Goal: Task Accomplishment & Management: Use online tool/utility

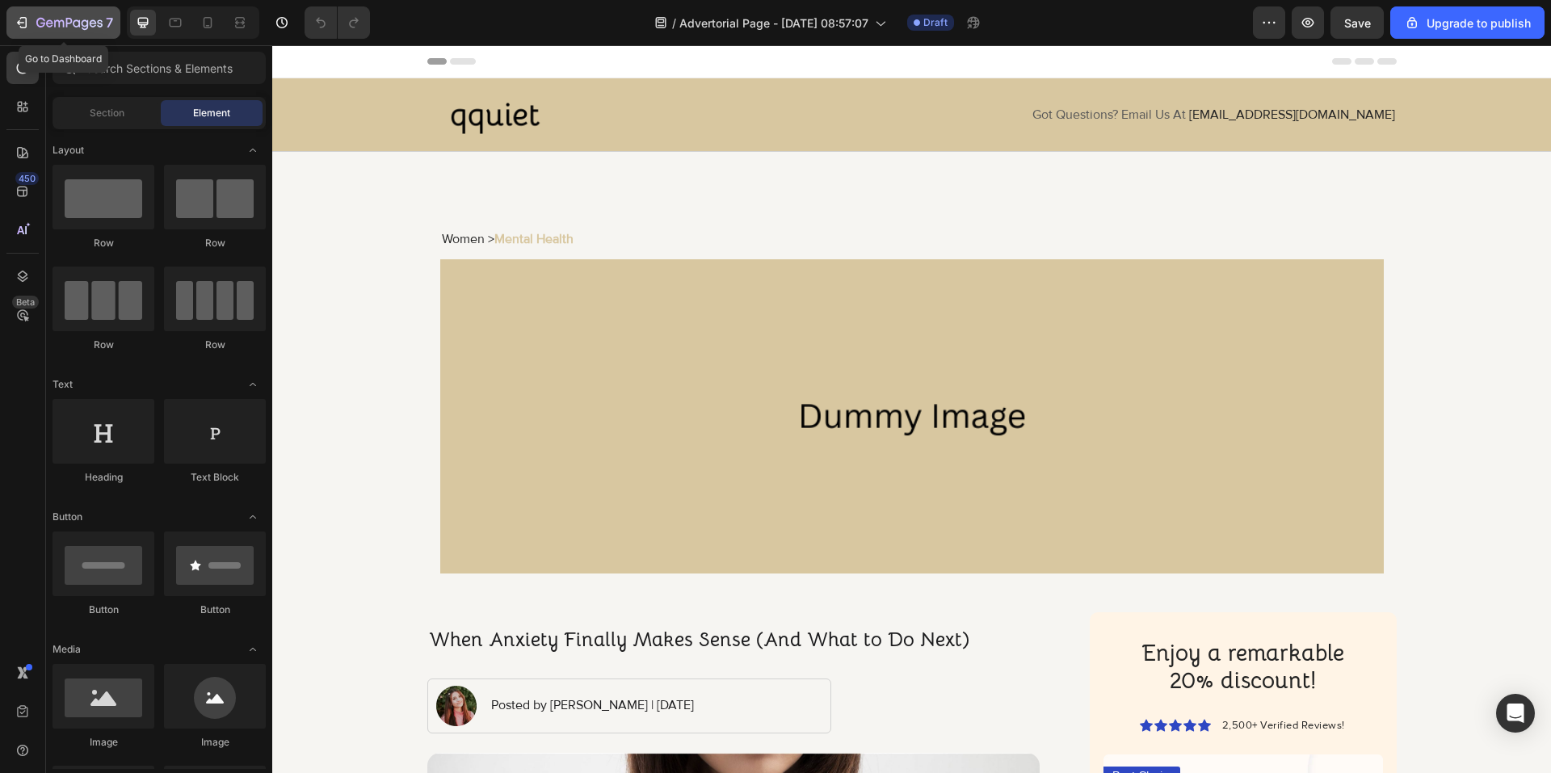
click at [32, 23] on div "7" at bounding box center [63, 22] width 99 height 19
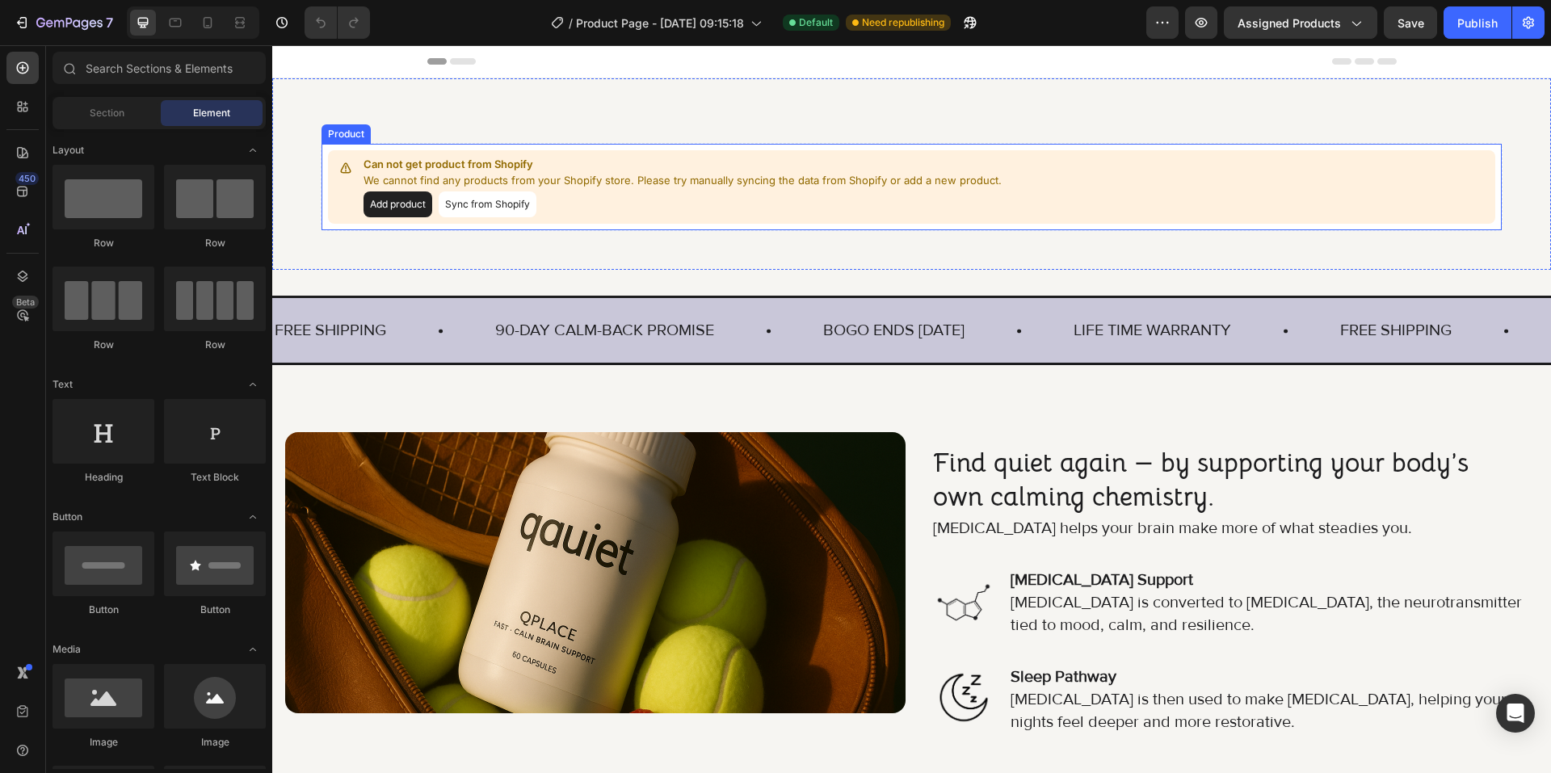
click at [388, 217] on div "Can not get product from Shopify We cannot find any products from your Shopify …" at bounding box center [911, 186] width 1167 height 73
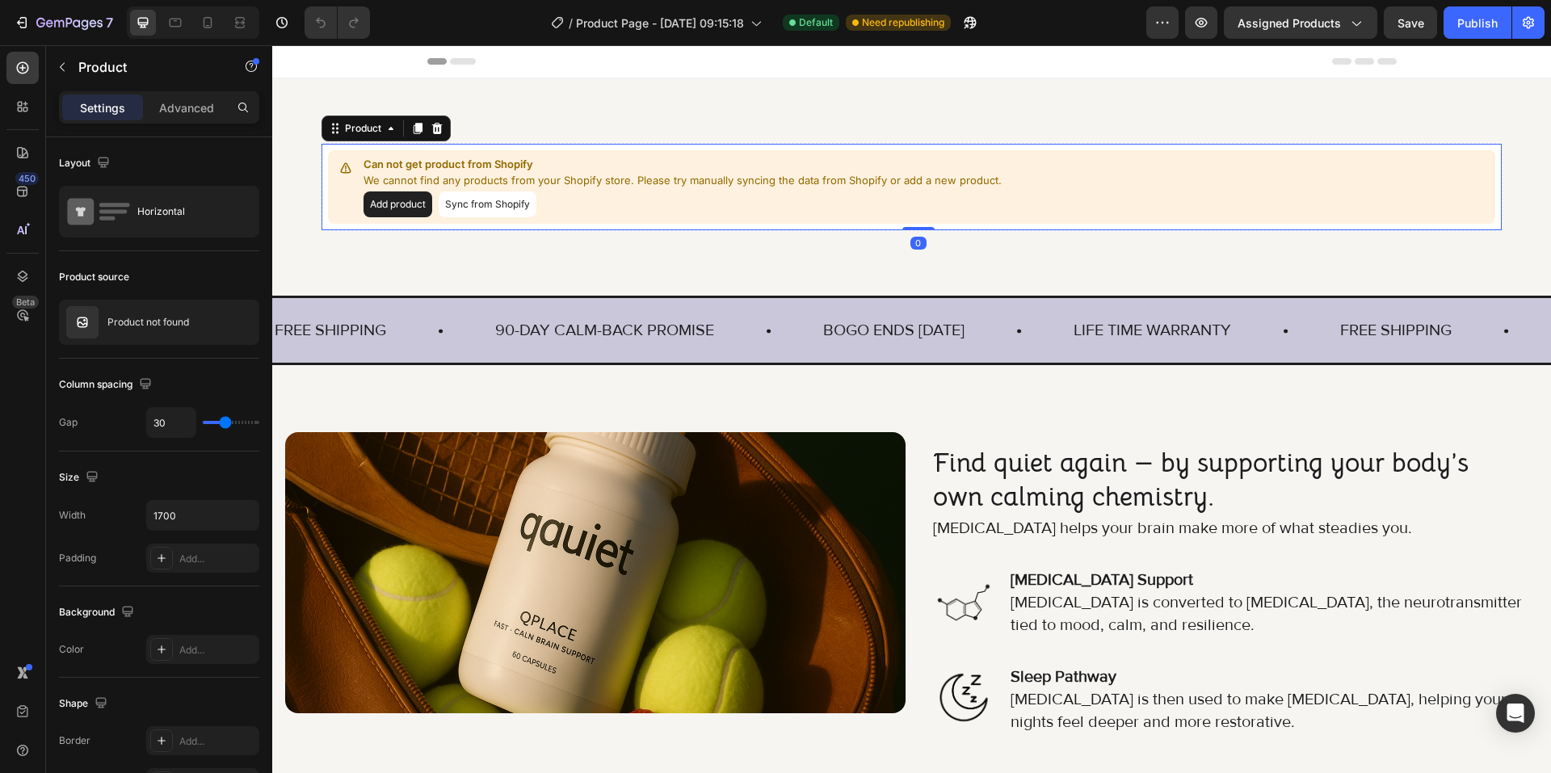
click at [391, 205] on button "Add product" at bounding box center [397, 204] width 69 height 26
click at [502, 205] on button "Sync from Shopify" at bounding box center [488, 204] width 98 height 26
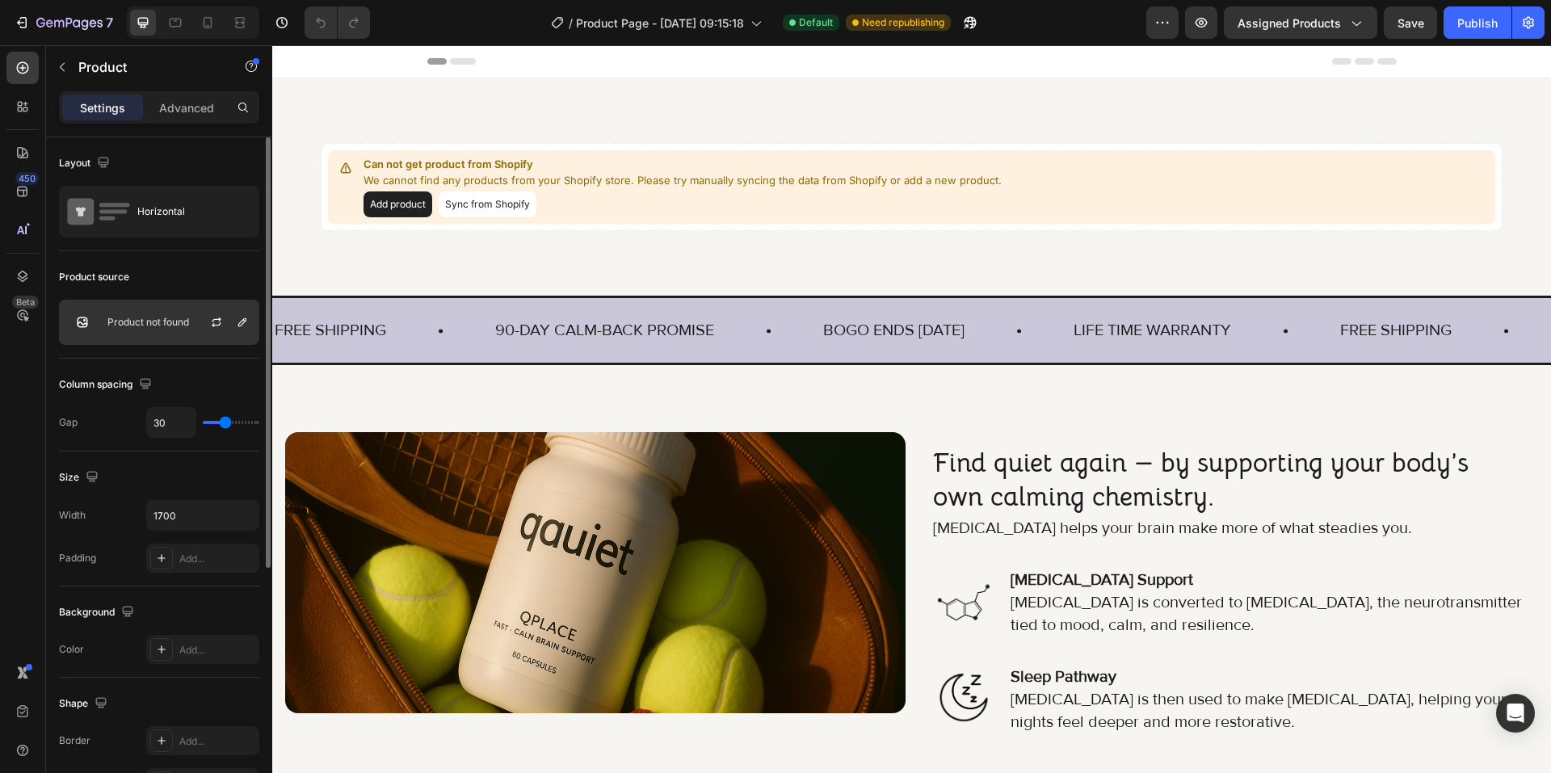
click at [173, 304] on div "Product not found" at bounding box center [159, 322] width 200 height 45
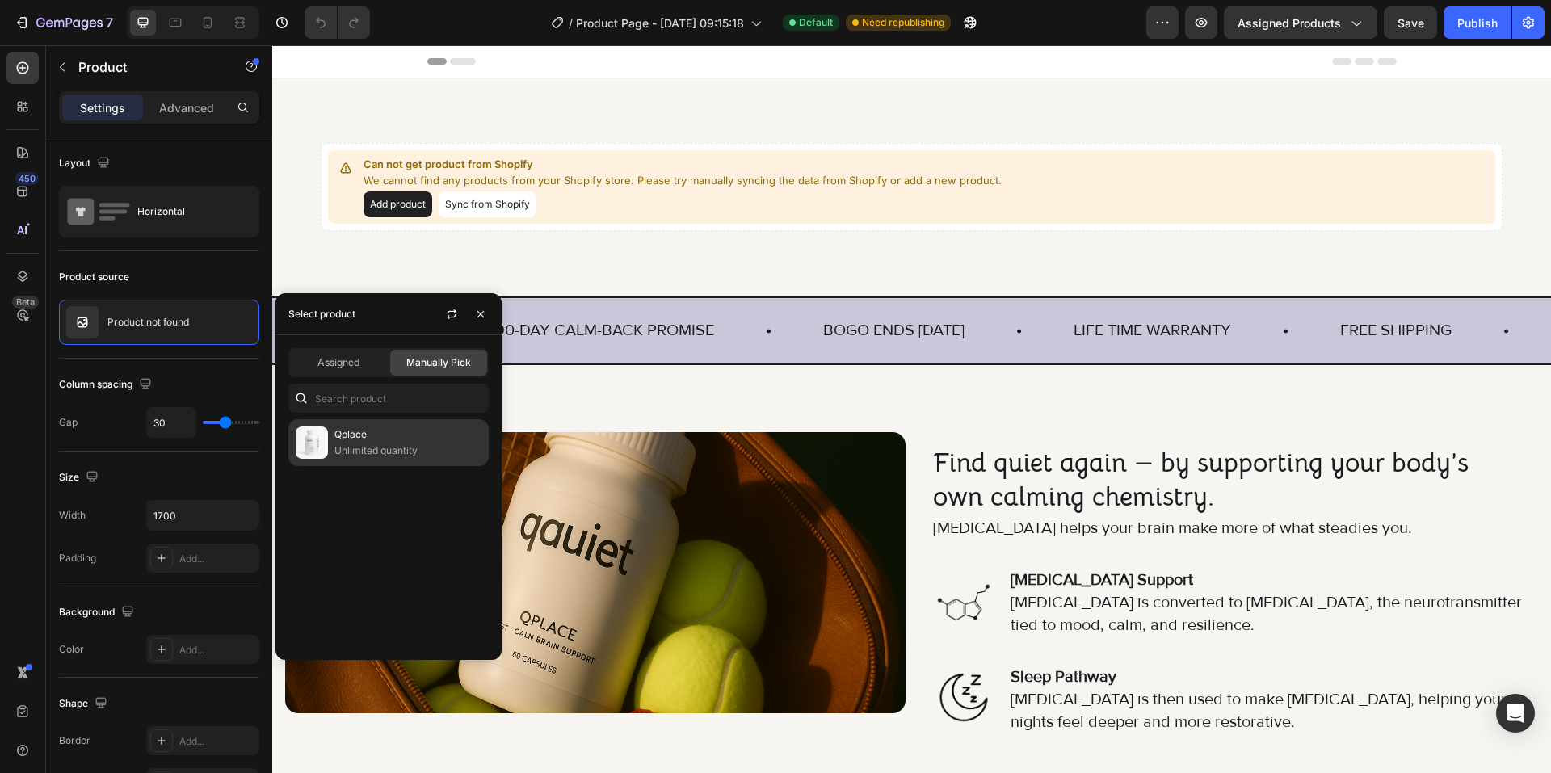
click at [360, 429] on p "Qplace" at bounding box center [407, 434] width 147 height 16
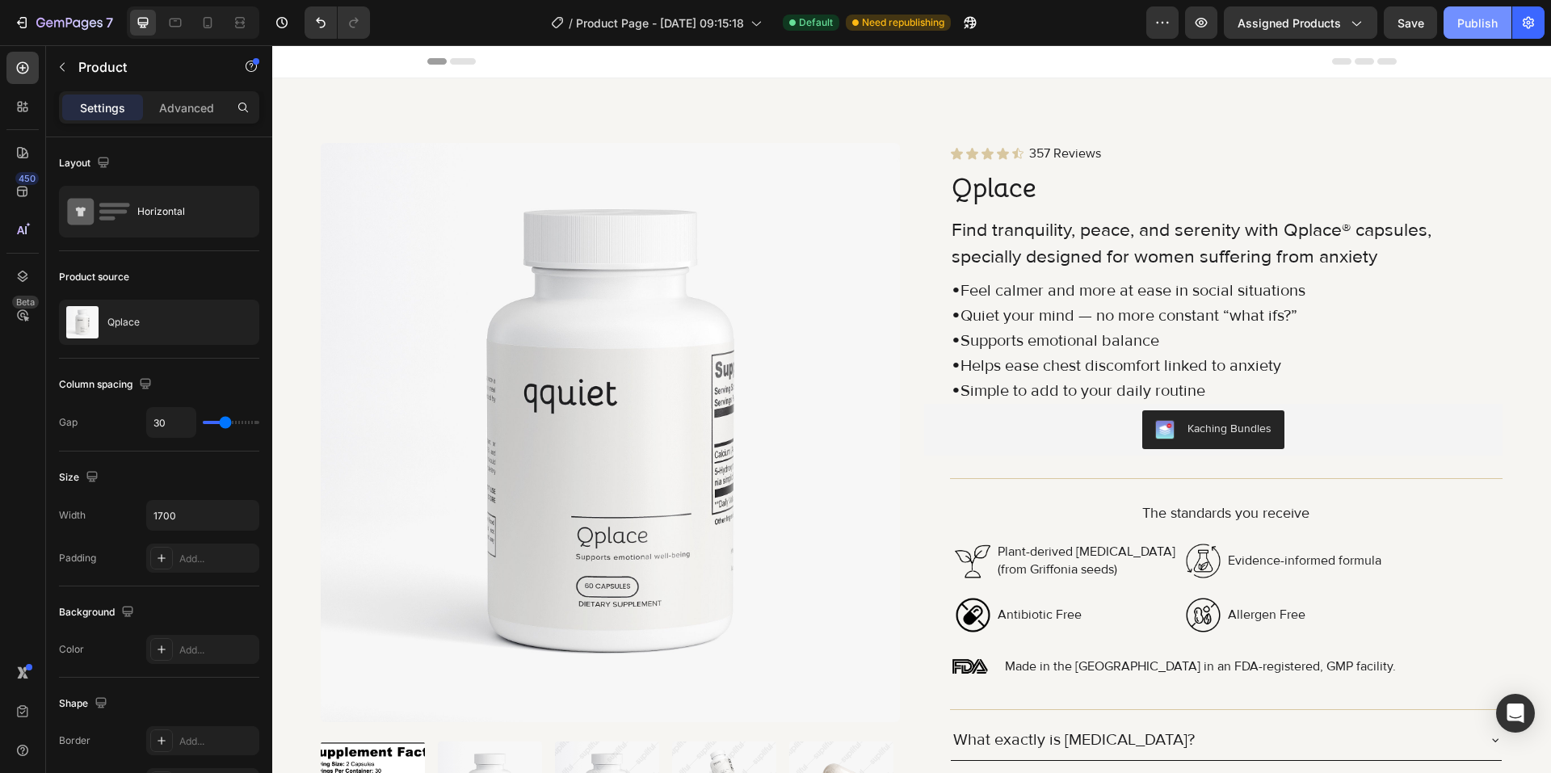
drag, startPoint x: 1489, startPoint y: 20, endPoint x: 1186, endPoint y: 22, distance: 303.7
click at [1489, 20] on div "Publish" at bounding box center [1477, 23] width 40 height 17
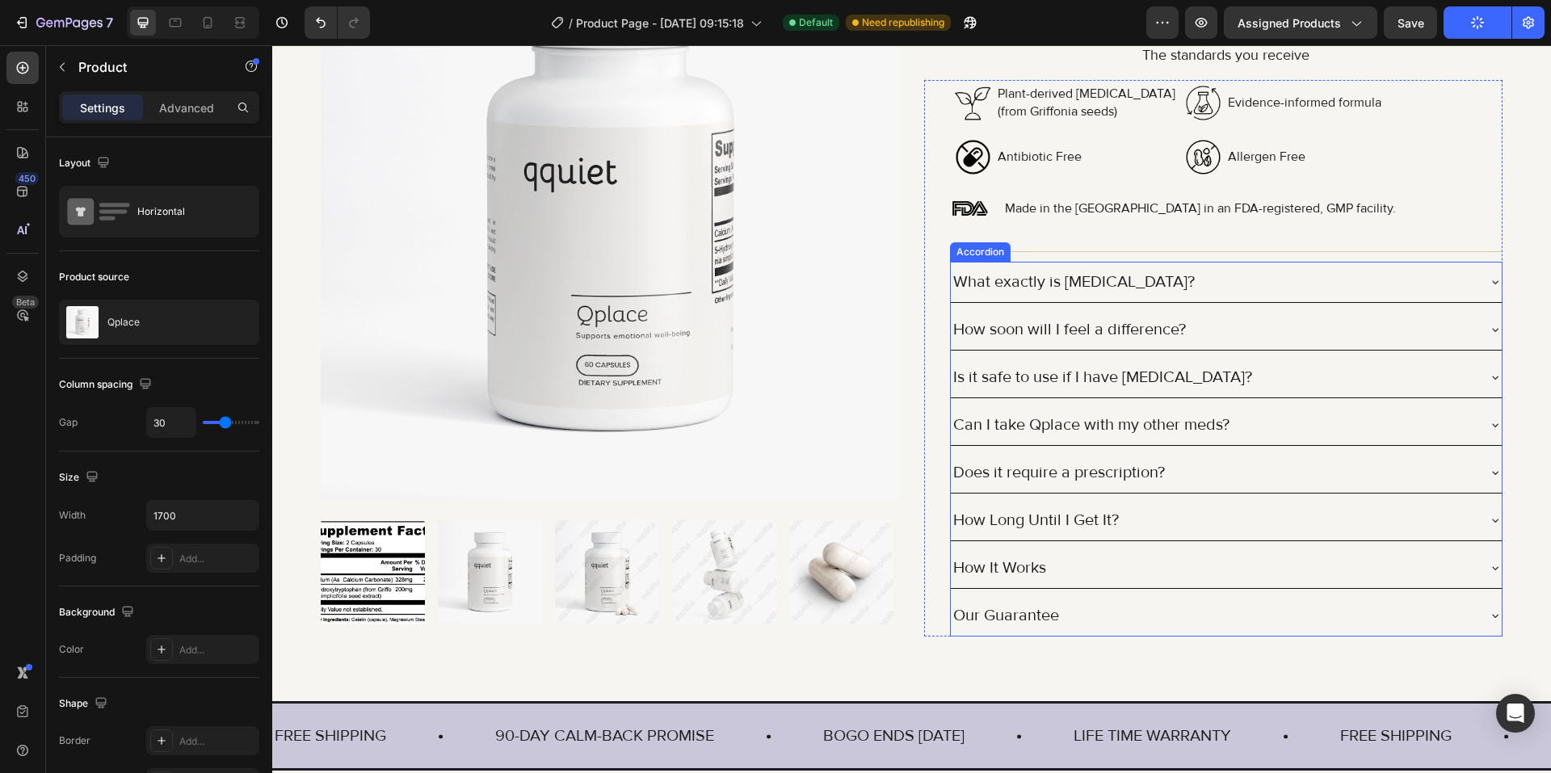
scroll to position [404, 0]
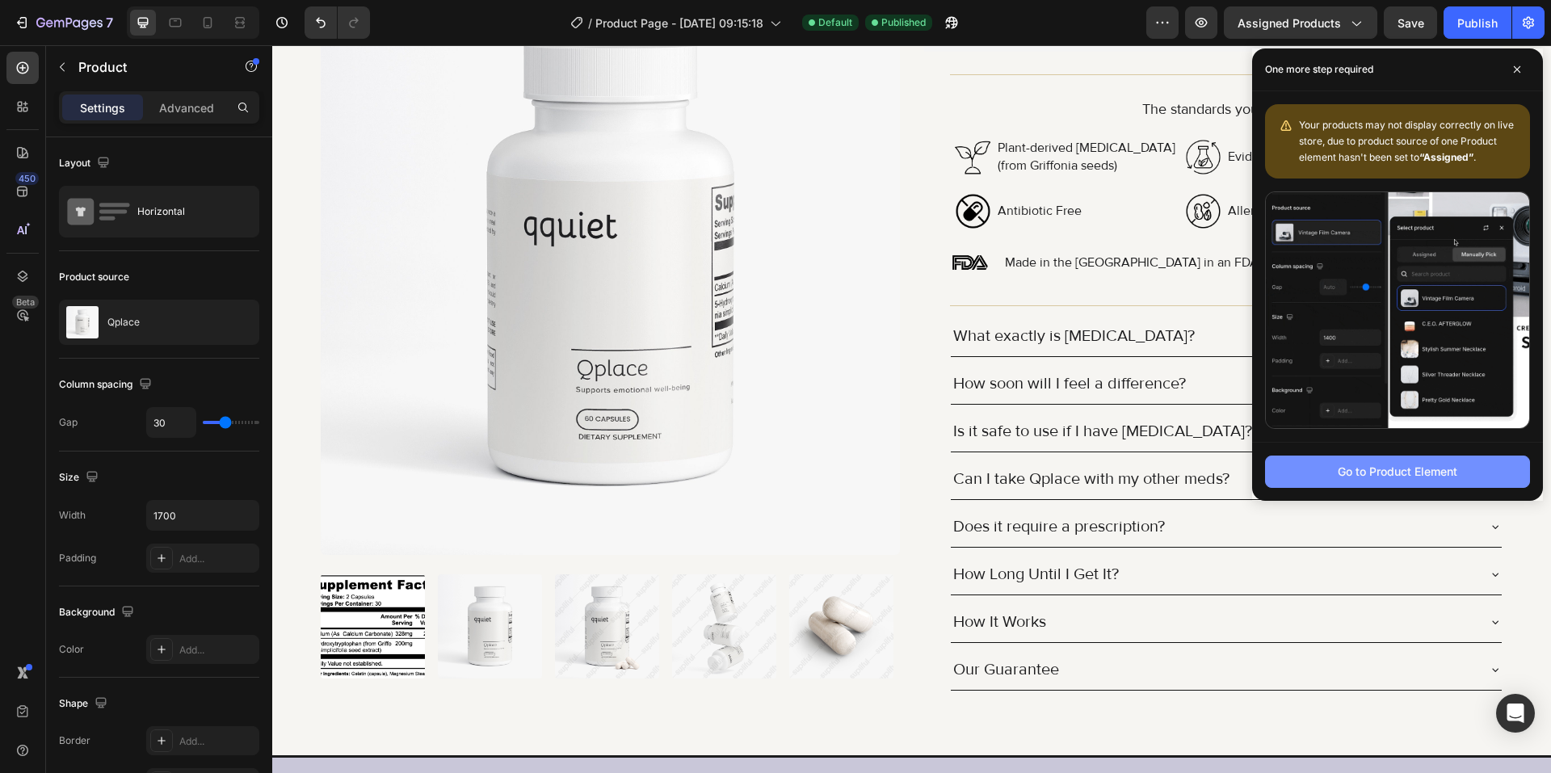
click at [1319, 472] on button "Go to Product Element" at bounding box center [1397, 472] width 265 height 32
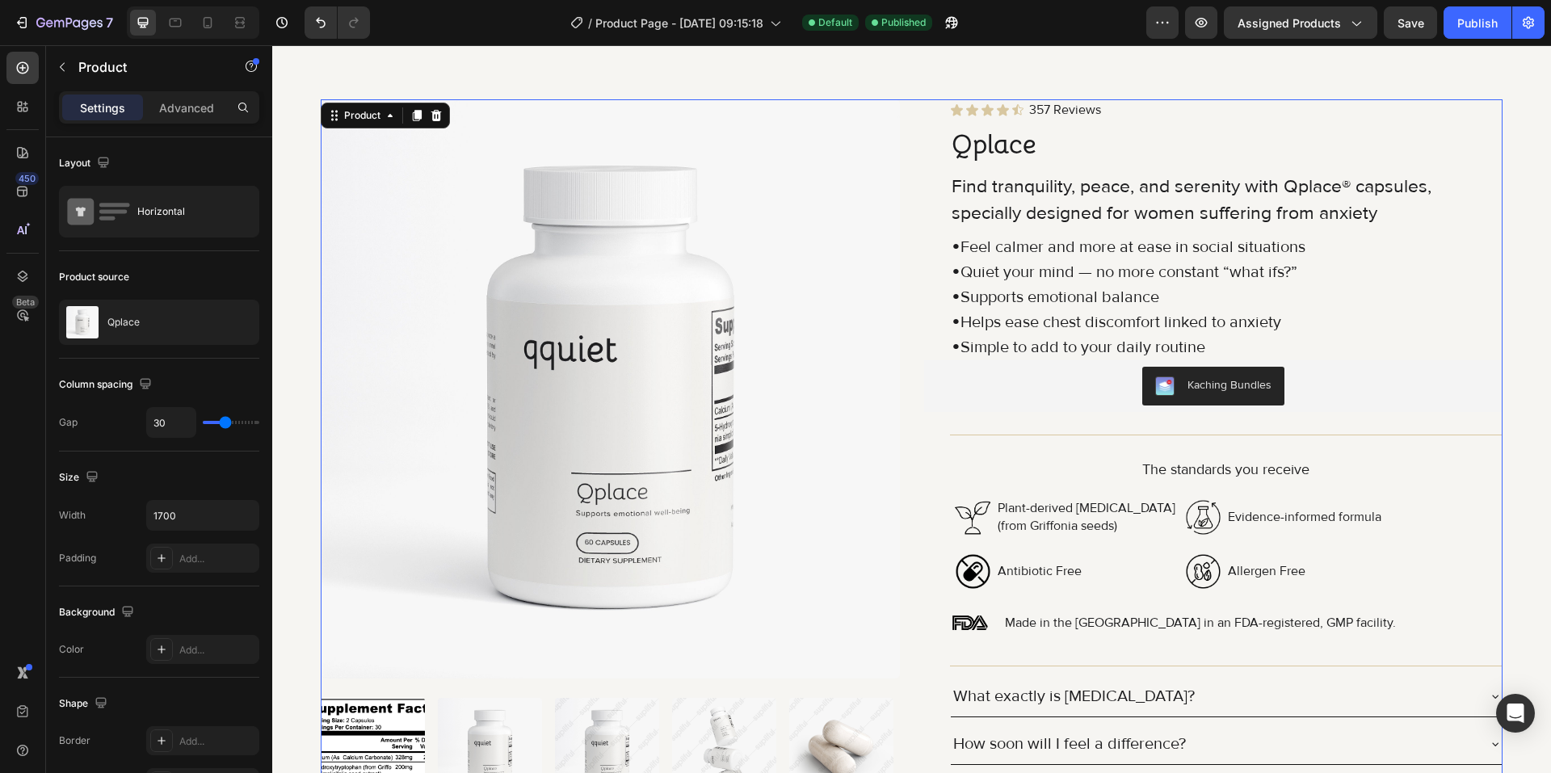
scroll to position [41, 0]
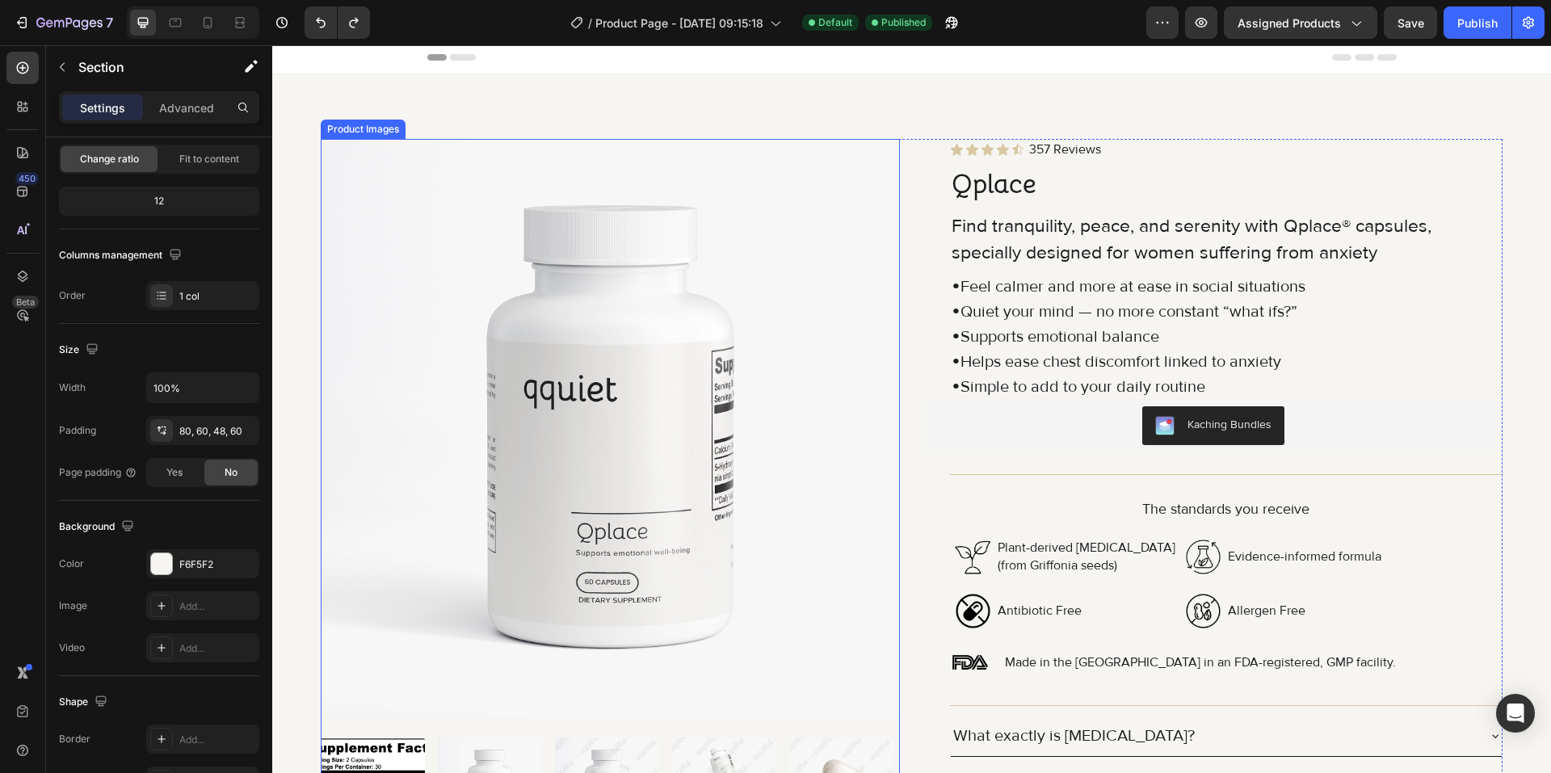
scroll to position [0, 0]
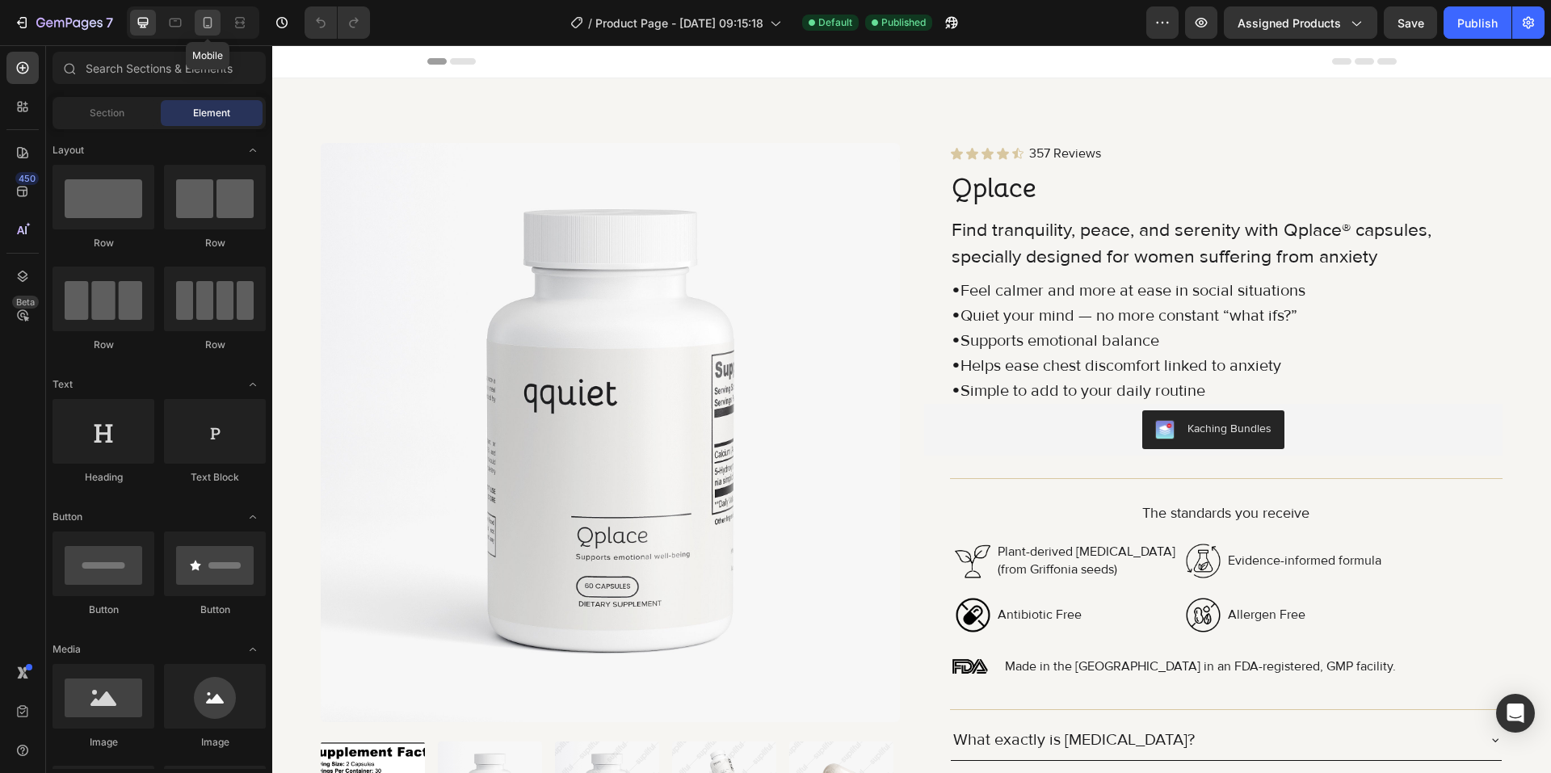
click at [209, 32] on div at bounding box center [208, 23] width 26 height 26
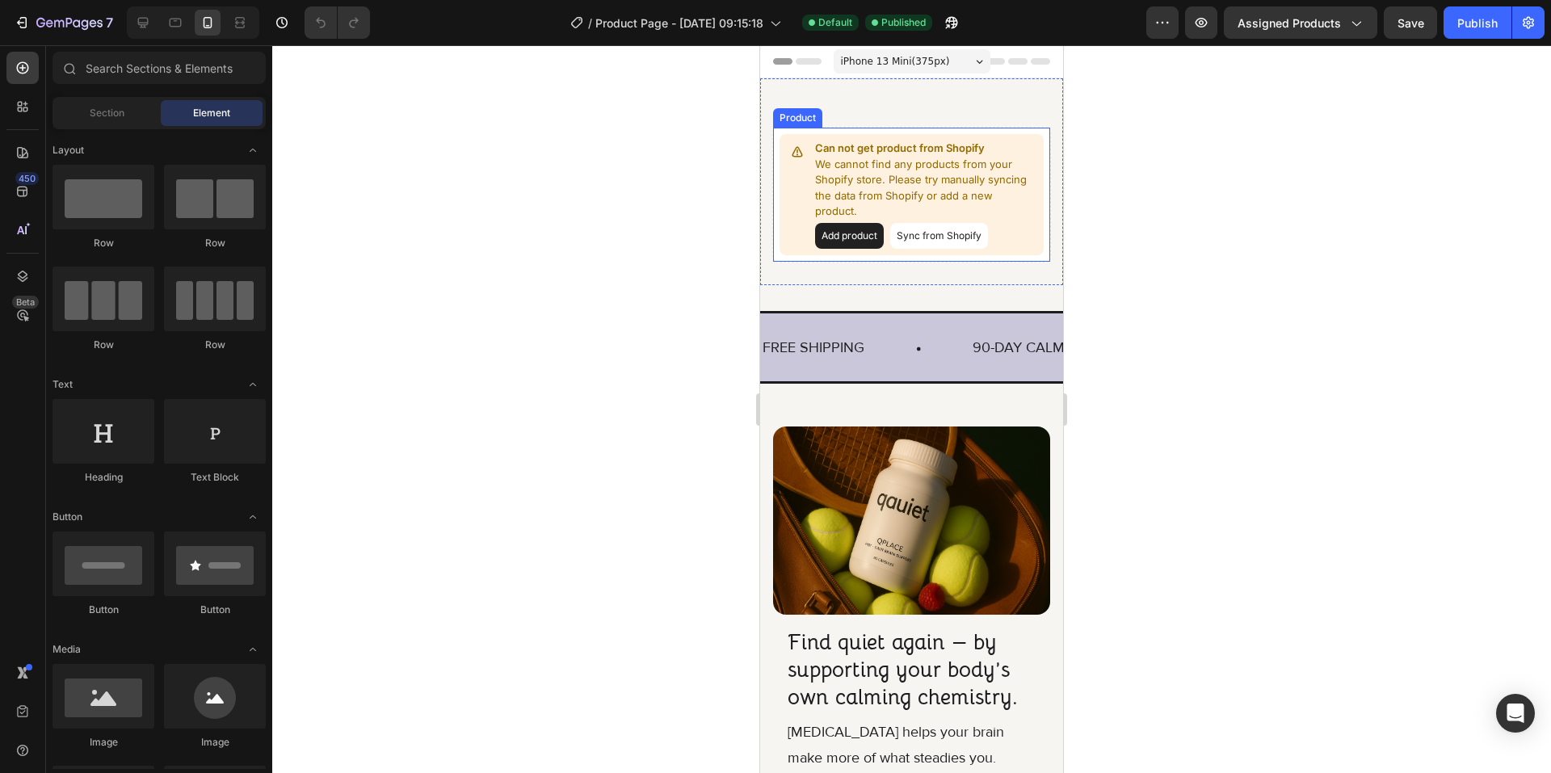
click at [930, 237] on button "Sync from Shopify" at bounding box center [939, 236] width 98 height 26
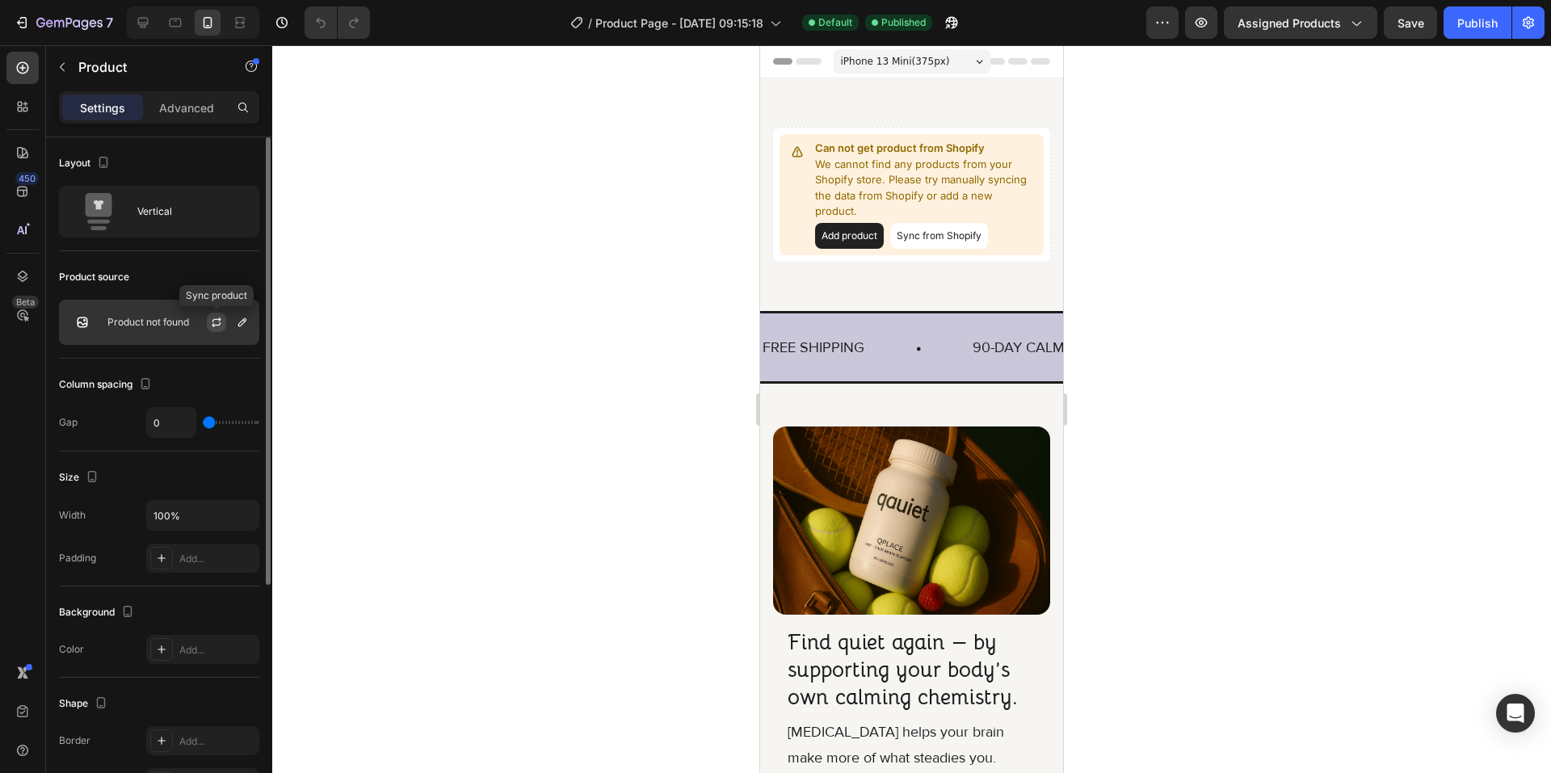
click at [212, 324] on icon "button" at bounding box center [216, 322] width 13 height 13
click at [175, 329] on div "Product not found" at bounding box center [159, 322] width 200 height 45
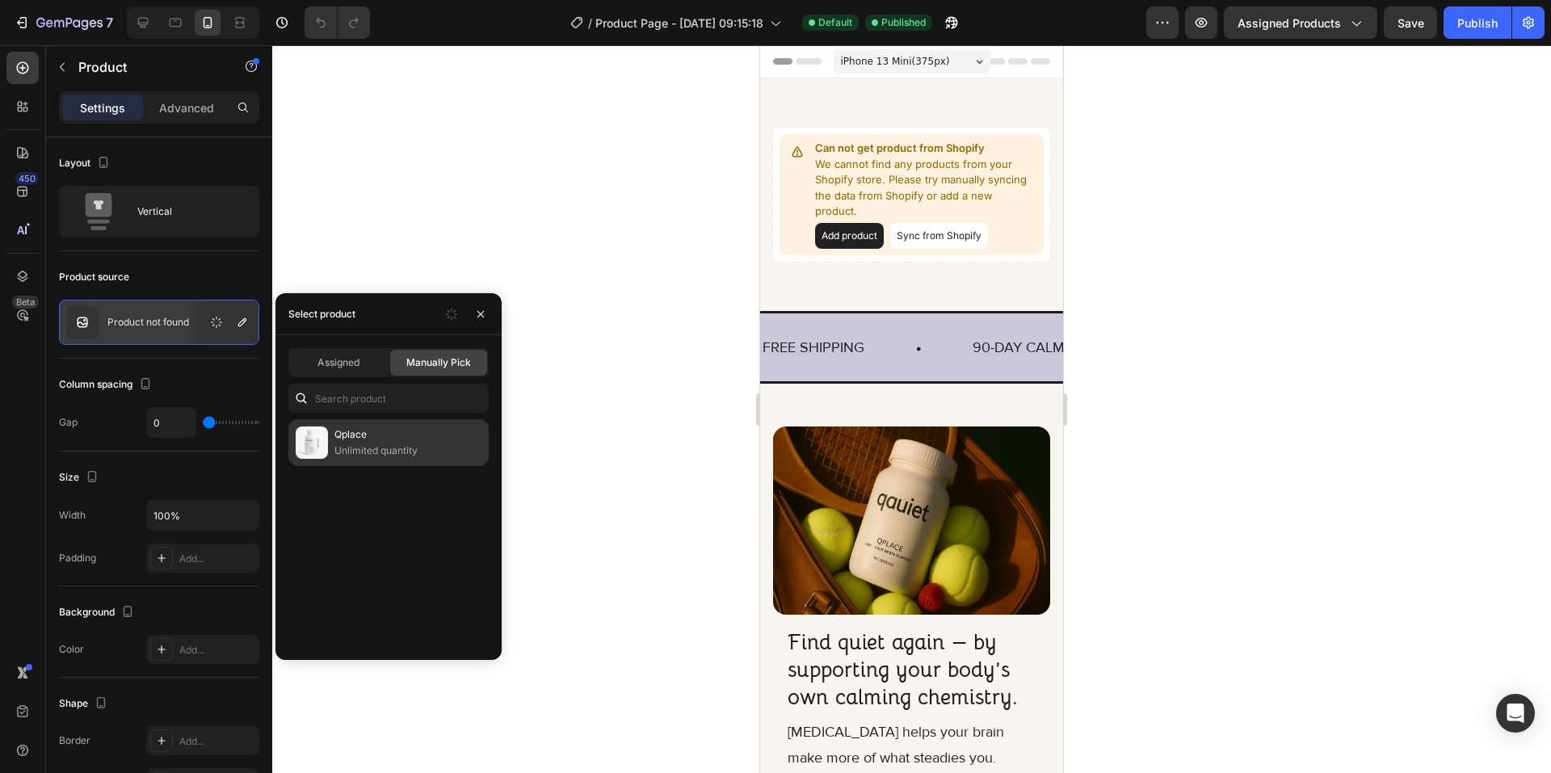
click at [357, 439] on p "Qplace" at bounding box center [407, 434] width 147 height 16
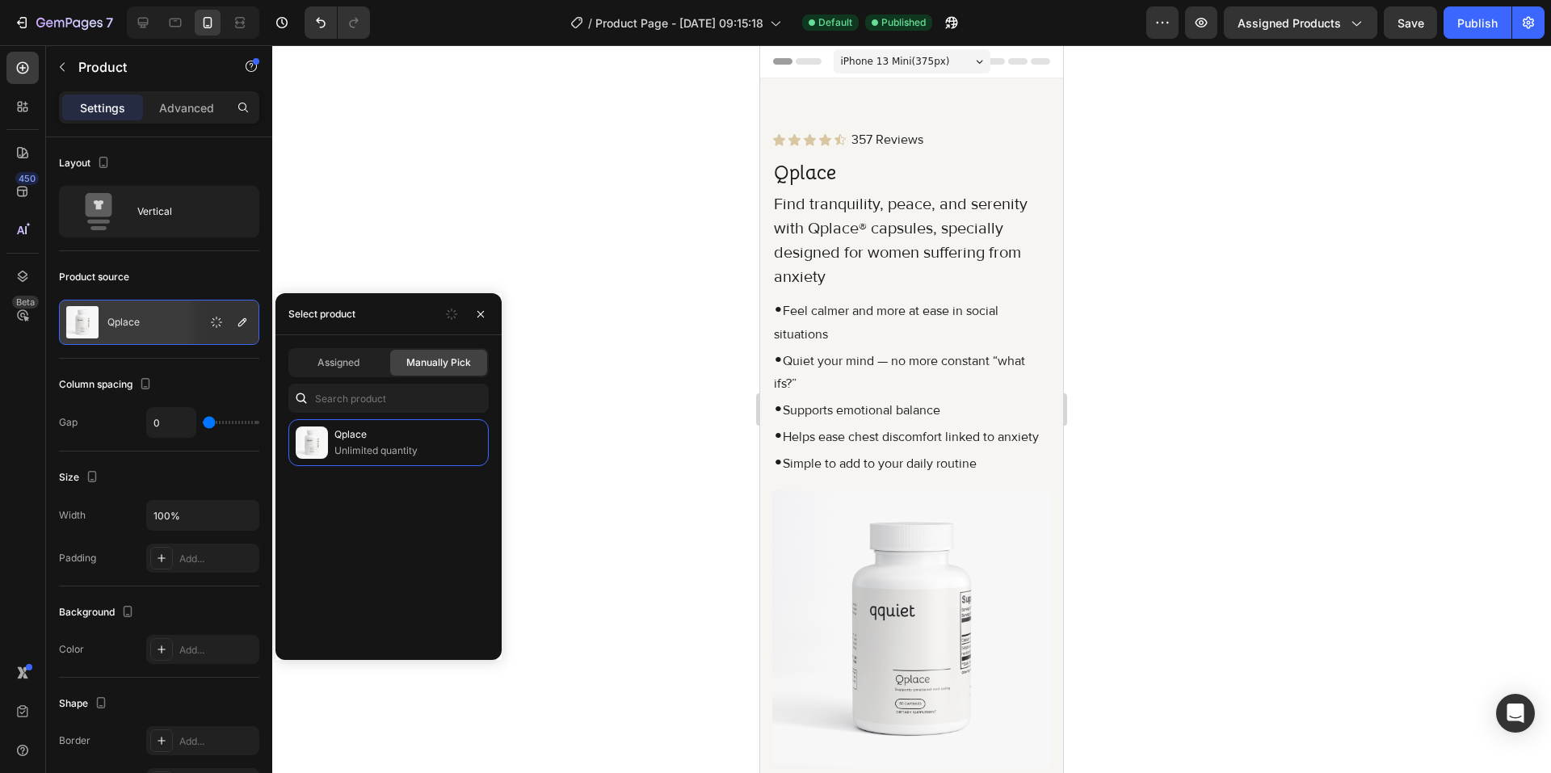
click at [372, 208] on div at bounding box center [911, 409] width 1279 height 728
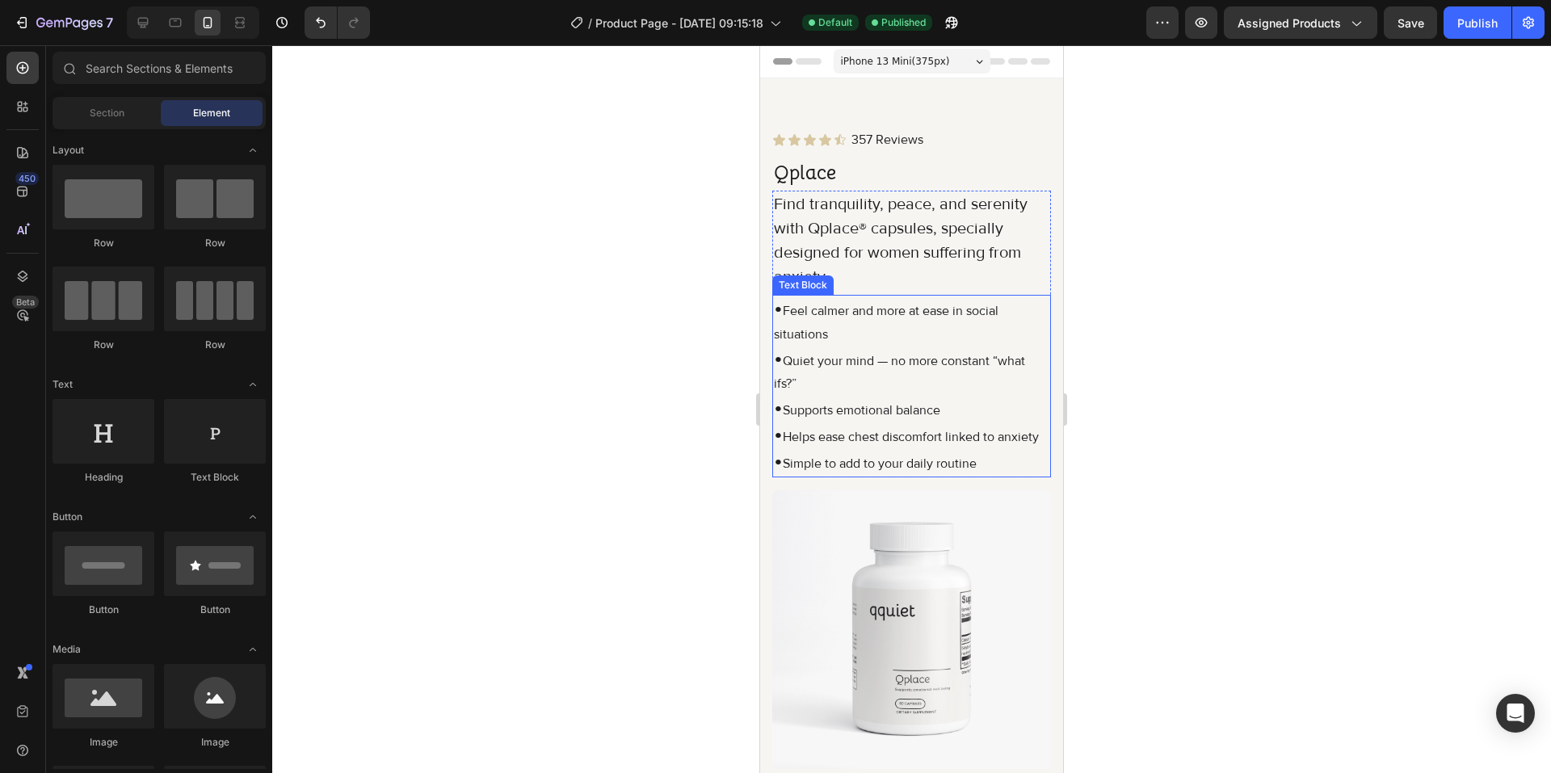
click at [868, 355] on p "• Quiet your mind — no more constant “what ifs?”" at bounding box center [911, 371] width 275 height 50
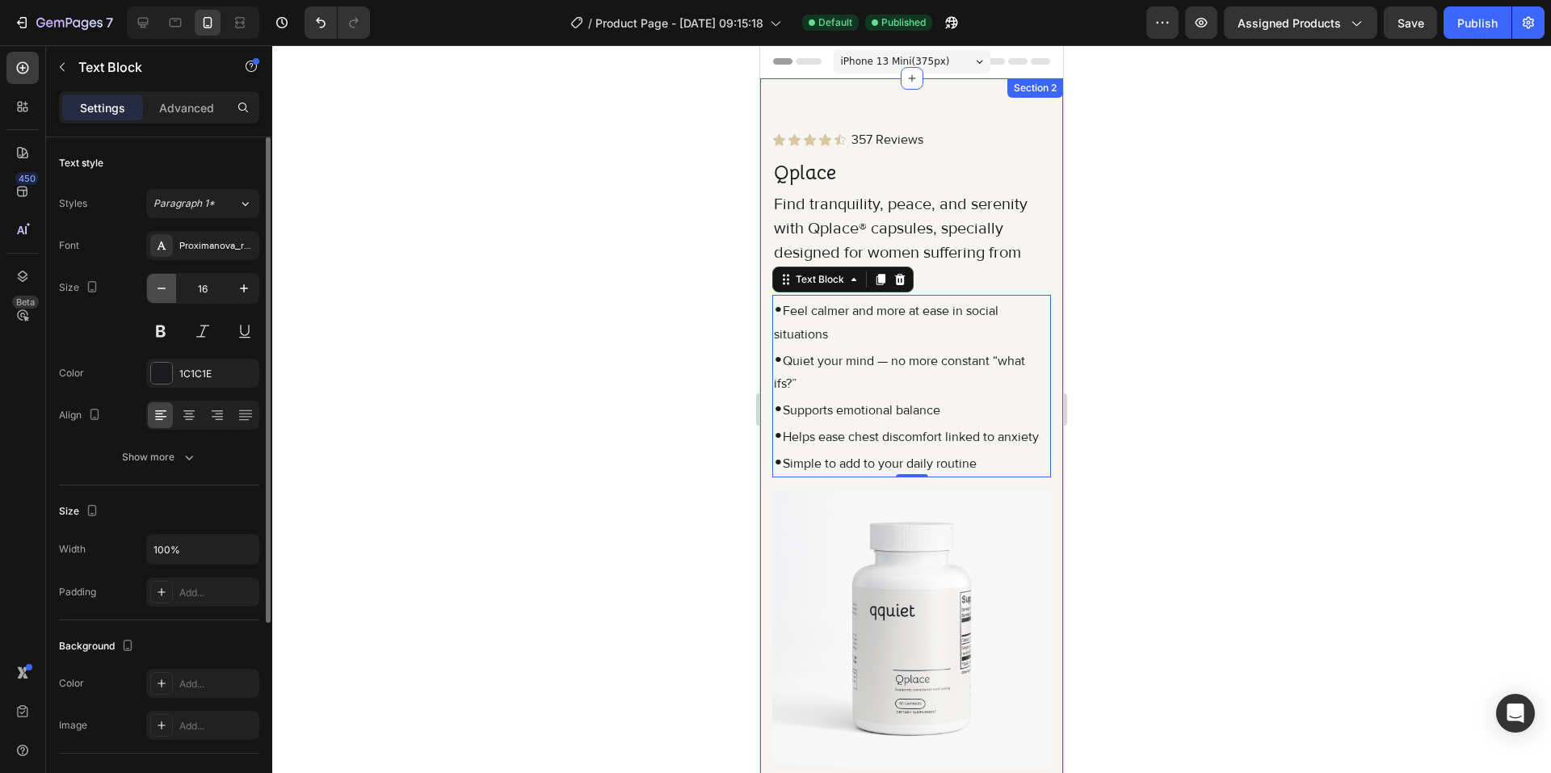
click at [171, 294] on button "button" at bounding box center [161, 288] width 29 height 29
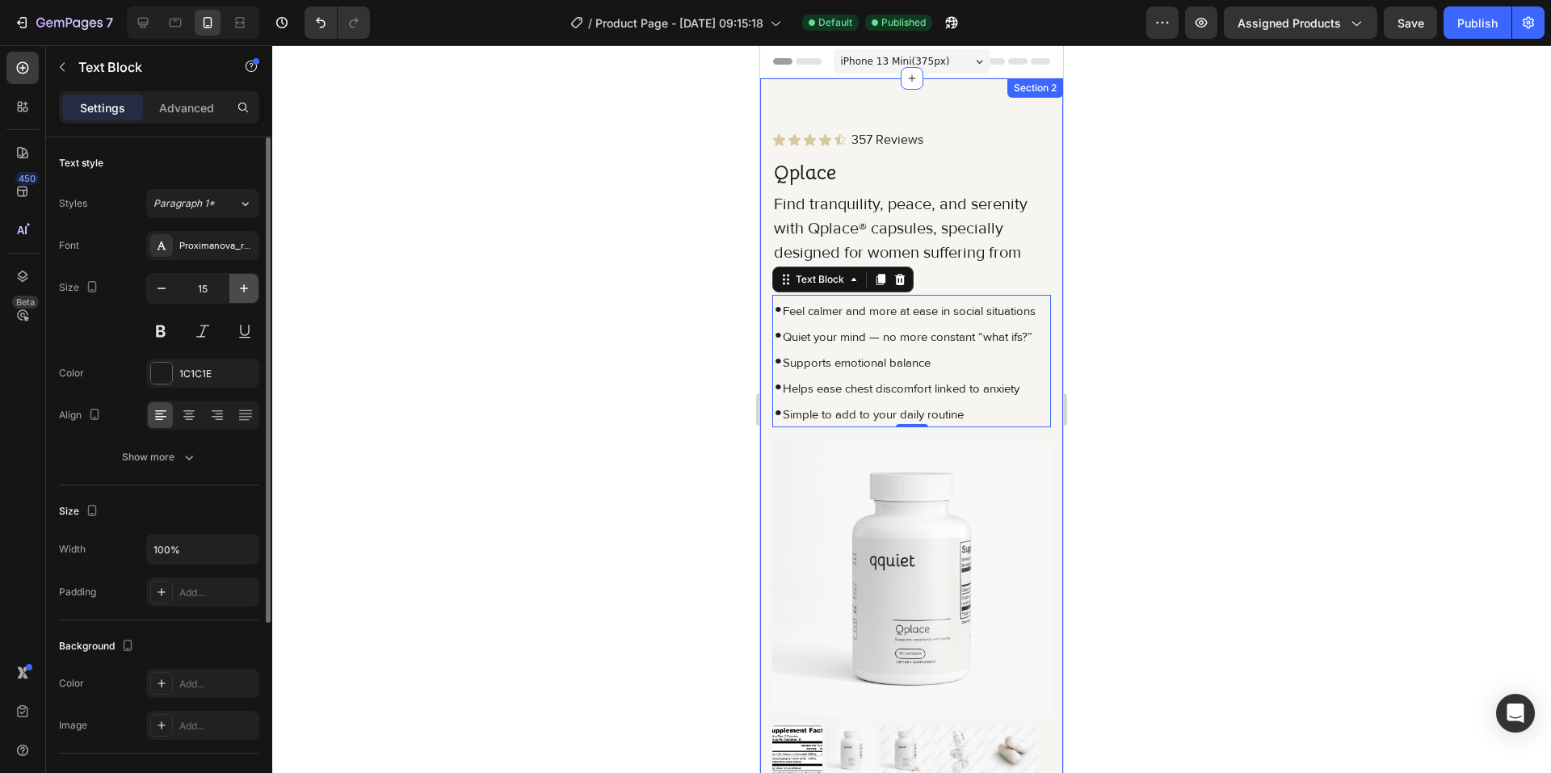
click at [256, 292] on button "button" at bounding box center [243, 288] width 29 height 29
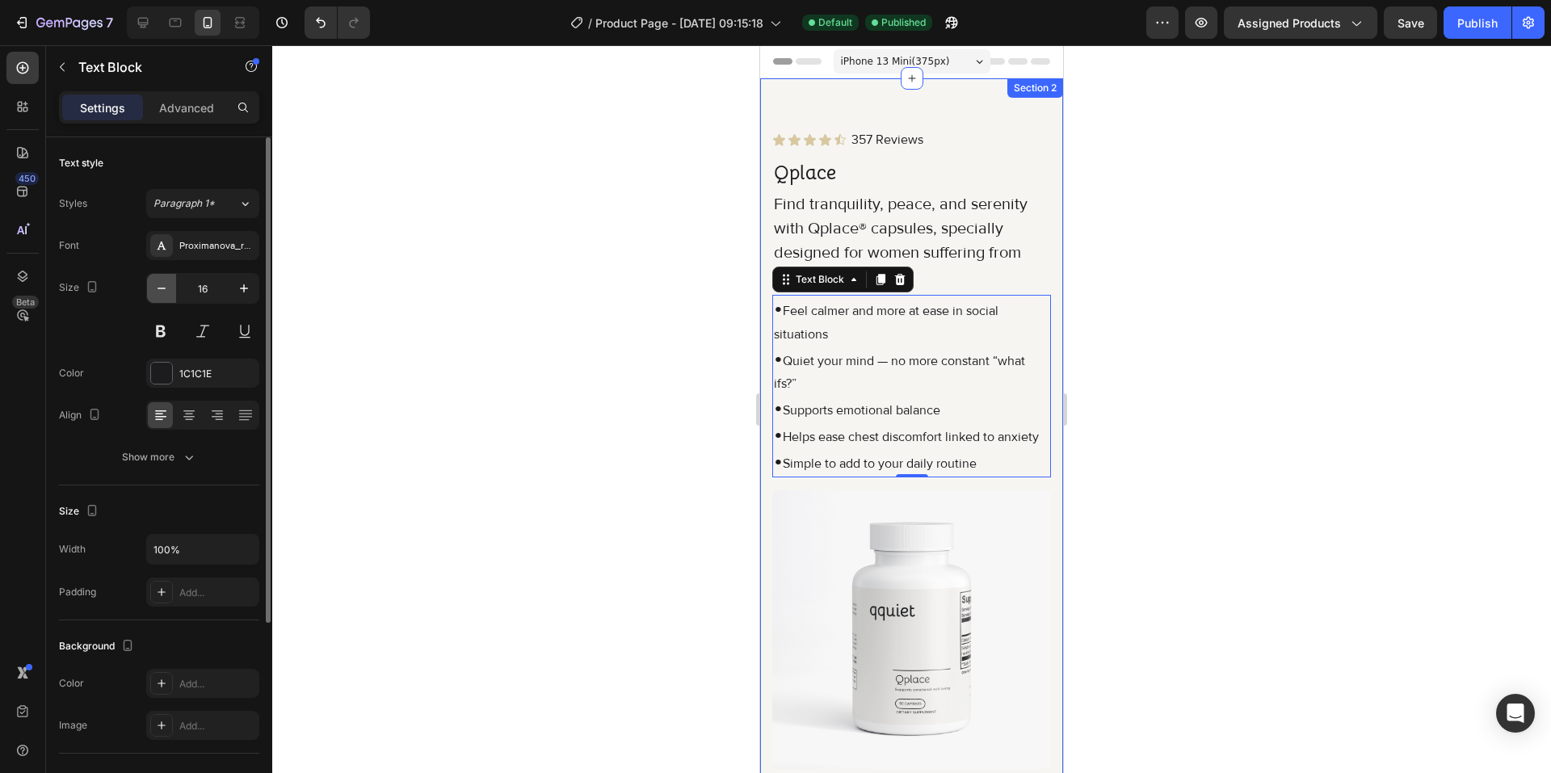
click at [160, 292] on icon "button" at bounding box center [161, 288] width 16 height 16
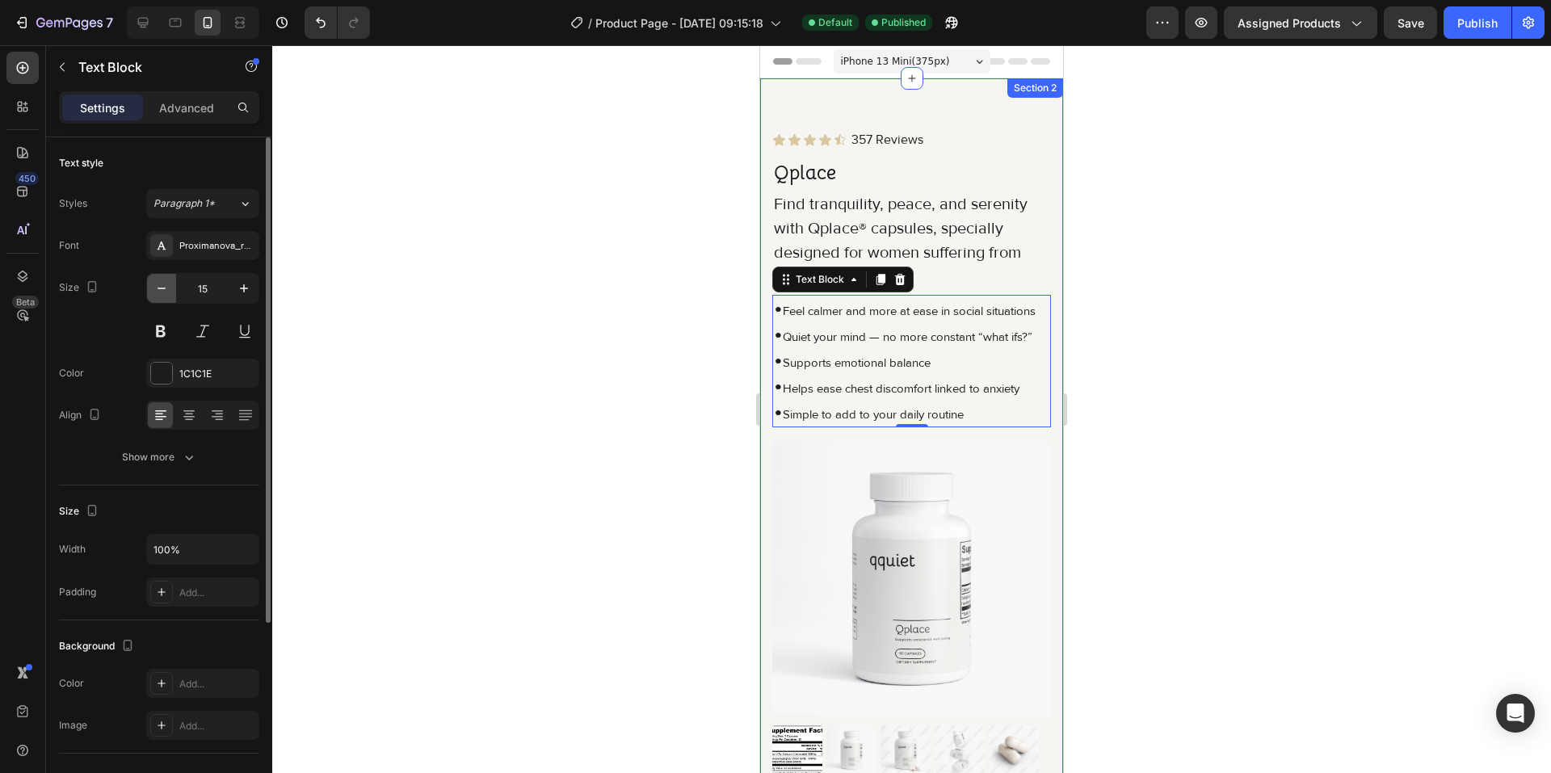
click at [160, 292] on icon "button" at bounding box center [161, 288] width 16 height 16
click at [245, 288] on icon "button" at bounding box center [244, 288] width 8 height 8
type input "16"
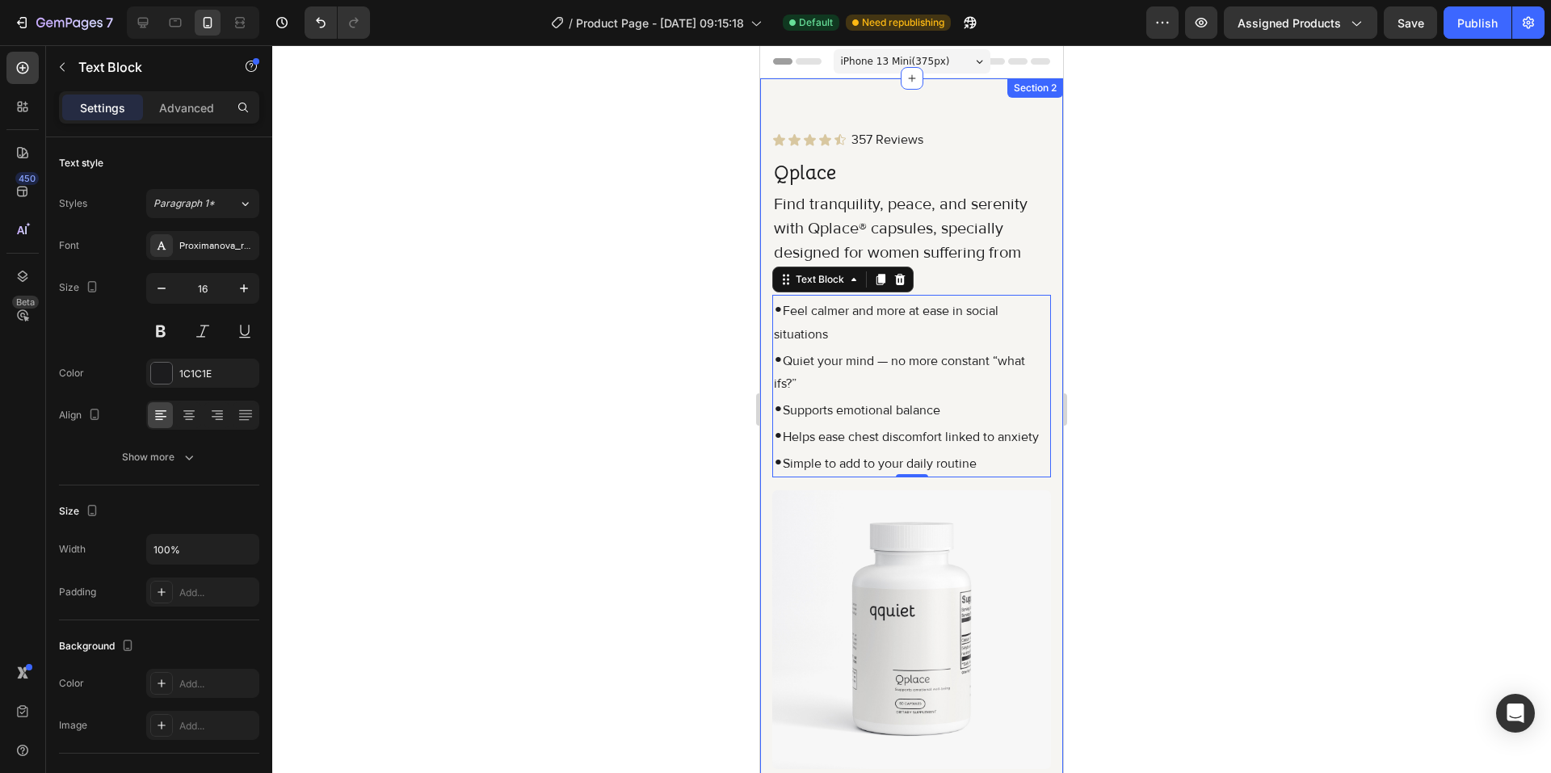
click at [484, 308] on div at bounding box center [911, 409] width 1279 height 728
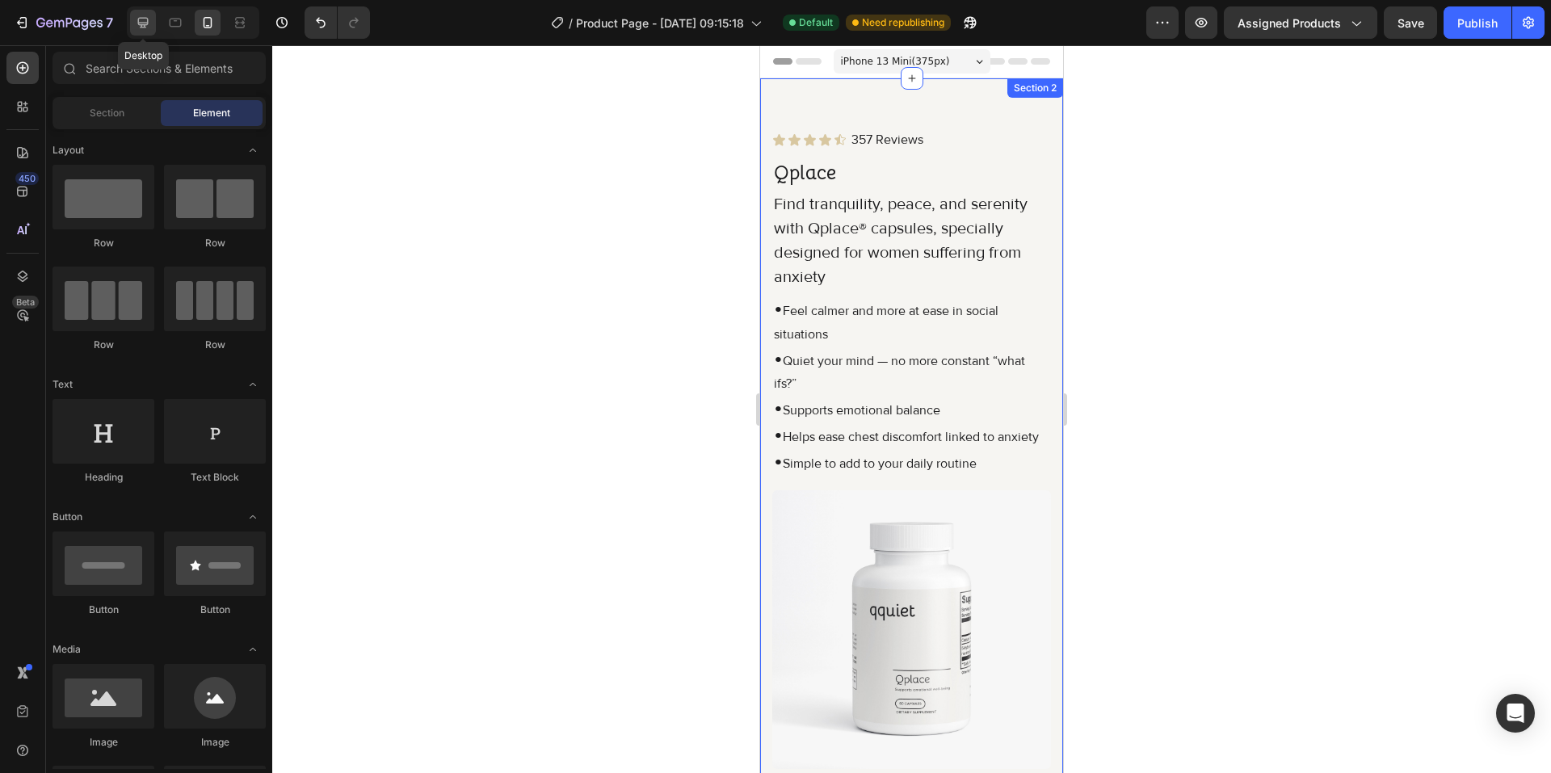
click at [152, 26] on div at bounding box center [143, 23] width 26 height 26
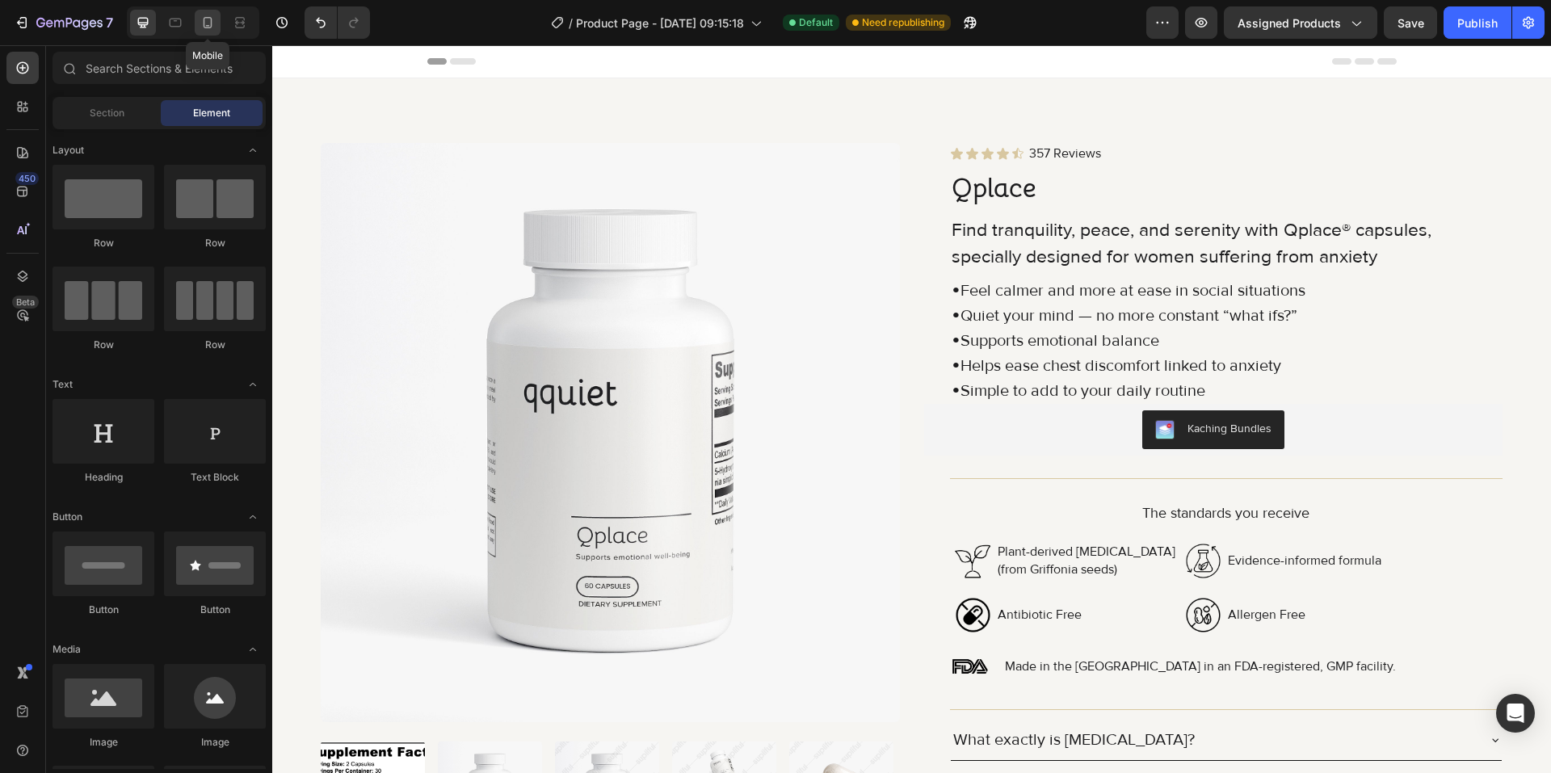
click at [204, 12] on div at bounding box center [208, 23] width 26 height 26
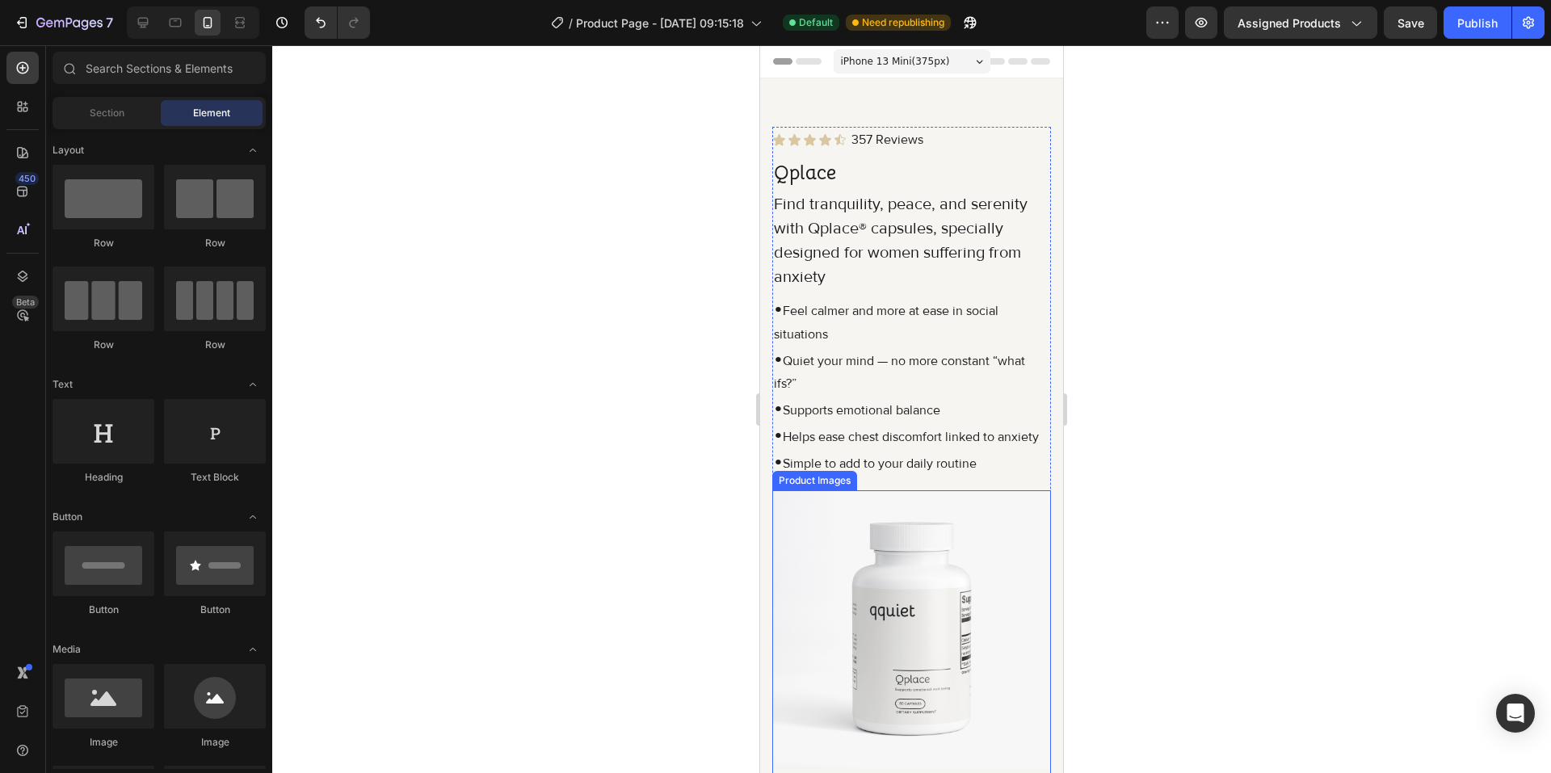
click at [917, 622] on img at bounding box center [911, 629] width 279 height 279
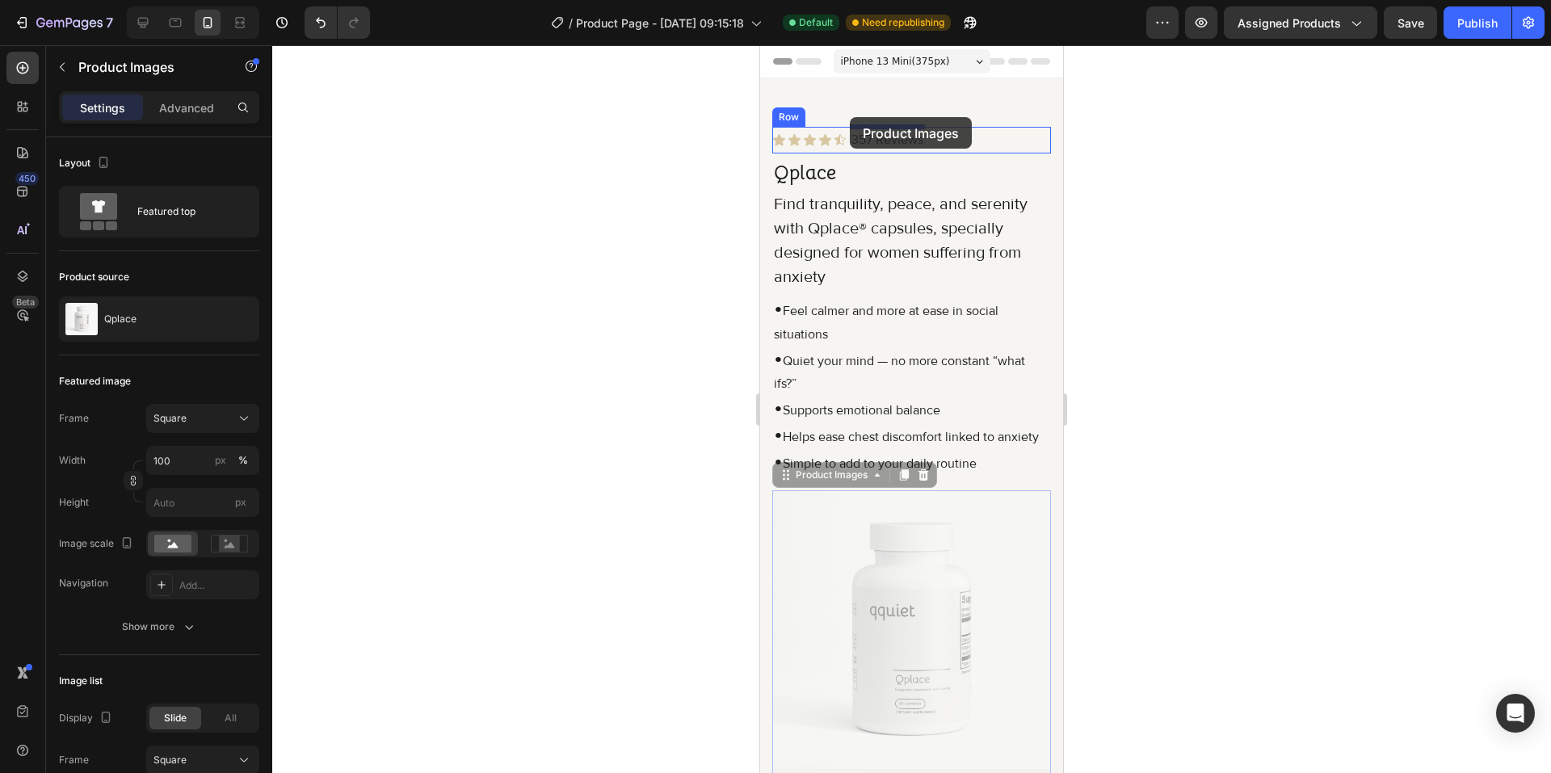
drag, startPoint x: 815, startPoint y: 501, endPoint x: 850, endPoint y: 118, distance: 384.4
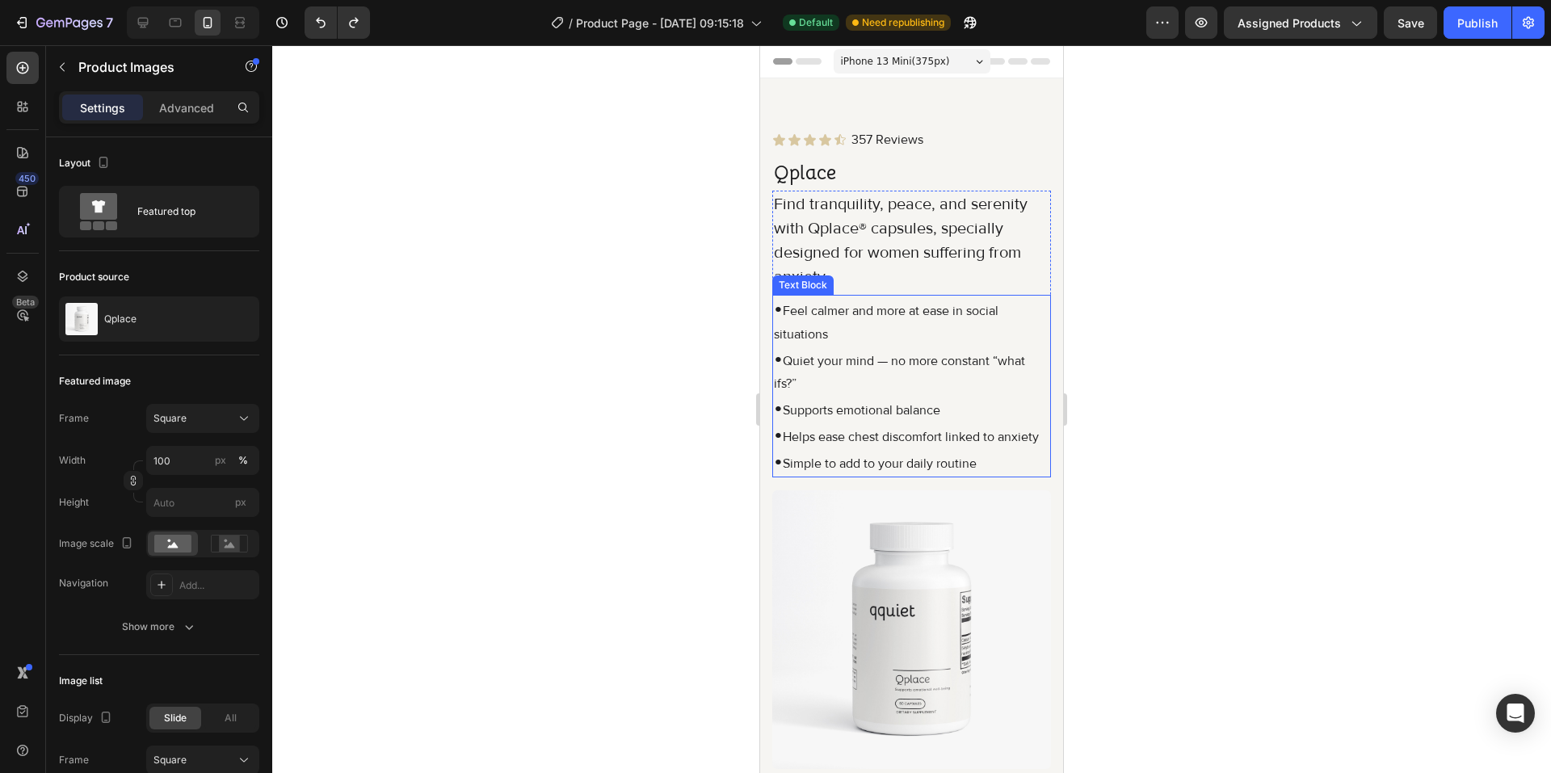
click at [841, 476] on p "• Simple to add to your daily routine" at bounding box center [911, 462] width 275 height 27
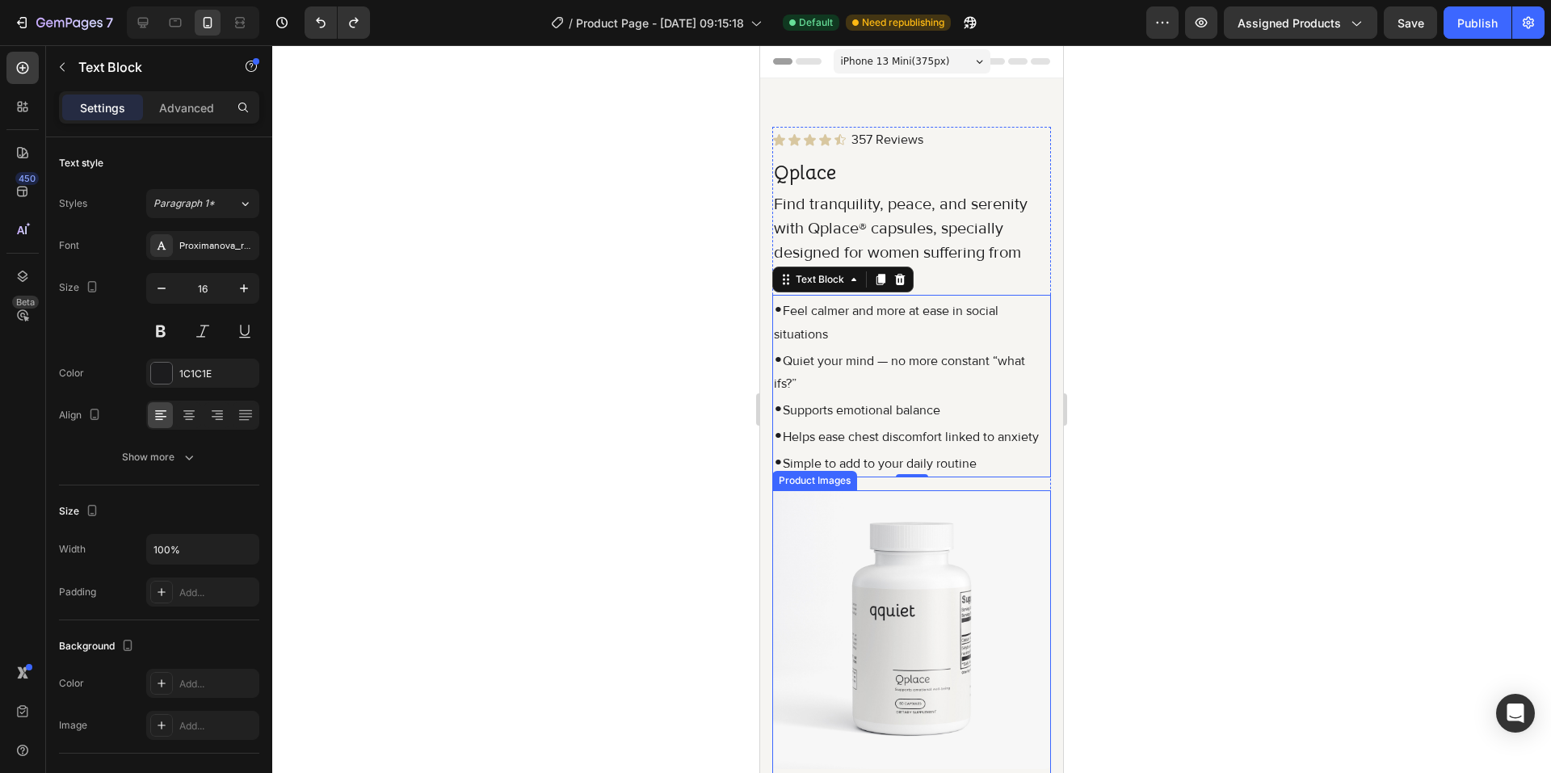
click at [846, 554] on img at bounding box center [911, 629] width 279 height 279
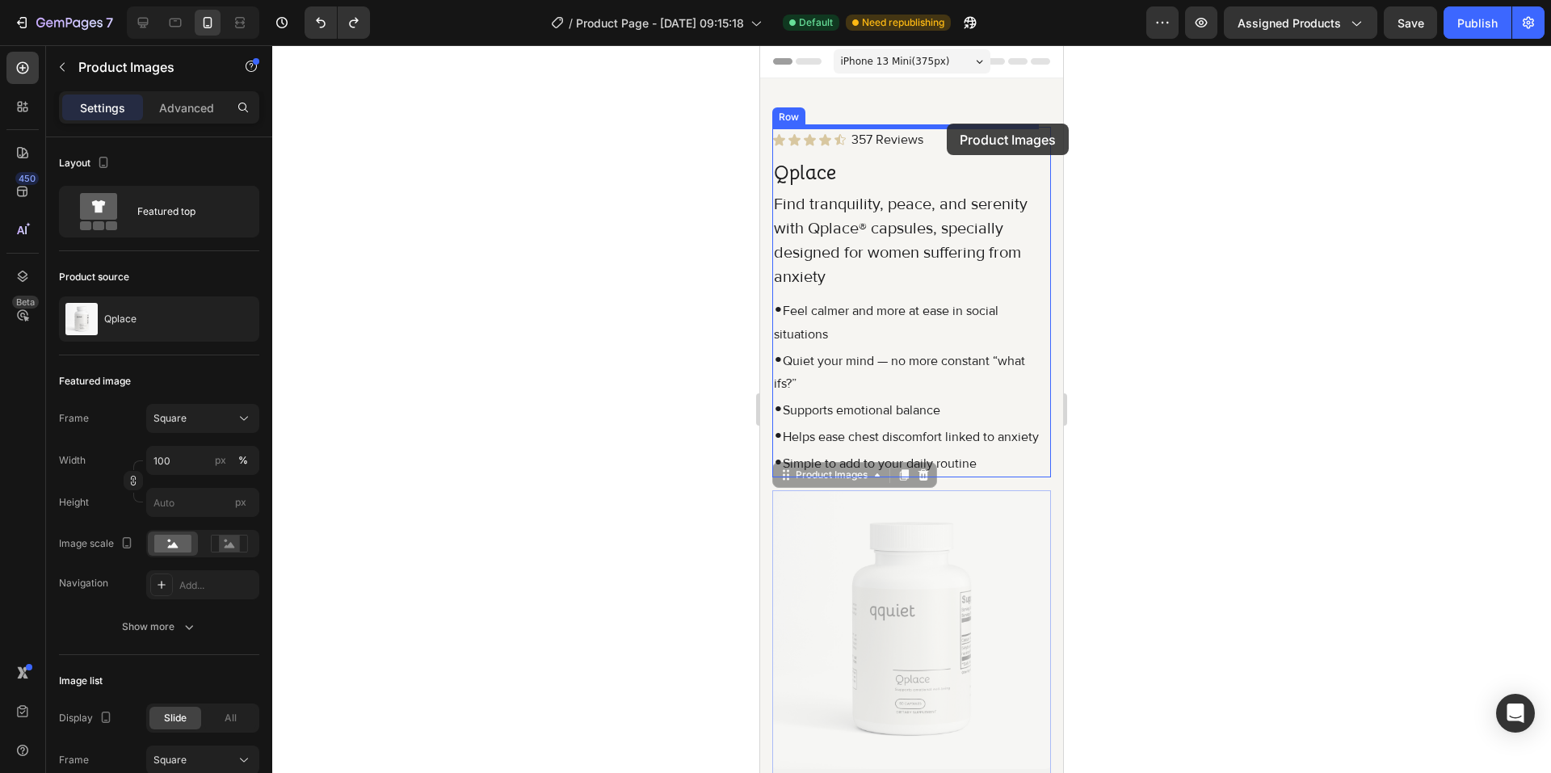
drag, startPoint x: 814, startPoint y: 502, endPoint x: 947, endPoint y: 124, distance: 401.3
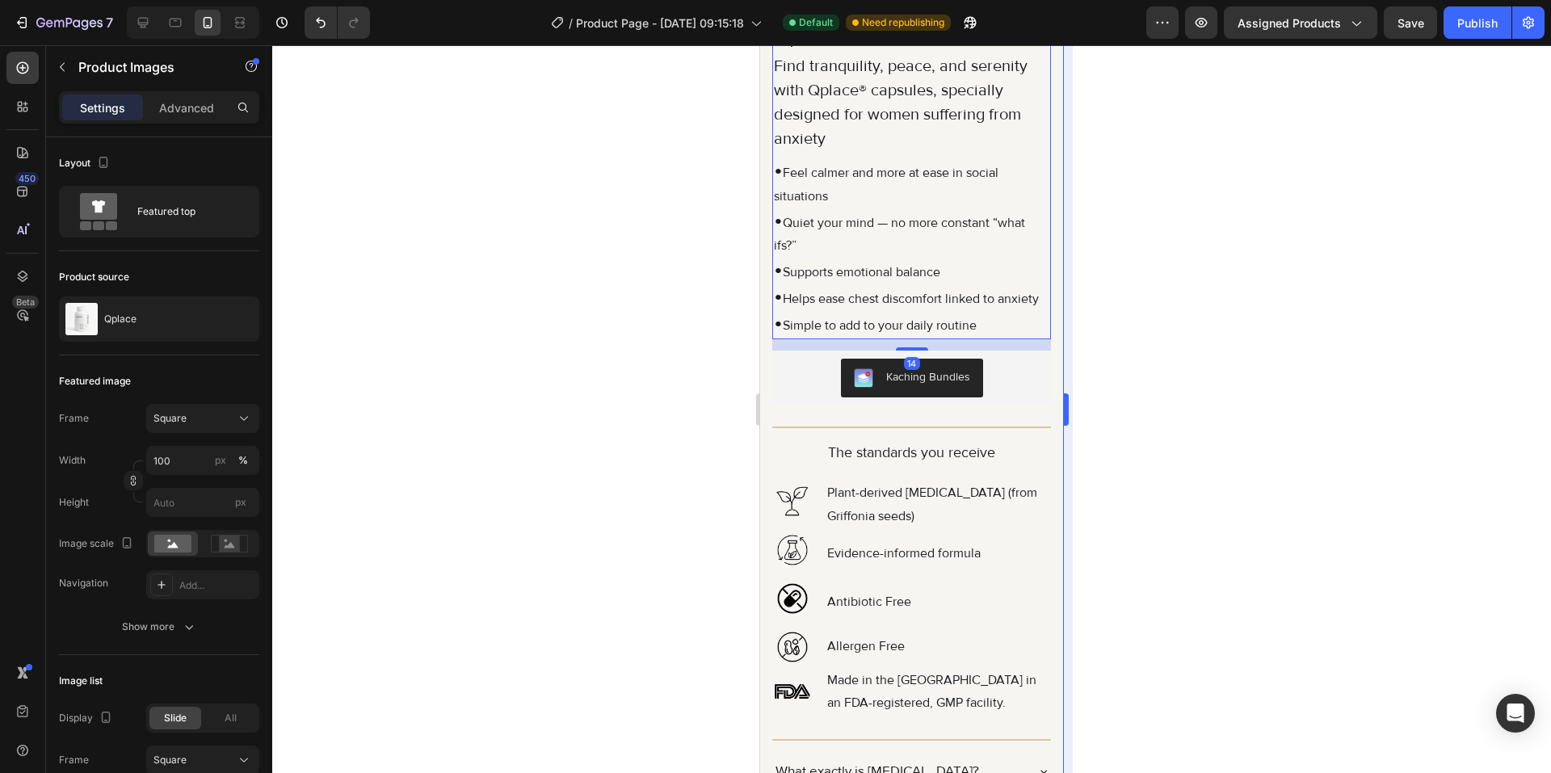
drag, startPoint x: 1133, startPoint y: 404, endPoint x: 1069, endPoint y: 418, distance: 65.4
click at [1134, 405] on div at bounding box center [911, 409] width 1279 height 728
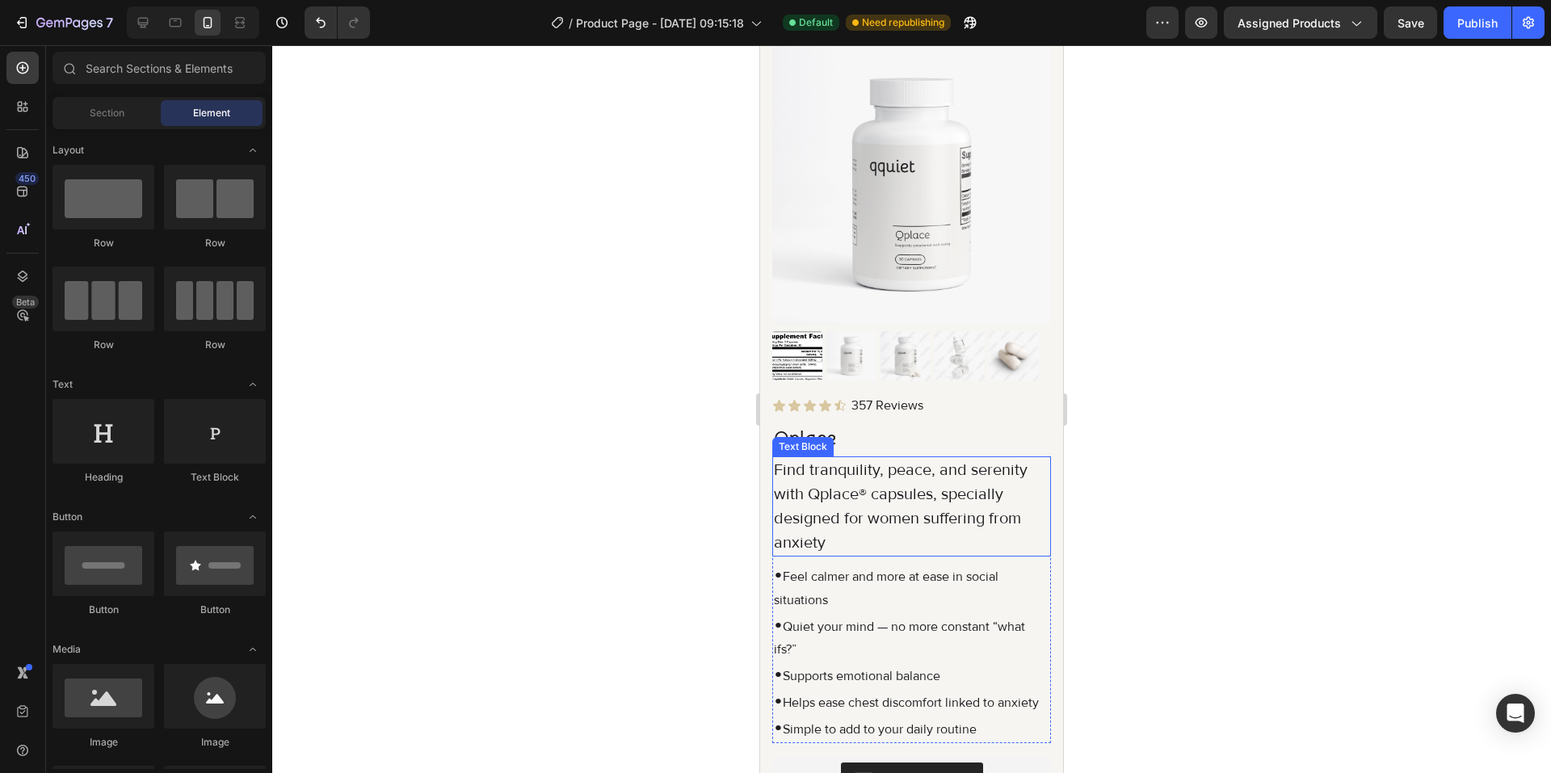
scroll to position [162, 0]
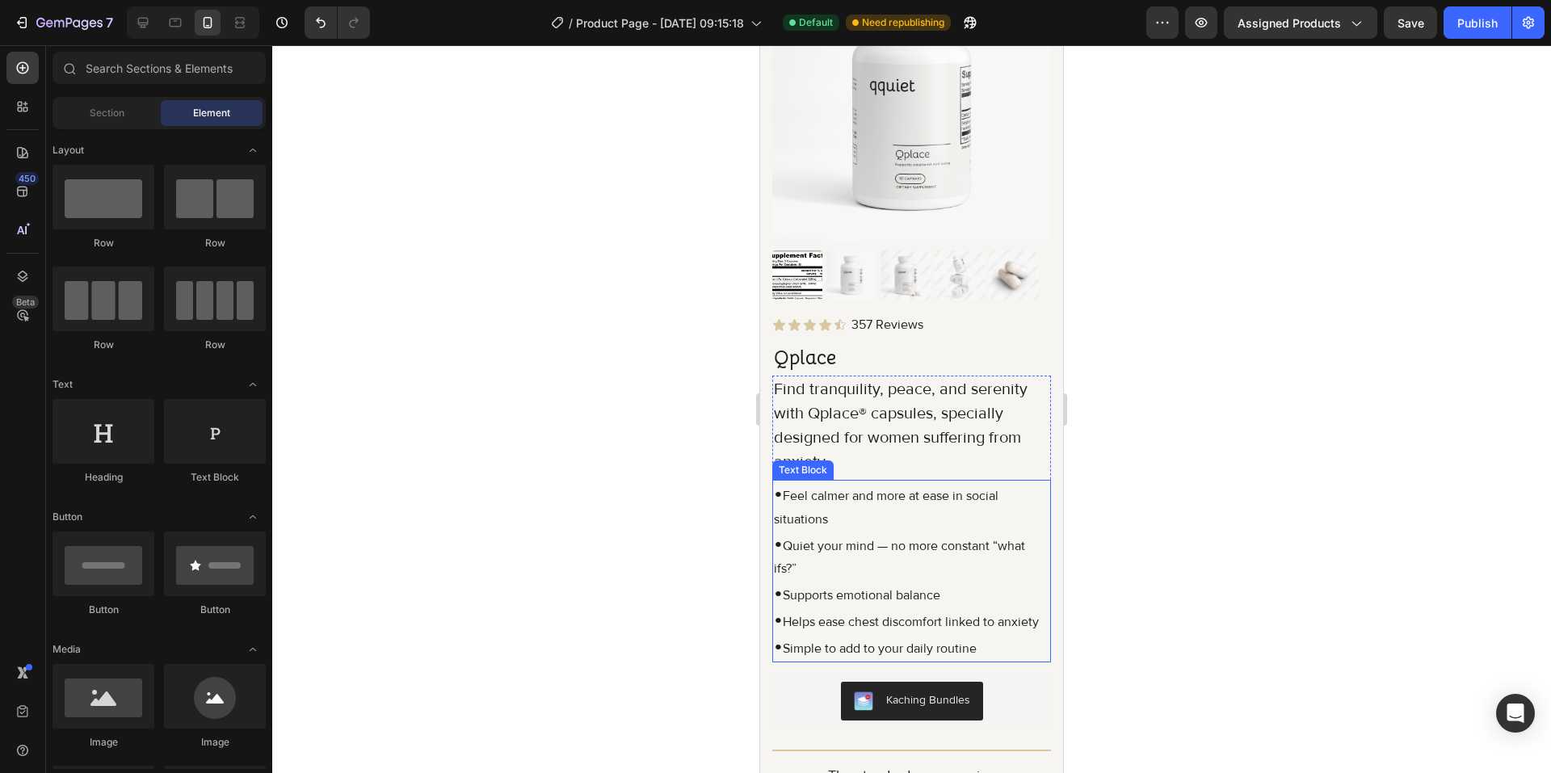
click at [817, 629] on p "• Helps ease chest discomfort linked to anxiety" at bounding box center [911, 620] width 275 height 27
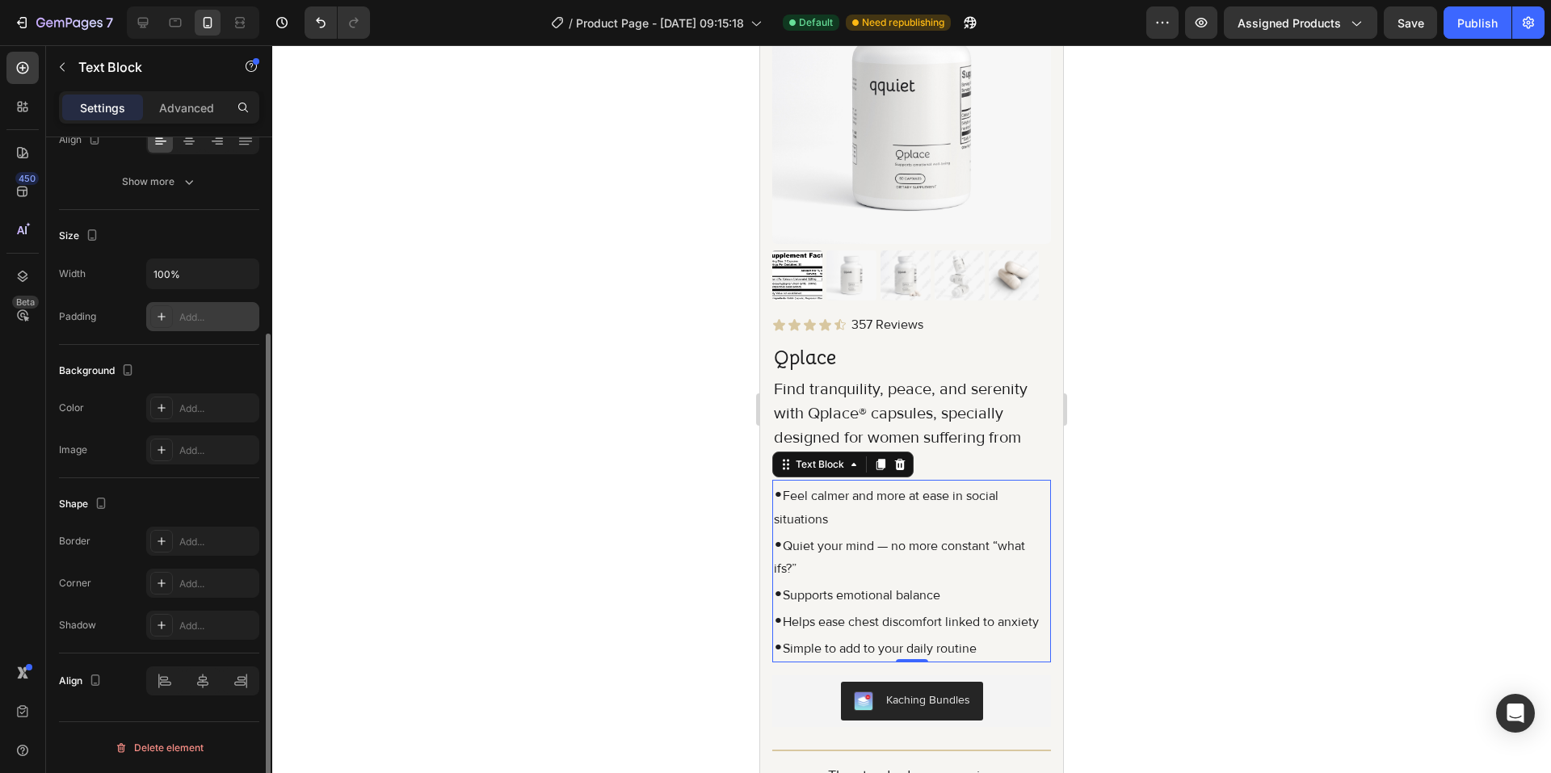
scroll to position [0, 0]
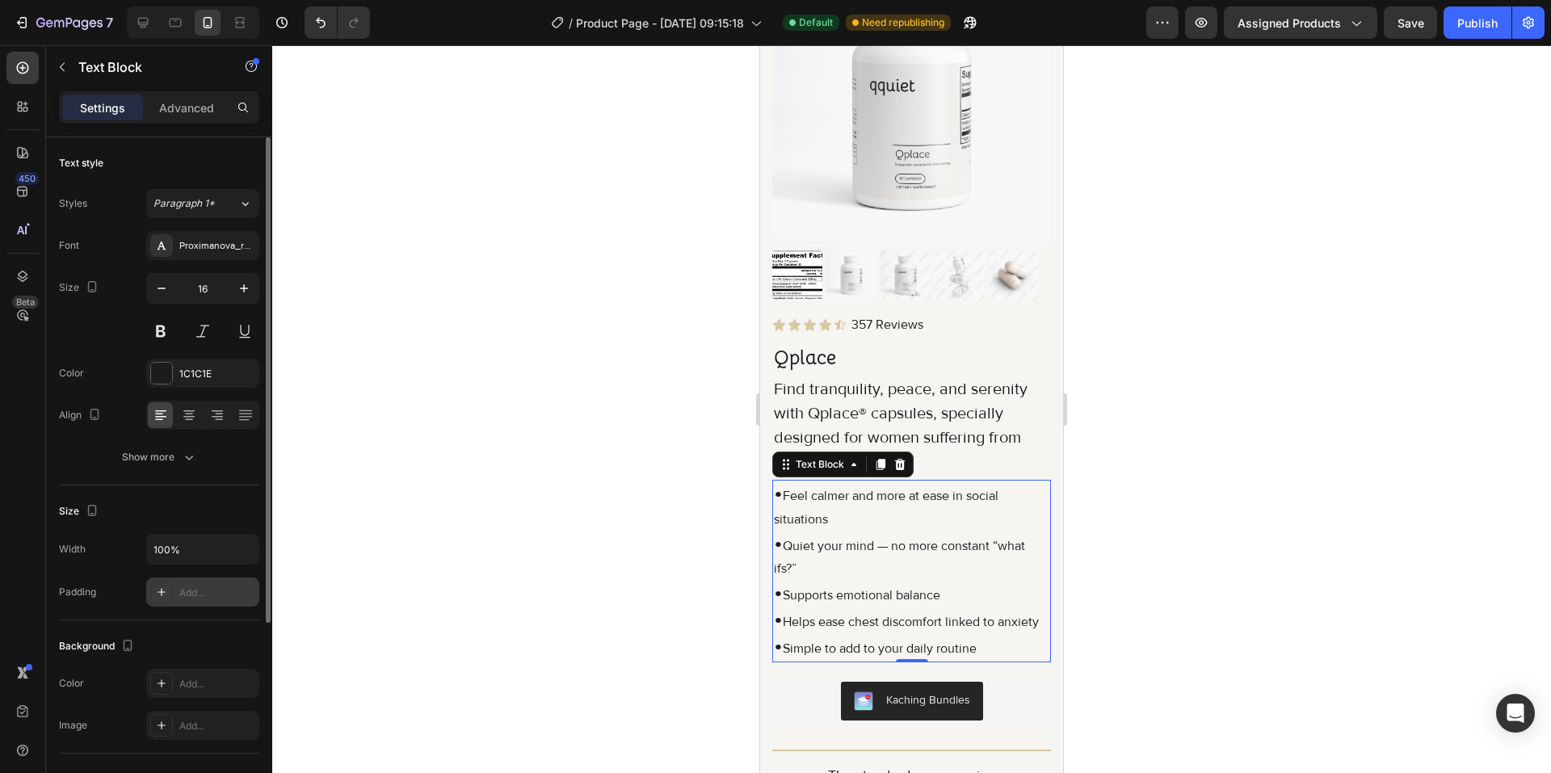
click at [199, 586] on div "Add..." at bounding box center [217, 593] width 76 height 15
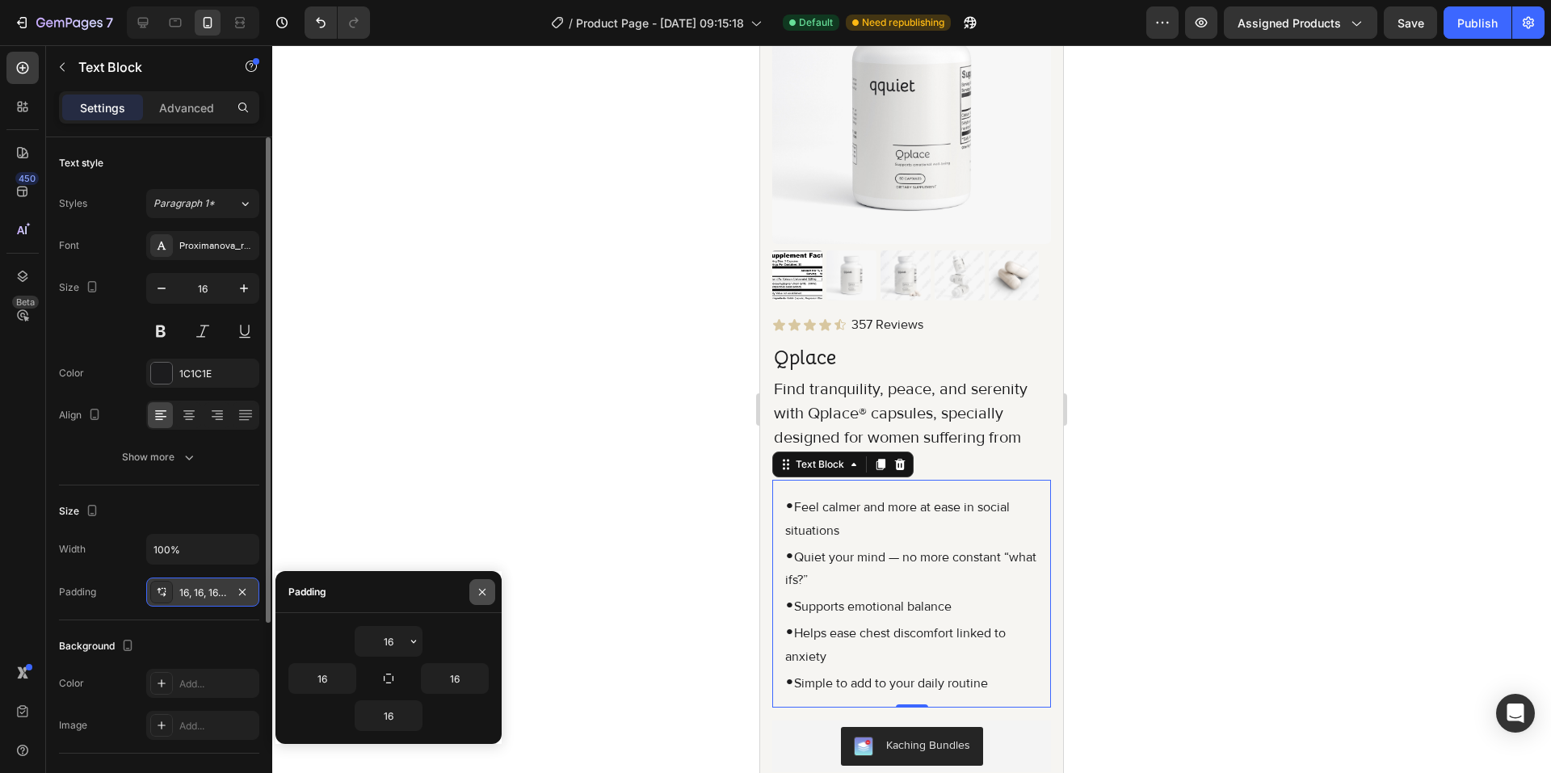
click at [479, 594] on icon "button" at bounding box center [482, 591] width 6 height 6
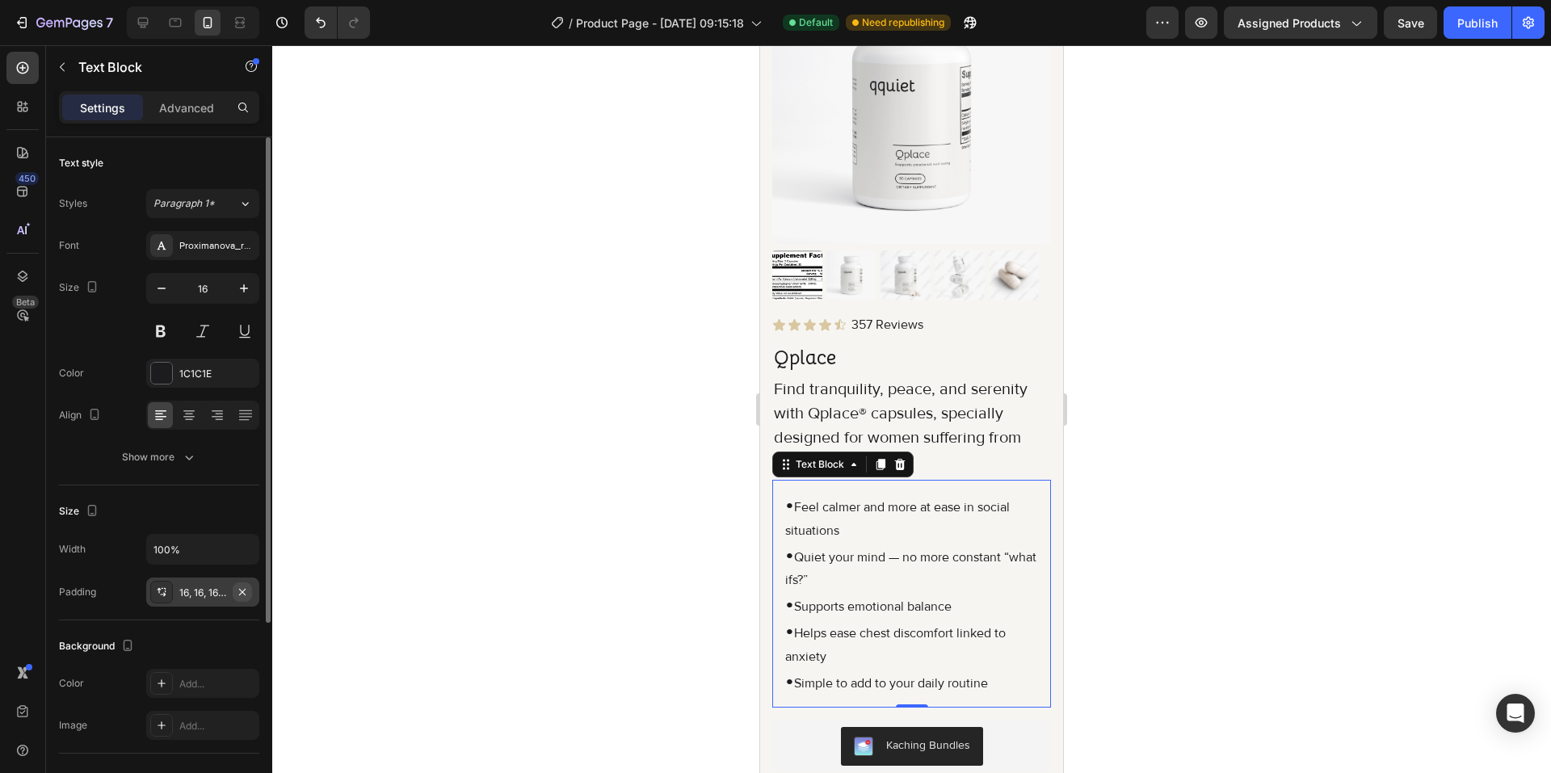
click at [241, 592] on icon "button" at bounding box center [242, 592] width 13 height 13
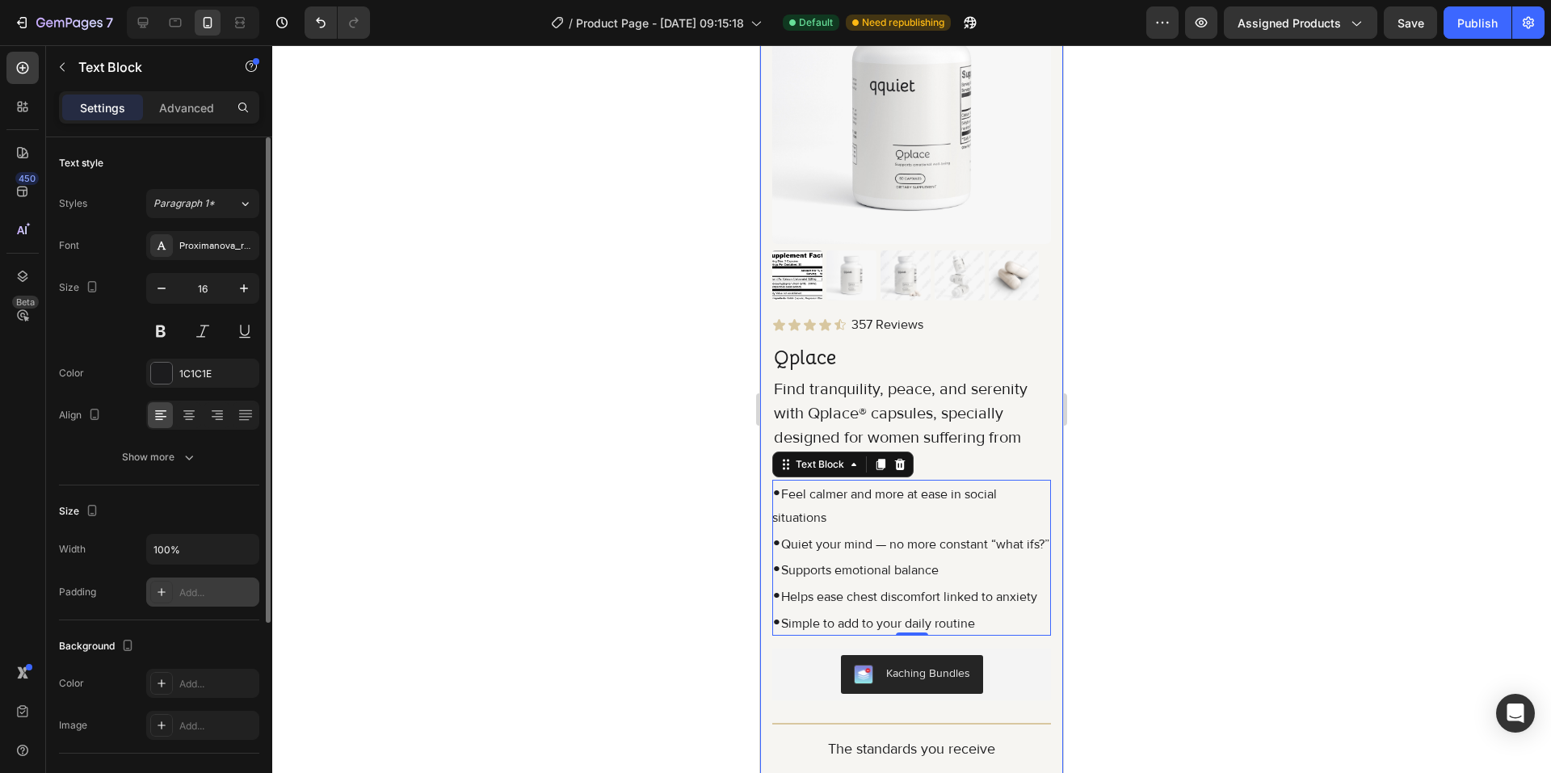
click at [1239, 562] on div at bounding box center [911, 409] width 1279 height 728
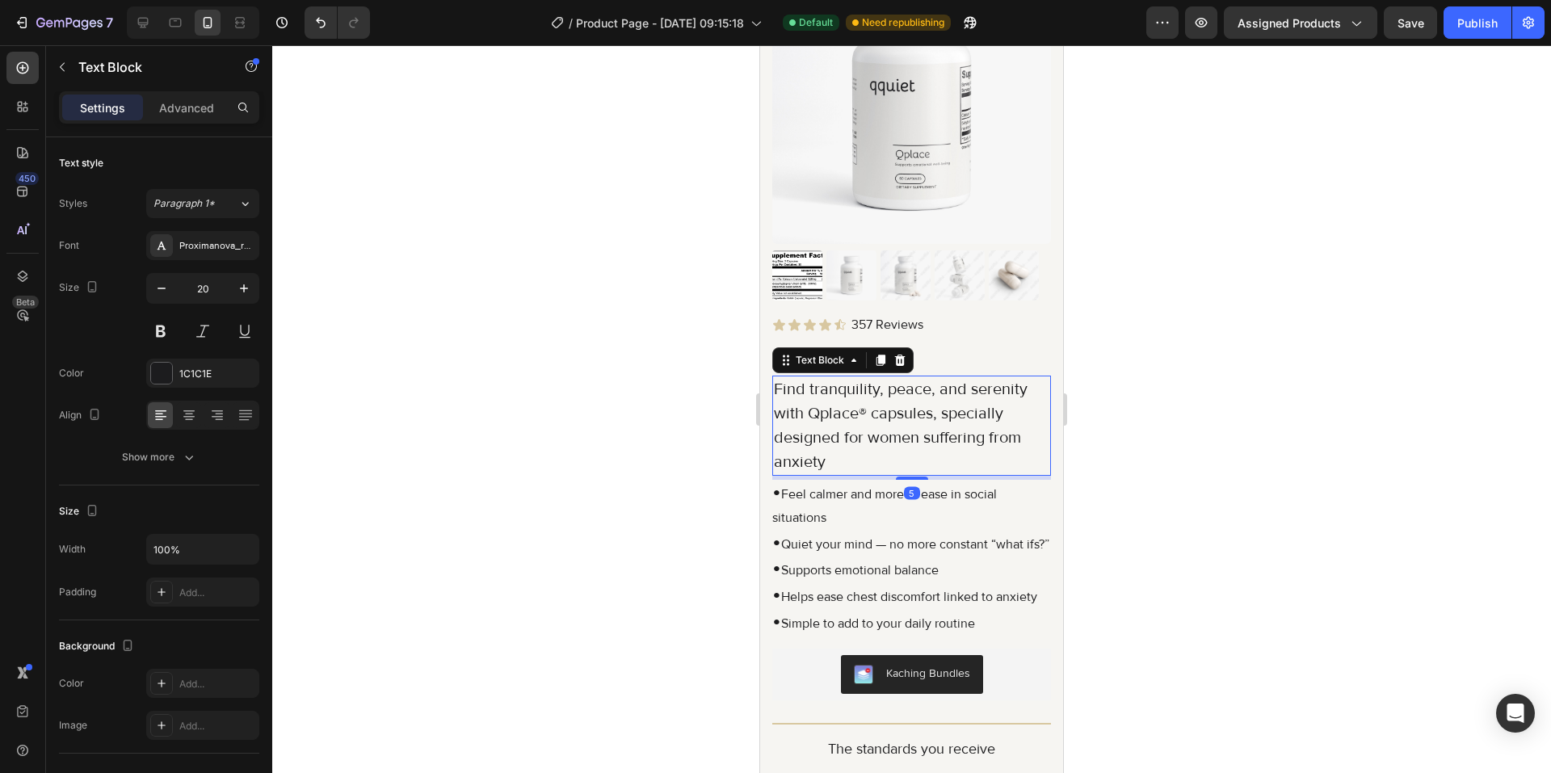
click at [905, 424] on p "Find tranquility, peace, and serenity with Qplace® capsules, specially designed…" at bounding box center [911, 425] width 275 height 97
click at [886, 537] on p "• Quiet your mind — no more constant “what ifs?”" at bounding box center [911, 543] width 279 height 27
click at [962, 409] on p "Find tranquility, peace, and serenity with Qplace® capsules, specially designed…" at bounding box center [911, 425] width 275 height 97
click at [1123, 439] on div at bounding box center [911, 409] width 1279 height 728
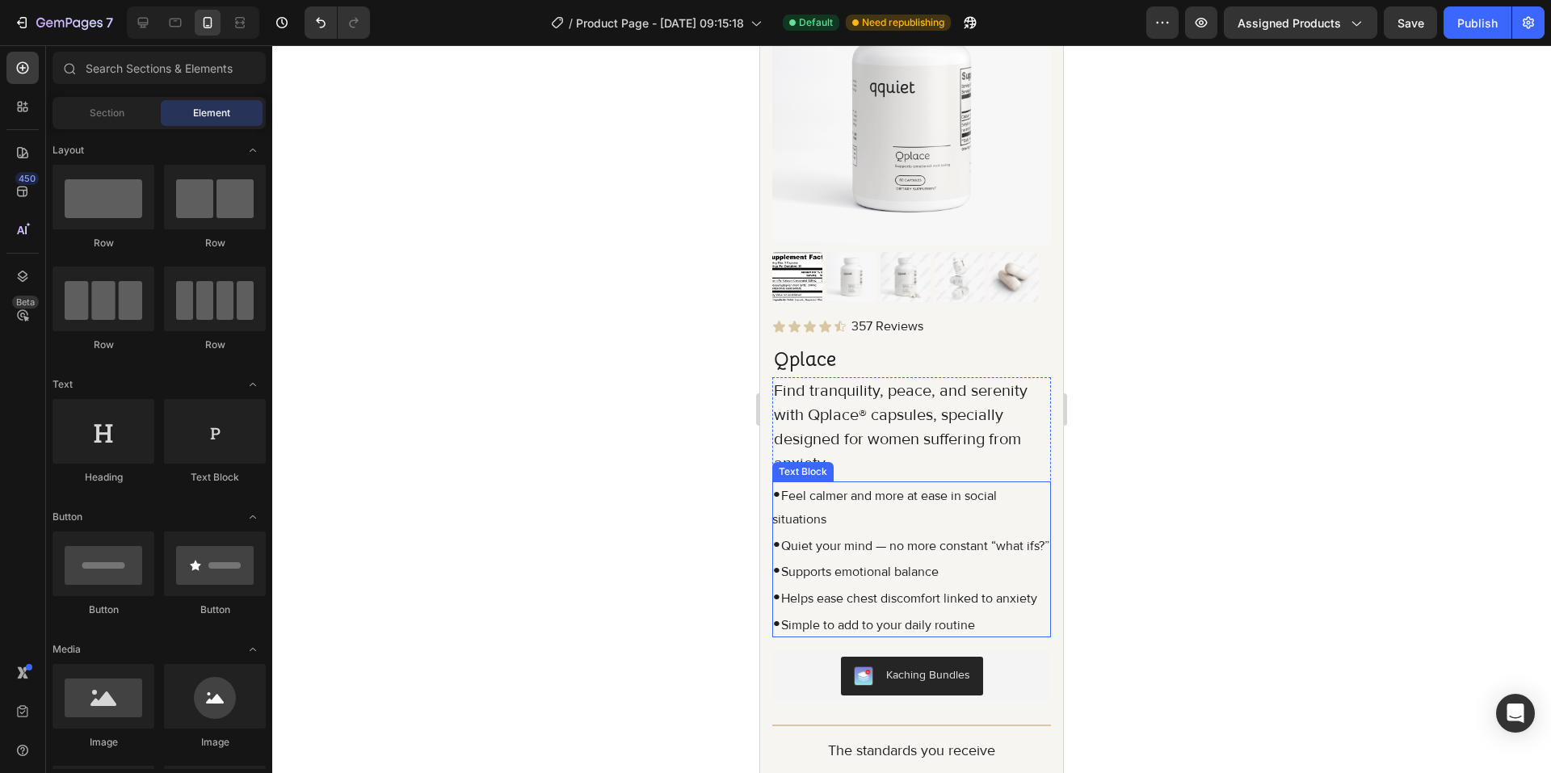
scroll to position [162, 0]
click at [922, 500] on p "• Feel calmer and more at ease in social situations" at bounding box center [911, 505] width 279 height 50
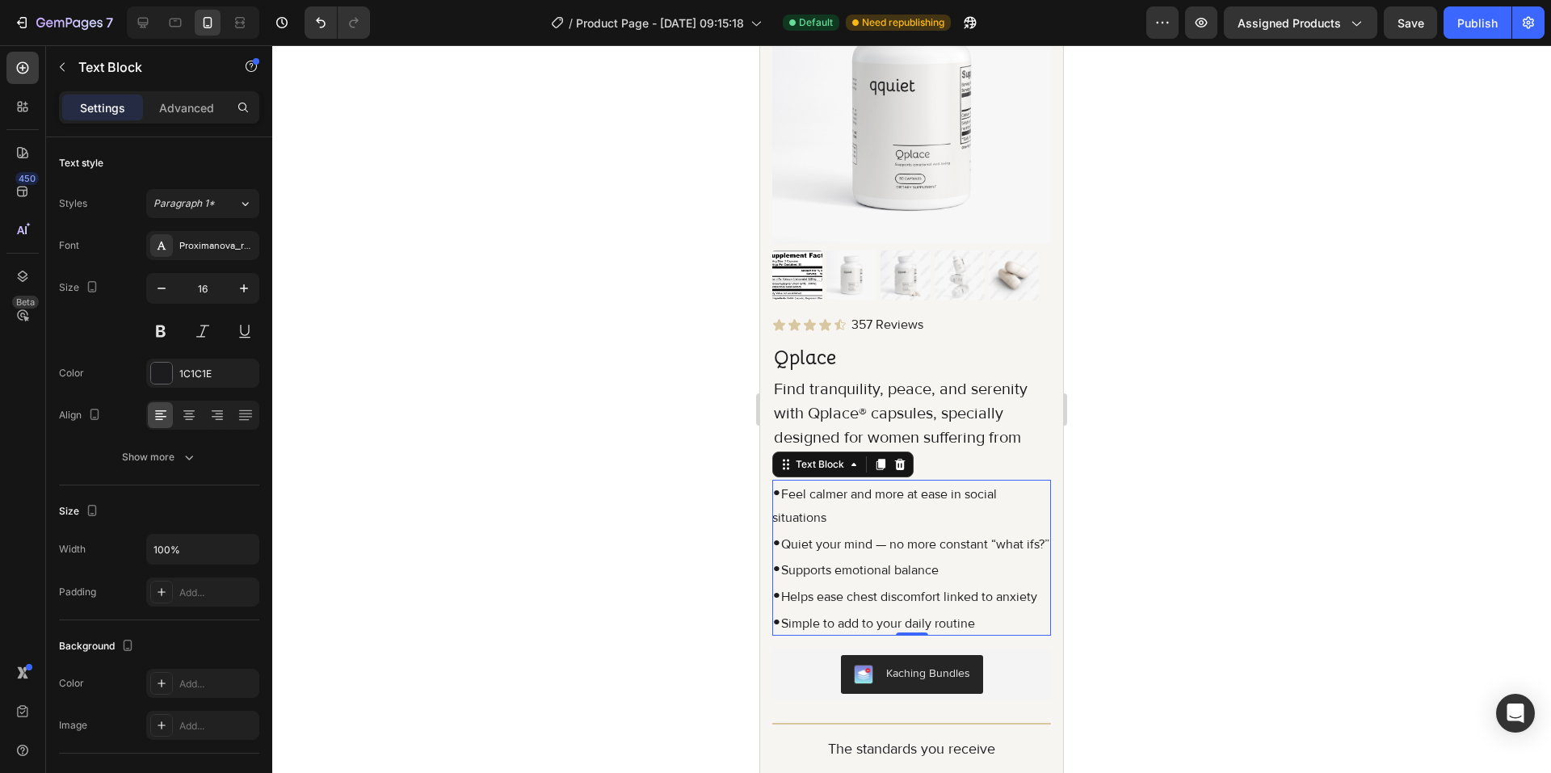
click at [910, 549] on p "• Quiet your mind — no more constant “what ifs?”" at bounding box center [911, 543] width 279 height 27
click at [978, 636] on p "• Simple to add to your daily routine" at bounding box center [911, 622] width 279 height 27
drag, startPoint x: 949, startPoint y: 645, endPoint x: 773, endPoint y: 479, distance: 241.7
click at [773, 480] on div "• Feel calmer and more at ease in social situations • Quiet your mind — no more…" at bounding box center [911, 558] width 279 height 156
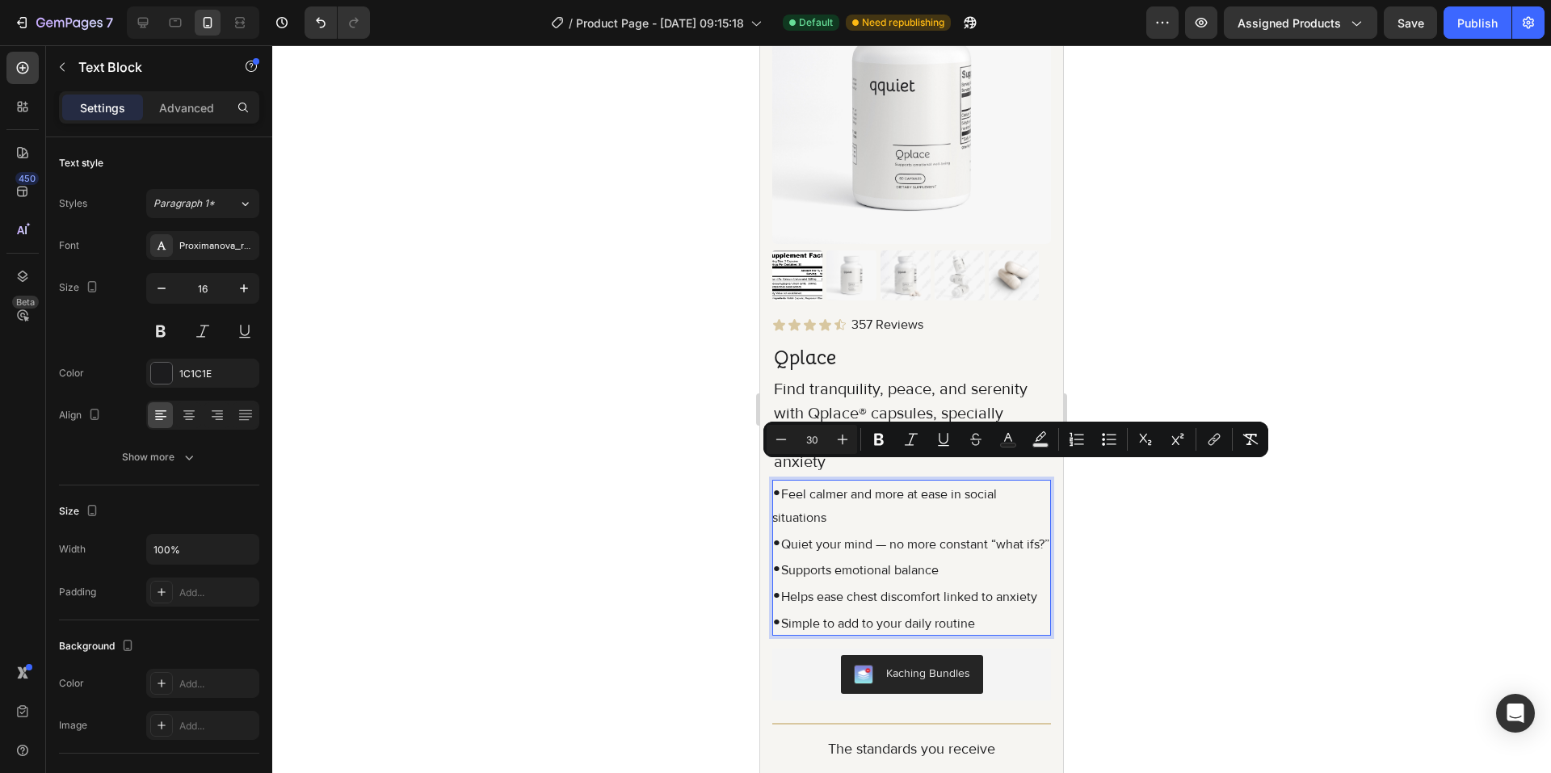
copy div "• Feel calmer and more at ease in social situations • Quiet your mind — no more…"
click at [1247, 313] on div at bounding box center [911, 409] width 1279 height 728
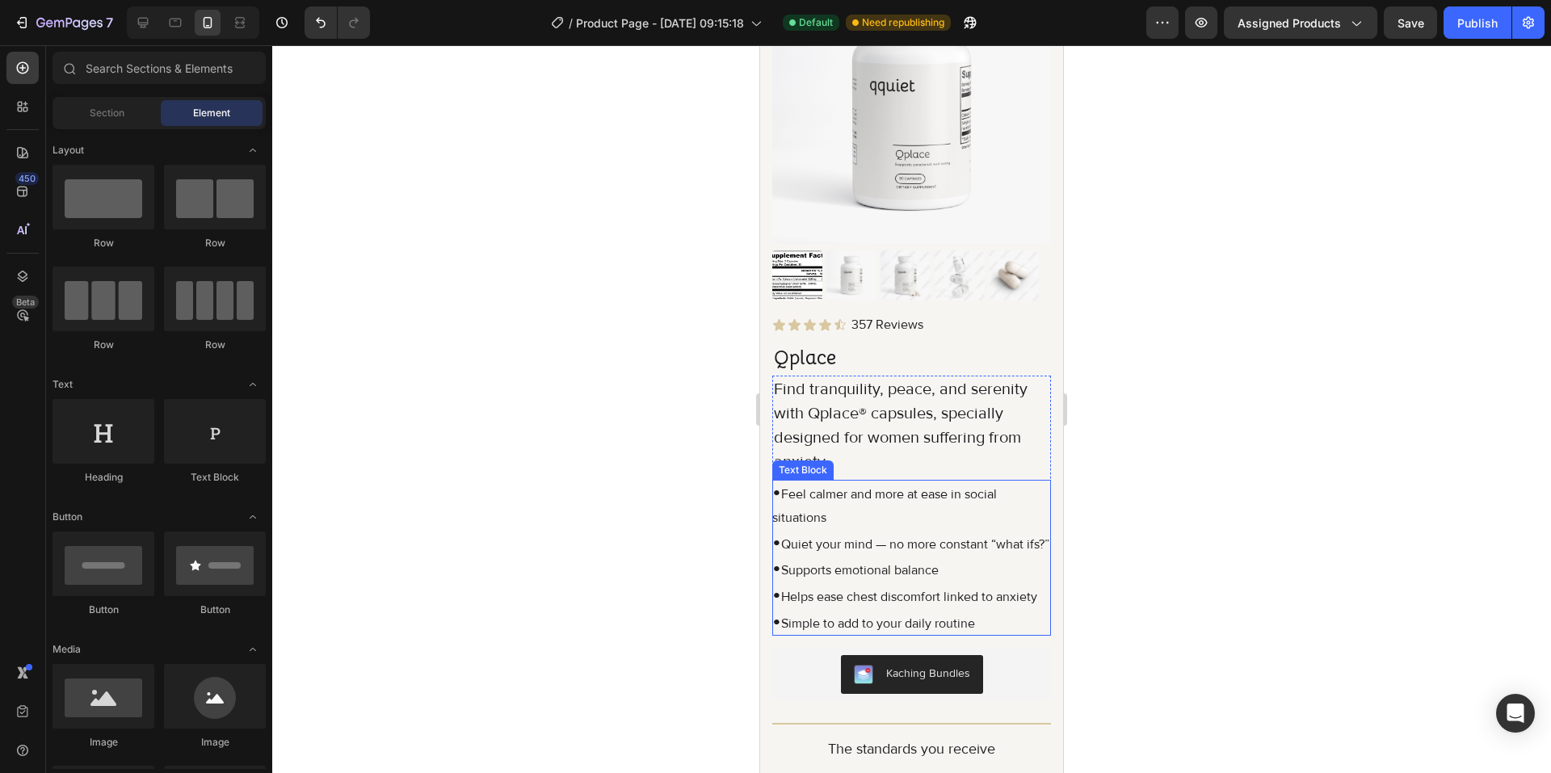
click at [859, 480] on p "• Feel calmer and more at ease in social situations" at bounding box center [911, 505] width 279 height 50
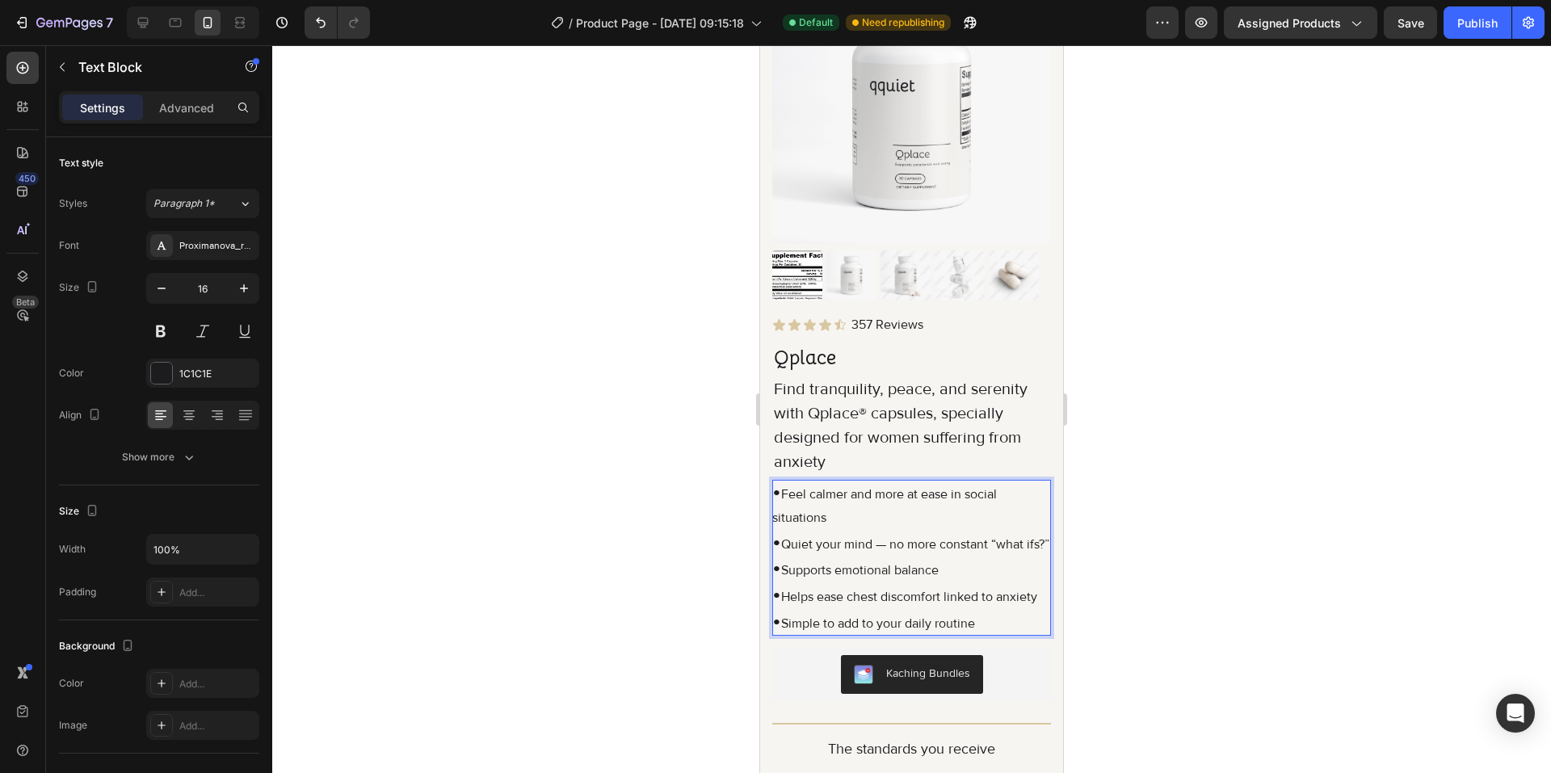
drag, startPoint x: 835, startPoint y: 505, endPoint x: 787, endPoint y: 484, distance: 52.8
click at [787, 484] on p "• Feel calmer and more at ease in social situations" at bounding box center [911, 505] width 279 height 50
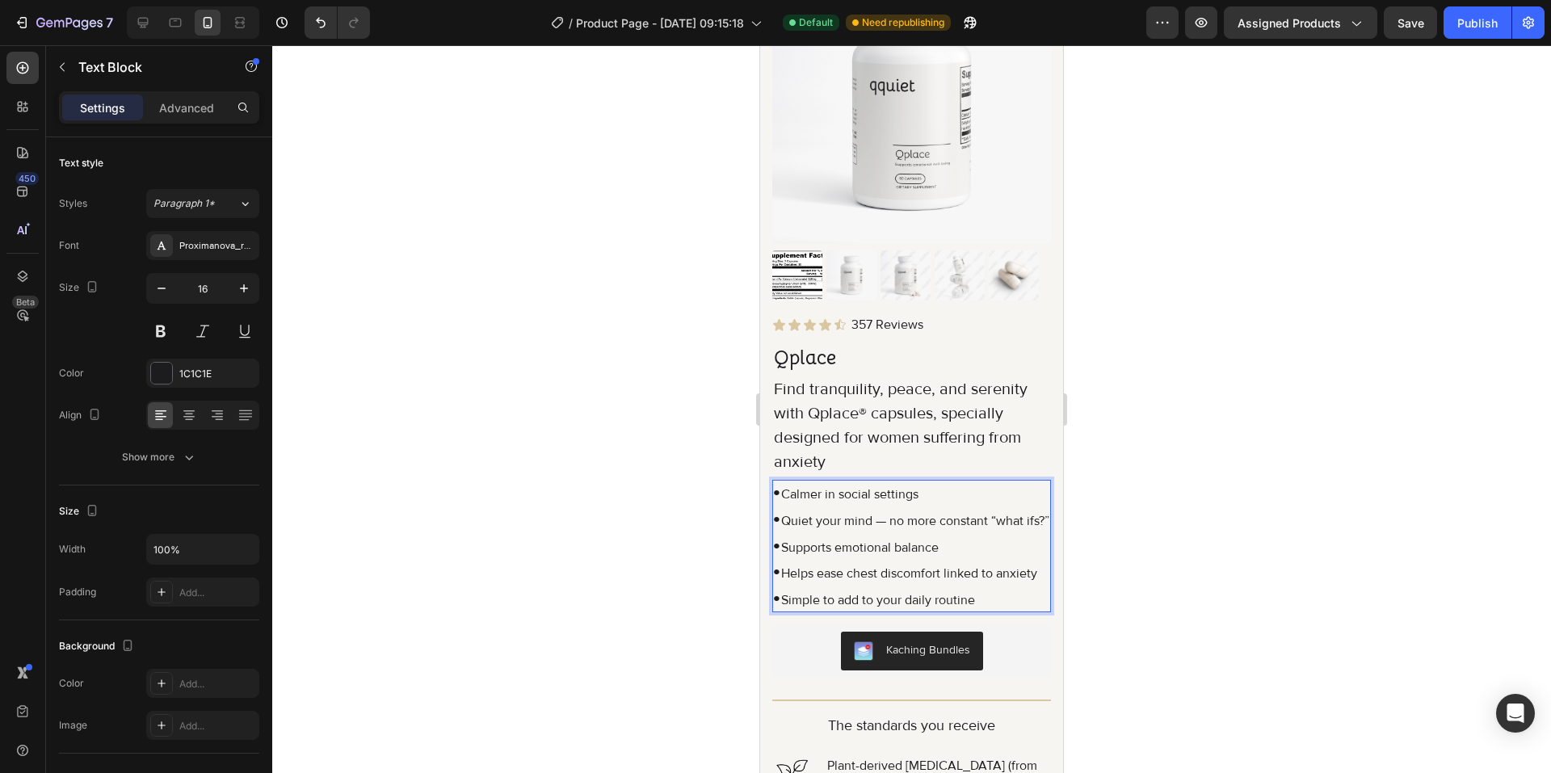
click at [808, 533] on p "• Quiet your mind — no more constant “what ifs?”" at bounding box center [911, 519] width 279 height 27
drag, startPoint x: 794, startPoint y: 514, endPoint x: 787, endPoint y: 503, distance: 12.3
click at [787, 506] on p "• Quiet your mind — no more constant “what ifs?”" at bounding box center [911, 519] width 279 height 27
click at [827, 584] on p "• Helps ease chest discomfort linked to anxiety" at bounding box center [911, 572] width 279 height 27
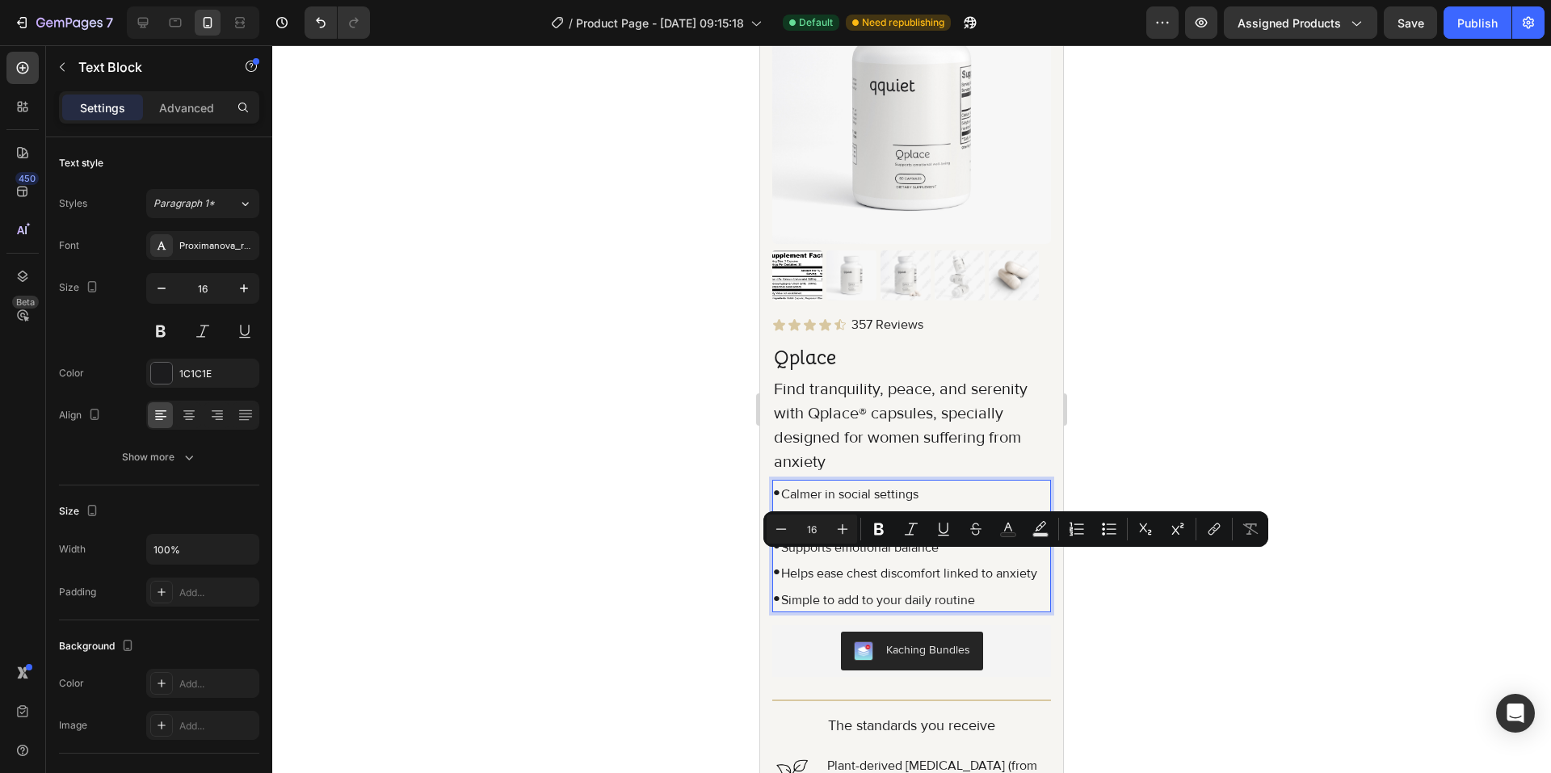
drag, startPoint x: 810, startPoint y: 581, endPoint x: 783, endPoint y: 562, distance: 33.2
click at [783, 562] on p "• Helps ease chest discomfort linked to anxiety" at bounding box center [911, 572] width 279 height 27
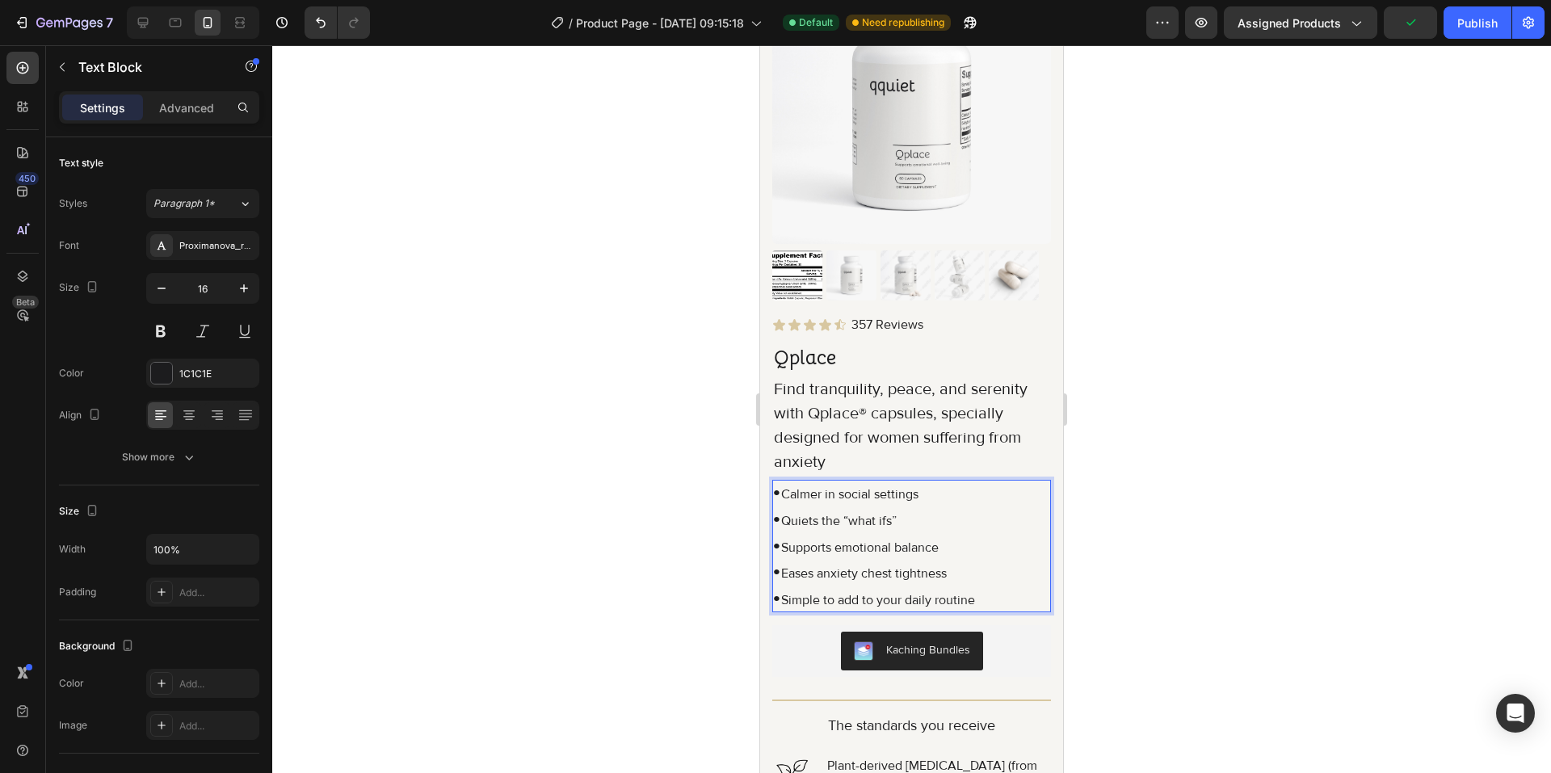
click at [1226, 510] on div at bounding box center [911, 409] width 1279 height 728
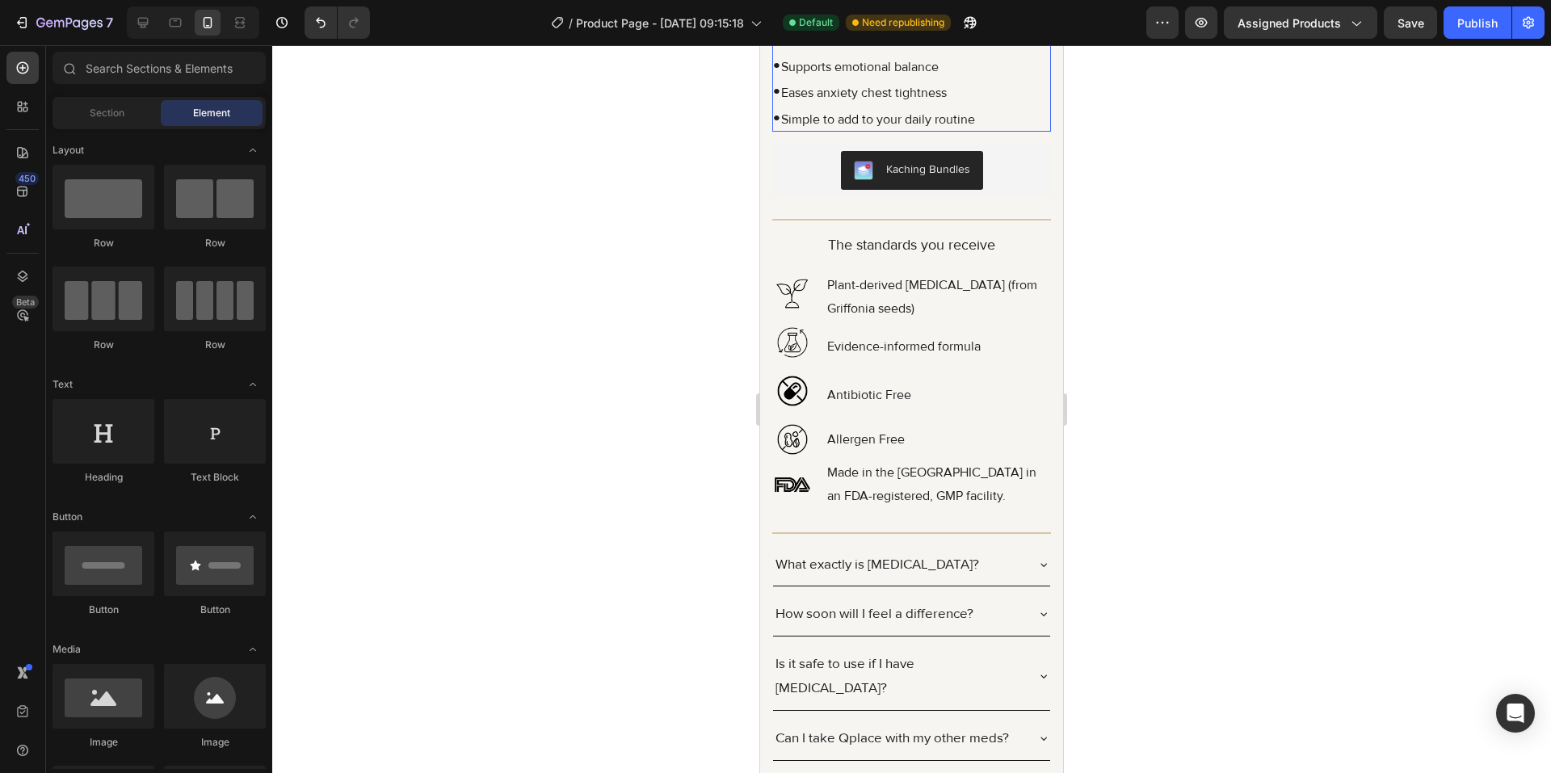
scroll to position [646, 0]
click at [161, 19] on div at bounding box center [193, 22] width 132 height 32
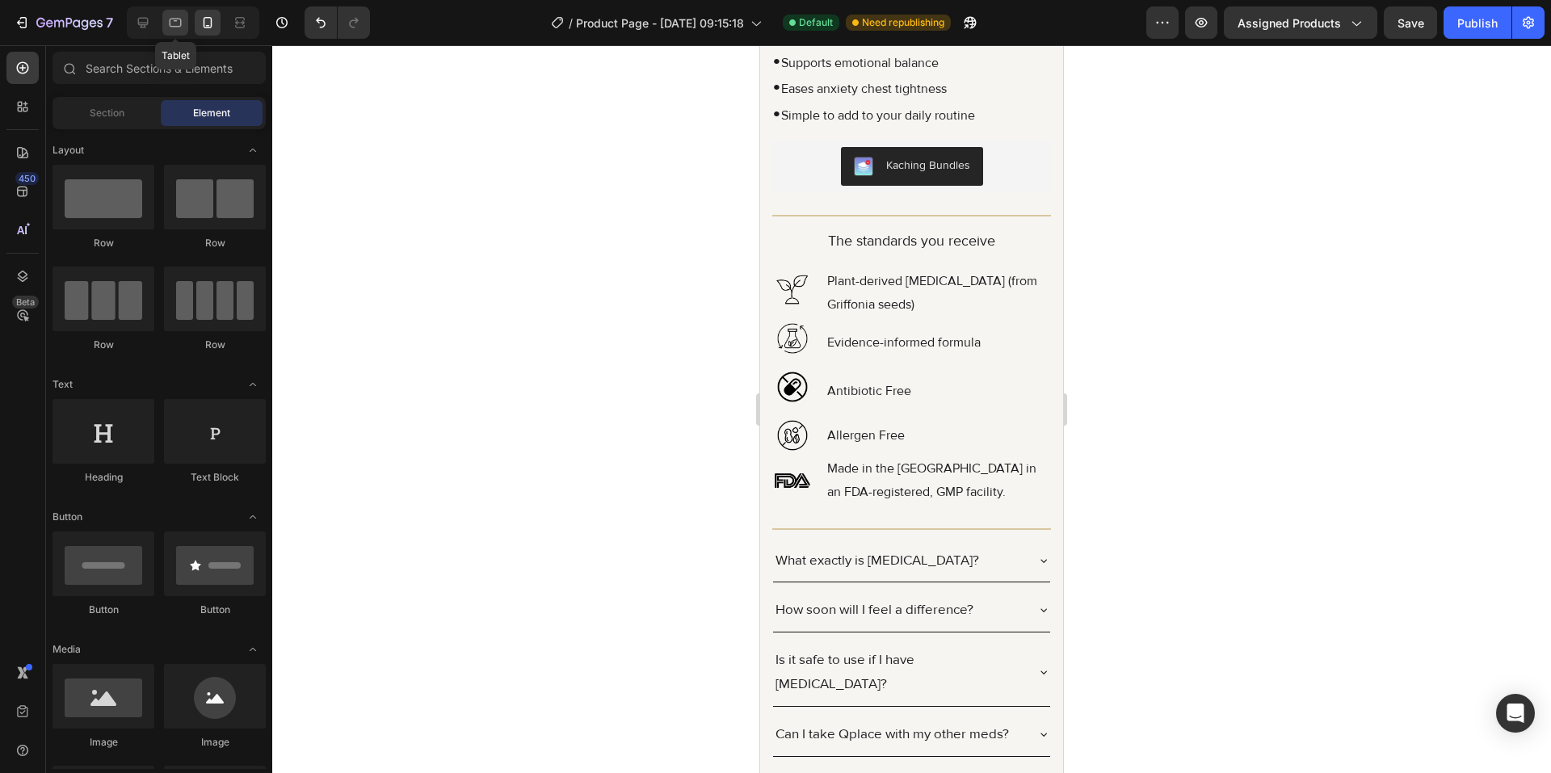
click at [162, 19] on div at bounding box center [175, 23] width 26 height 26
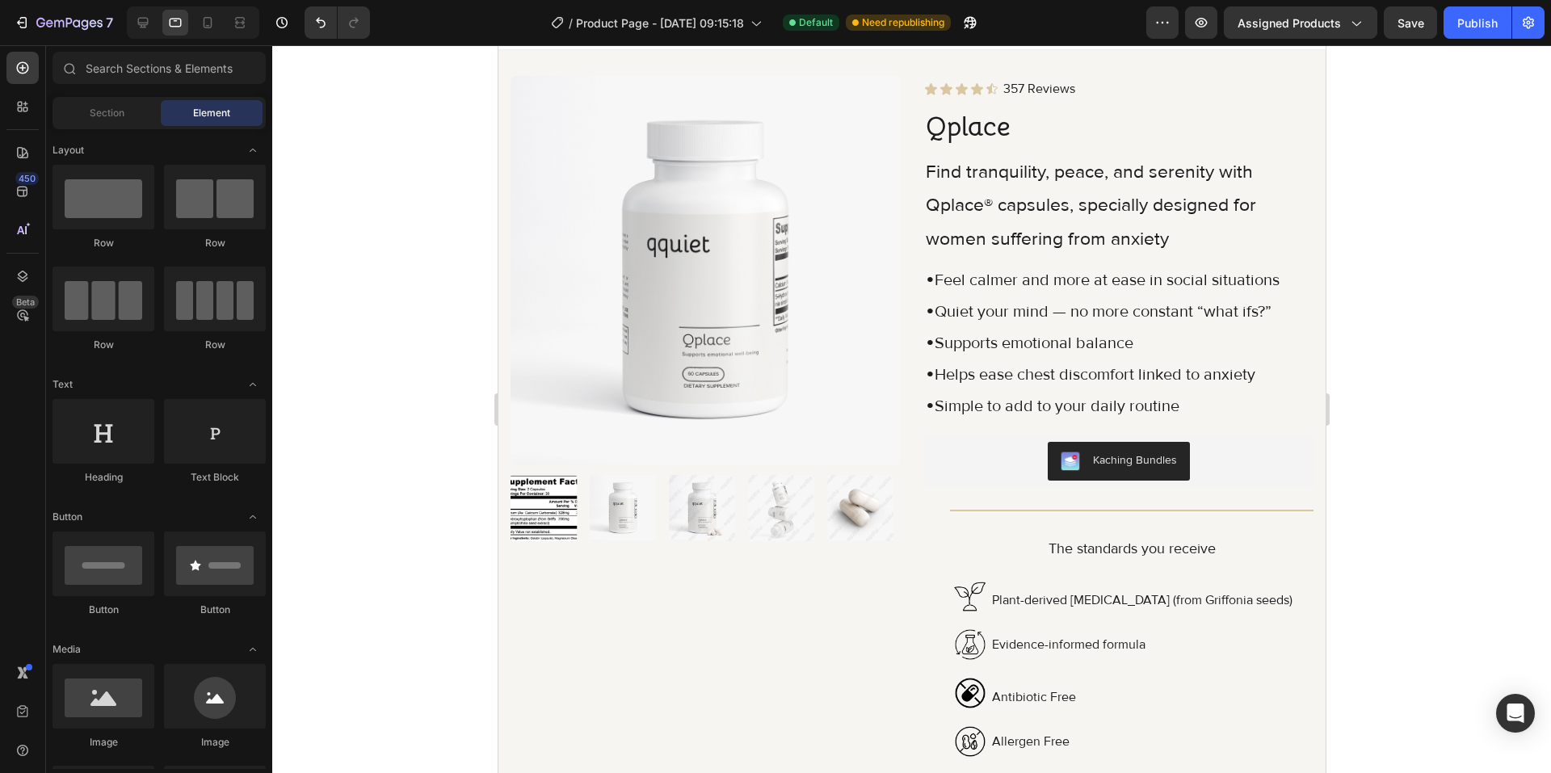
scroll to position [23, 0]
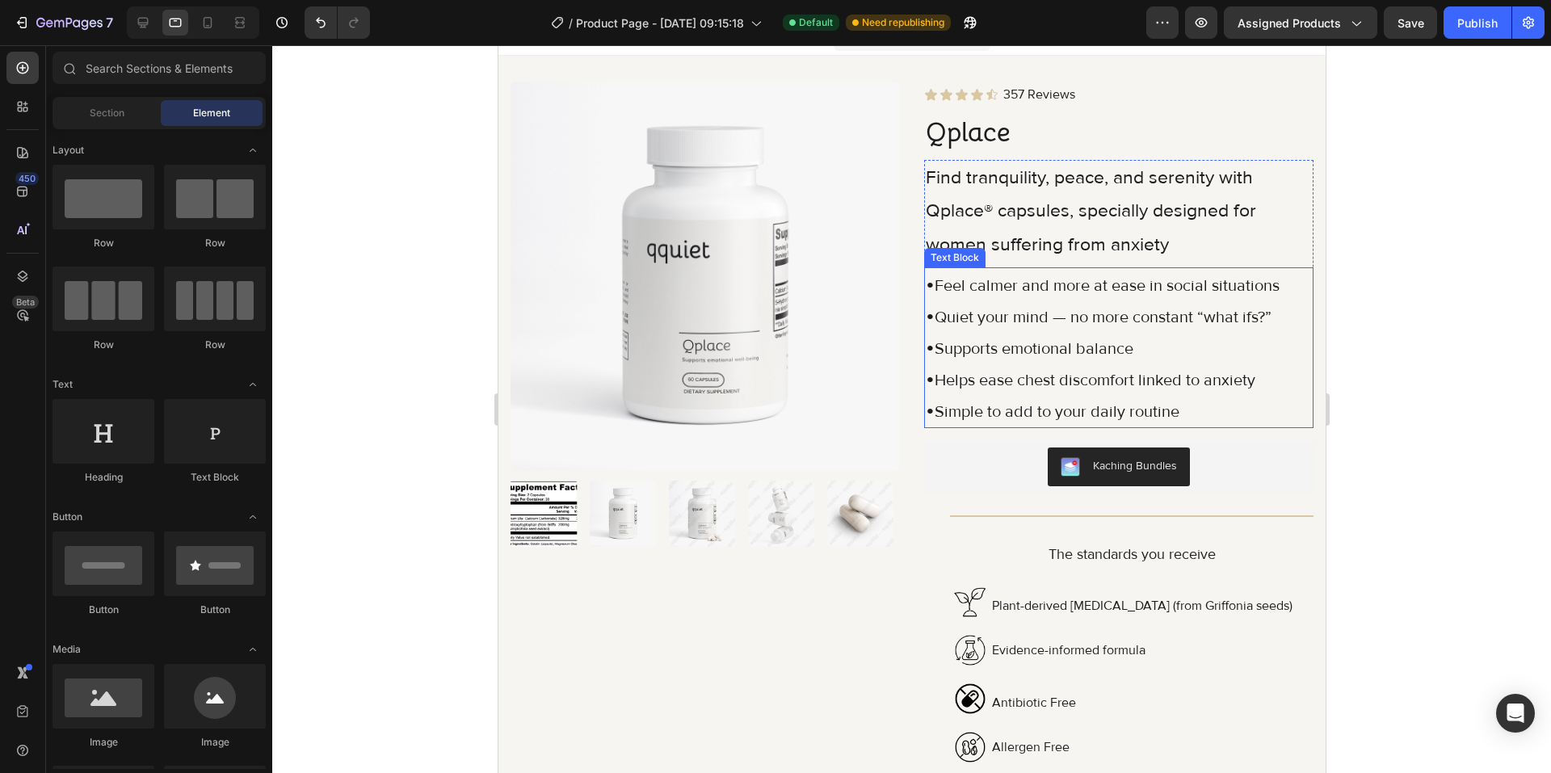
click at [973, 328] on p "• Quiet your mind — no more constant “what ifs?”" at bounding box center [1118, 315] width 386 height 31
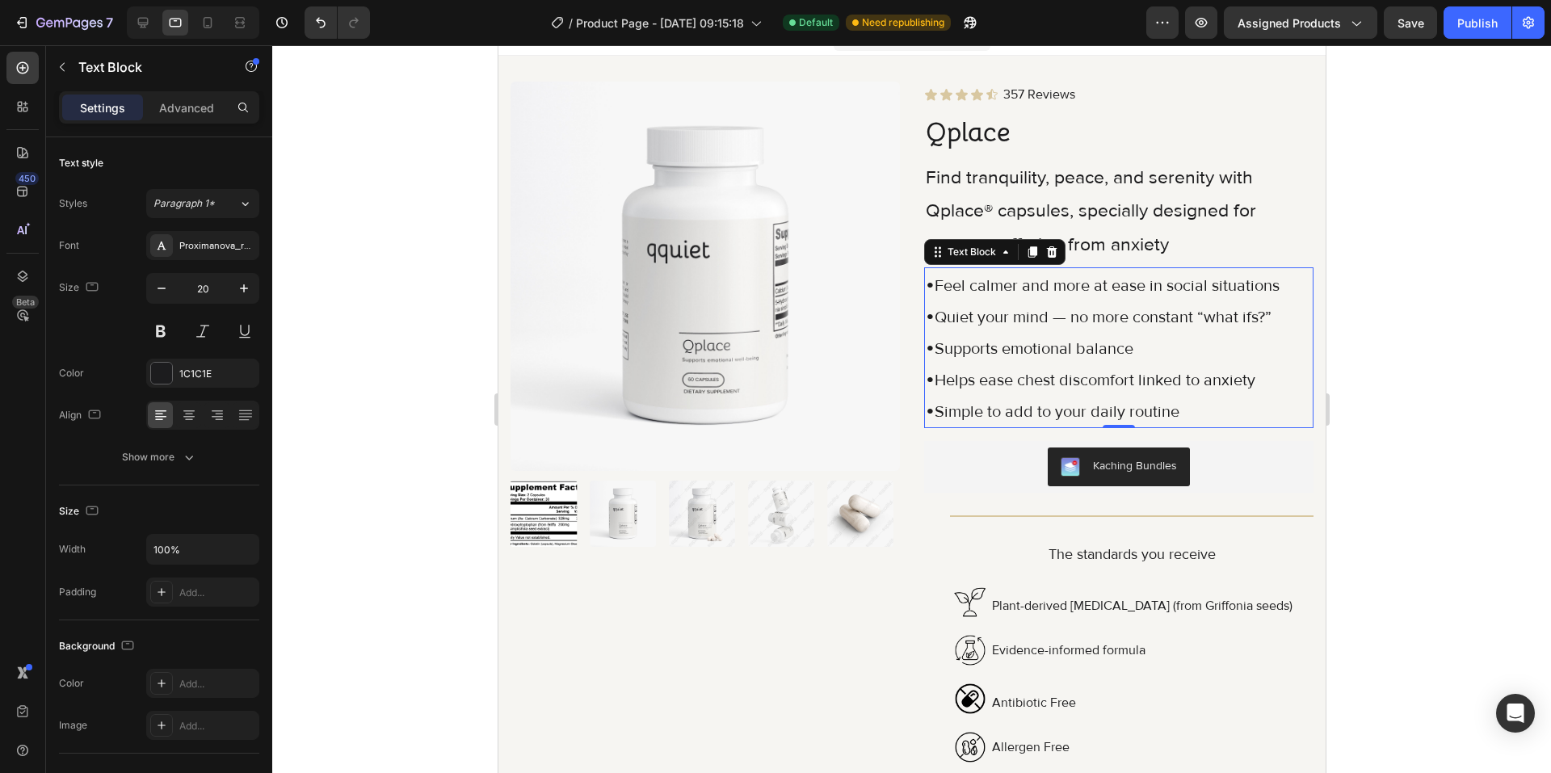
click at [1277, 282] on p "• Feel calmer and more at ease in social situations" at bounding box center [1118, 284] width 386 height 31
drag, startPoint x: 1278, startPoint y: 284, endPoint x: 934, endPoint y: 287, distance: 344.1
click at [935, 287] on p "• Feel calmer and more at ease in social situations" at bounding box center [1118, 284] width 386 height 31
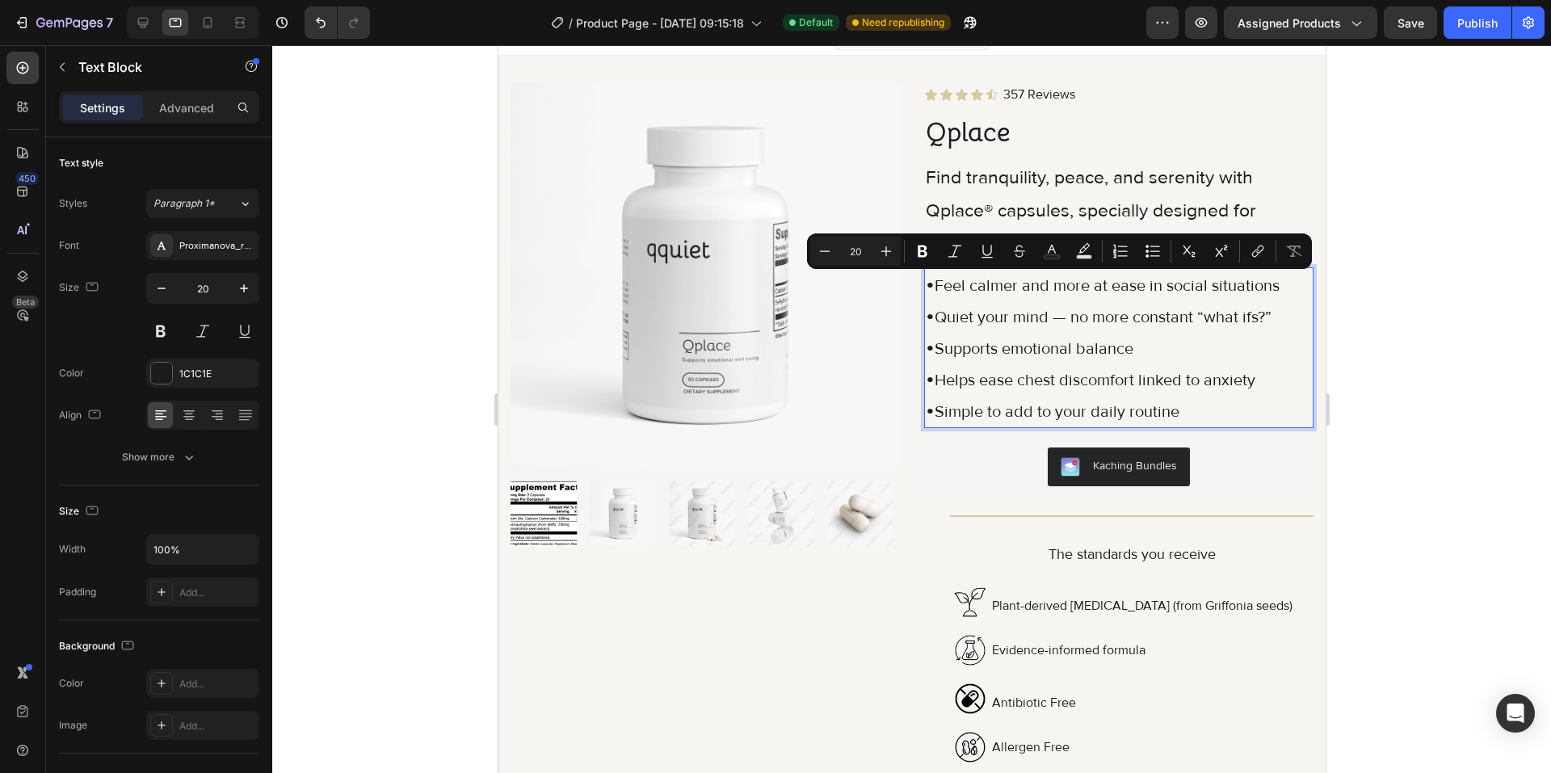
click at [1425, 290] on div at bounding box center [911, 409] width 1279 height 728
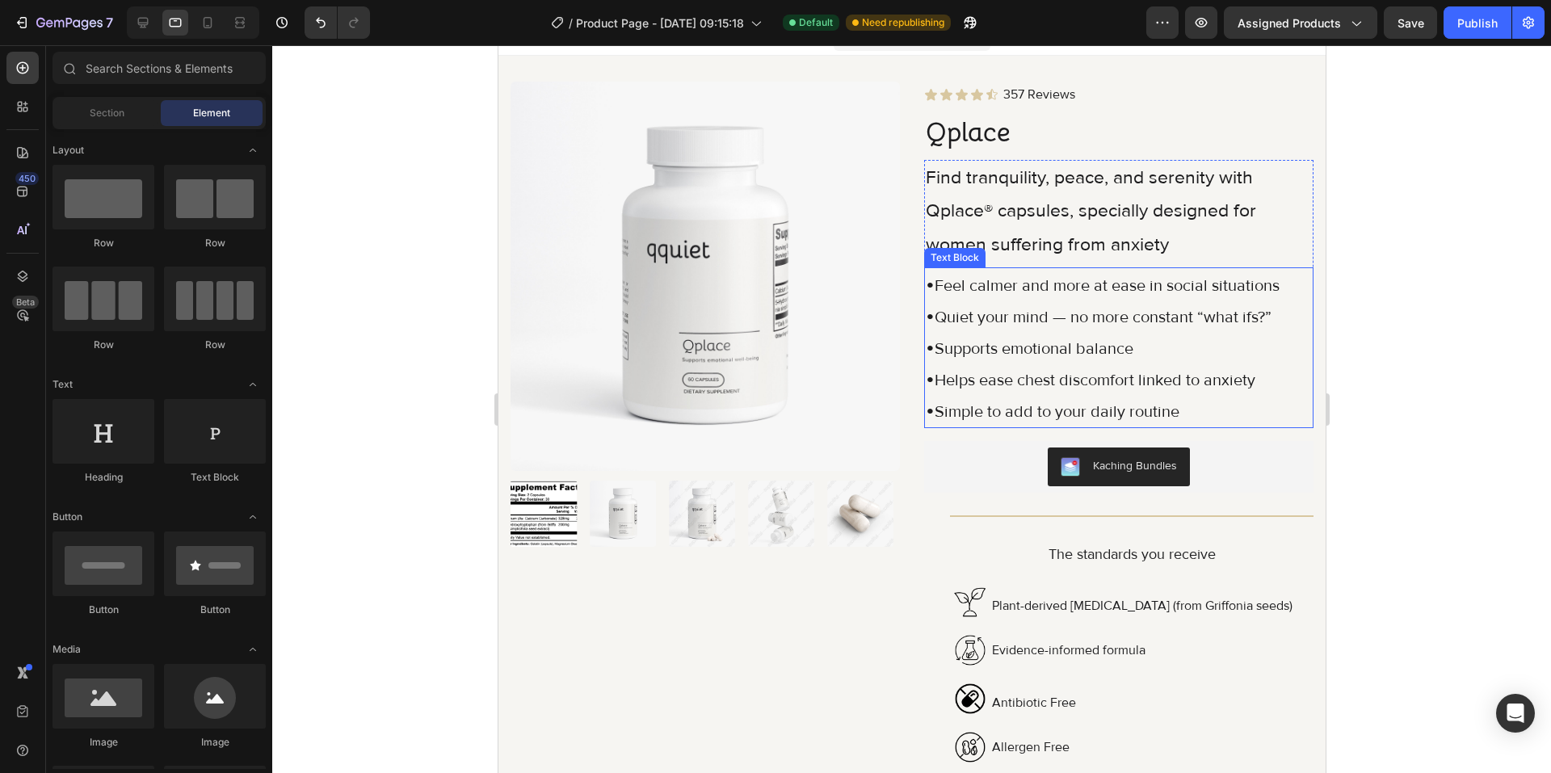
click at [1253, 287] on p "• Feel calmer and more at ease in social situations" at bounding box center [1118, 284] width 386 height 31
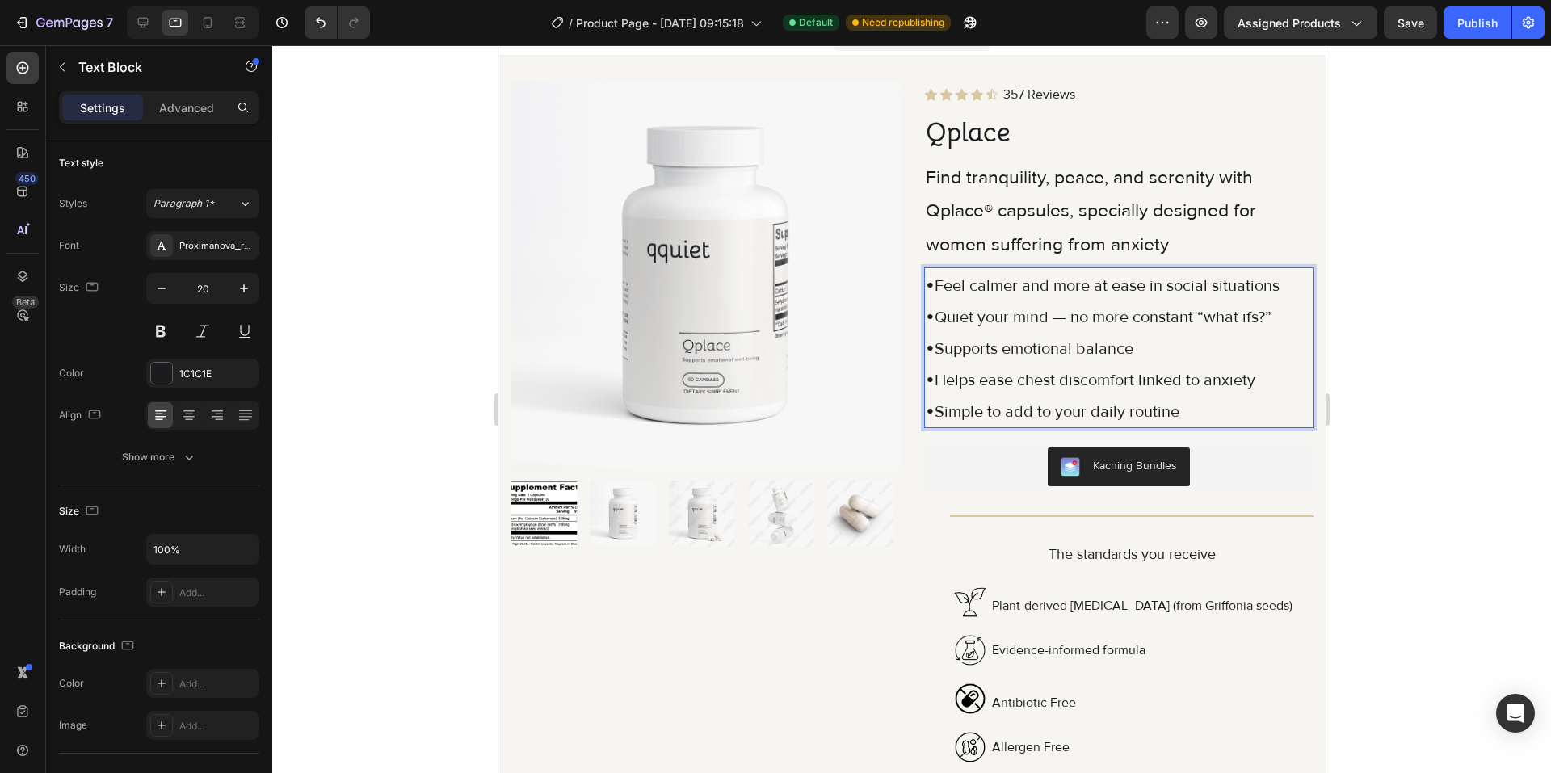
click at [1278, 286] on p "• Feel calmer and more at ease in social situations" at bounding box center [1118, 284] width 386 height 31
drag, startPoint x: 1266, startPoint y: 283, endPoint x: 928, endPoint y: 289, distance: 337.6
click at [928, 289] on p "• Feel calmer and more at ease in social situations" at bounding box center [1118, 284] width 386 height 31
click at [932, 285] on span "•Calmer in social settings" at bounding box center [1059, 283] width 269 height 30
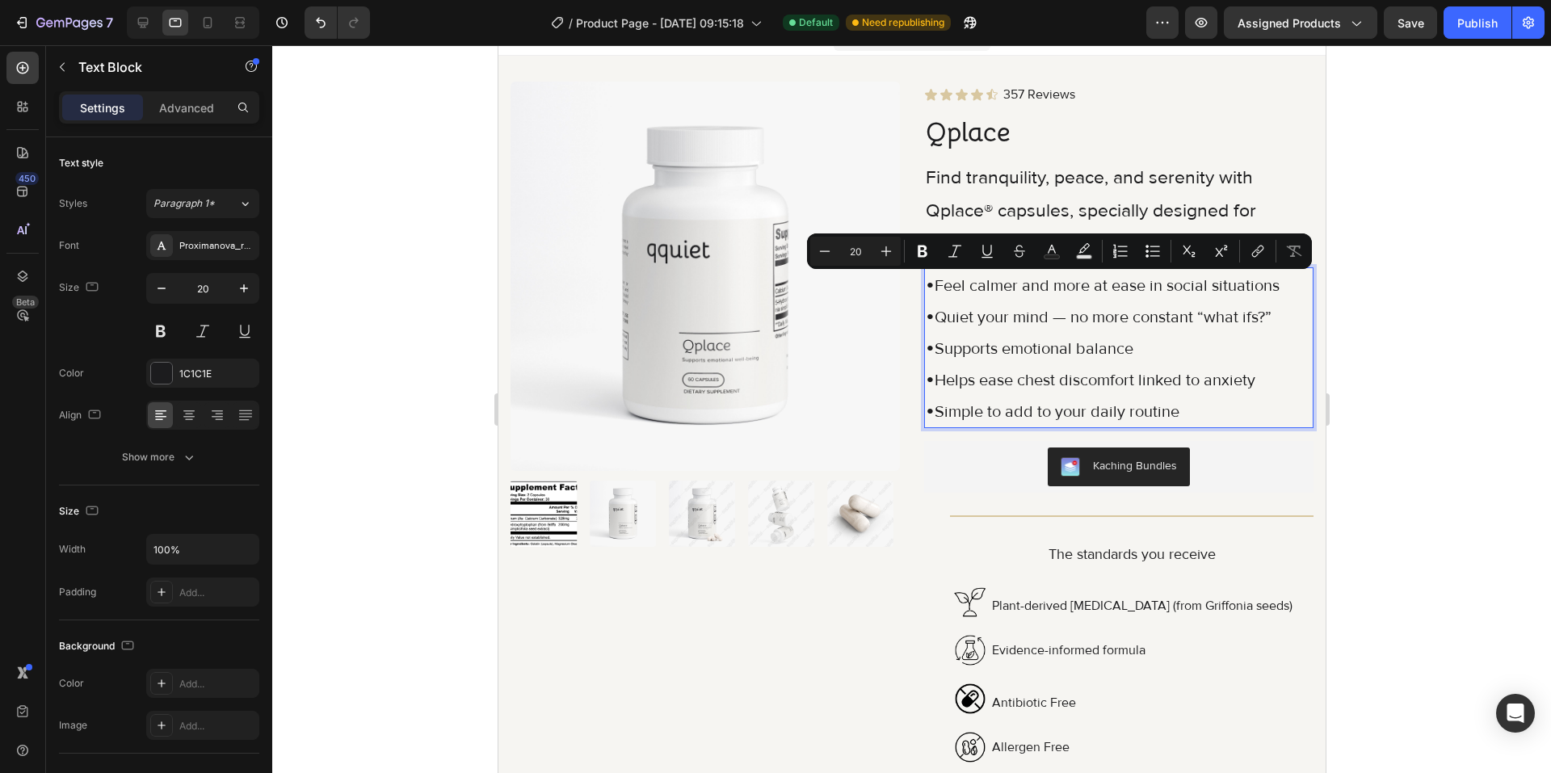
click at [1116, 351] on p "• Supports emotional balance" at bounding box center [1118, 347] width 386 height 31
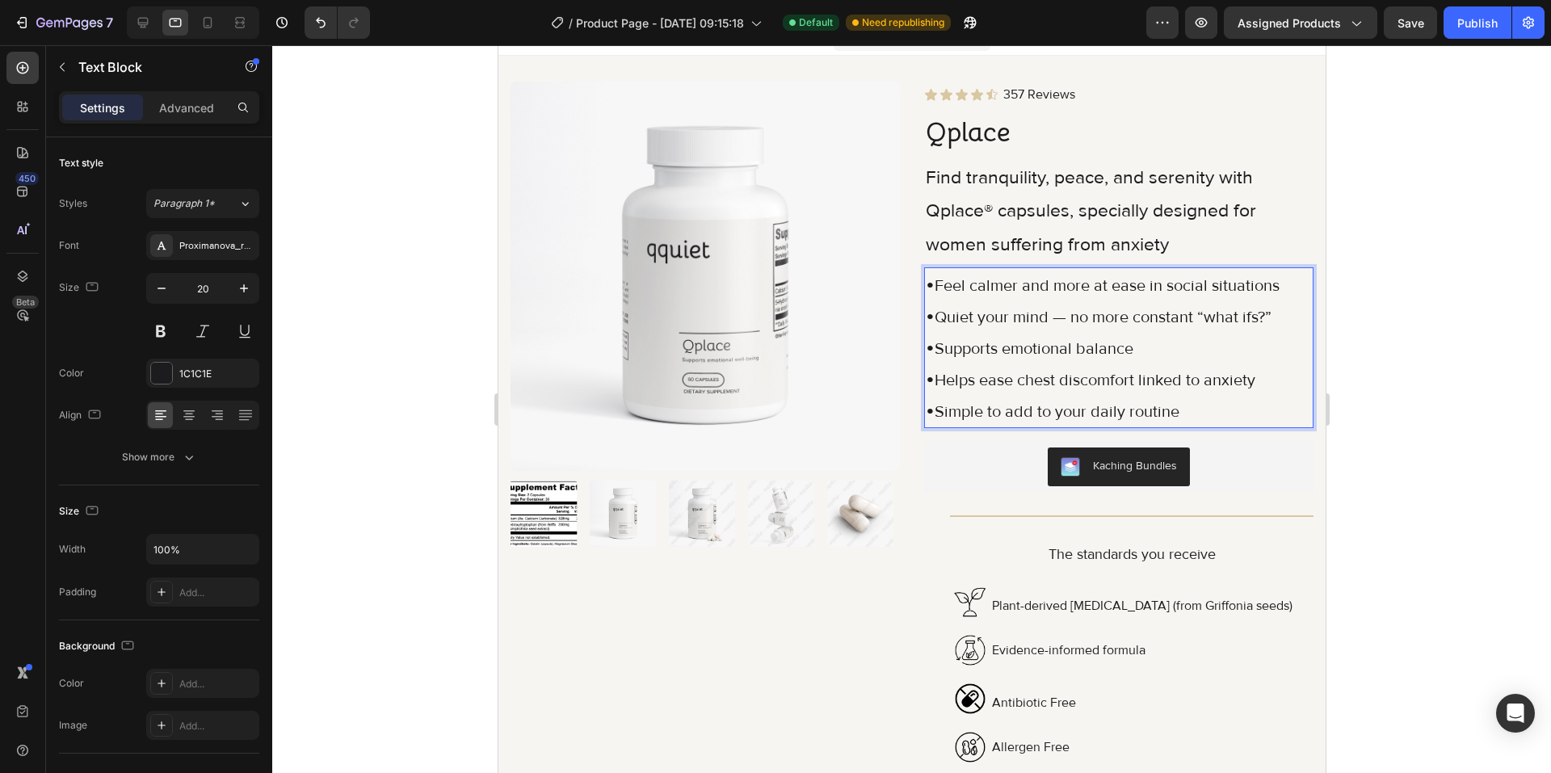
click at [1269, 281] on p "• Feel calmer and more at ease in social situations" at bounding box center [1118, 284] width 386 height 31
drag, startPoint x: 1274, startPoint y: 283, endPoint x: 931, endPoint y: 294, distance: 342.6
click at [931, 294] on p "• Feel calmer and more at ease in social situations" at bounding box center [1118, 284] width 386 height 31
click at [1196, 313] on p "• Quiet your mind — no more constant “what ifs?”" at bounding box center [1118, 315] width 386 height 31
drag, startPoint x: 1266, startPoint y: 313, endPoint x: 927, endPoint y: 321, distance: 338.5
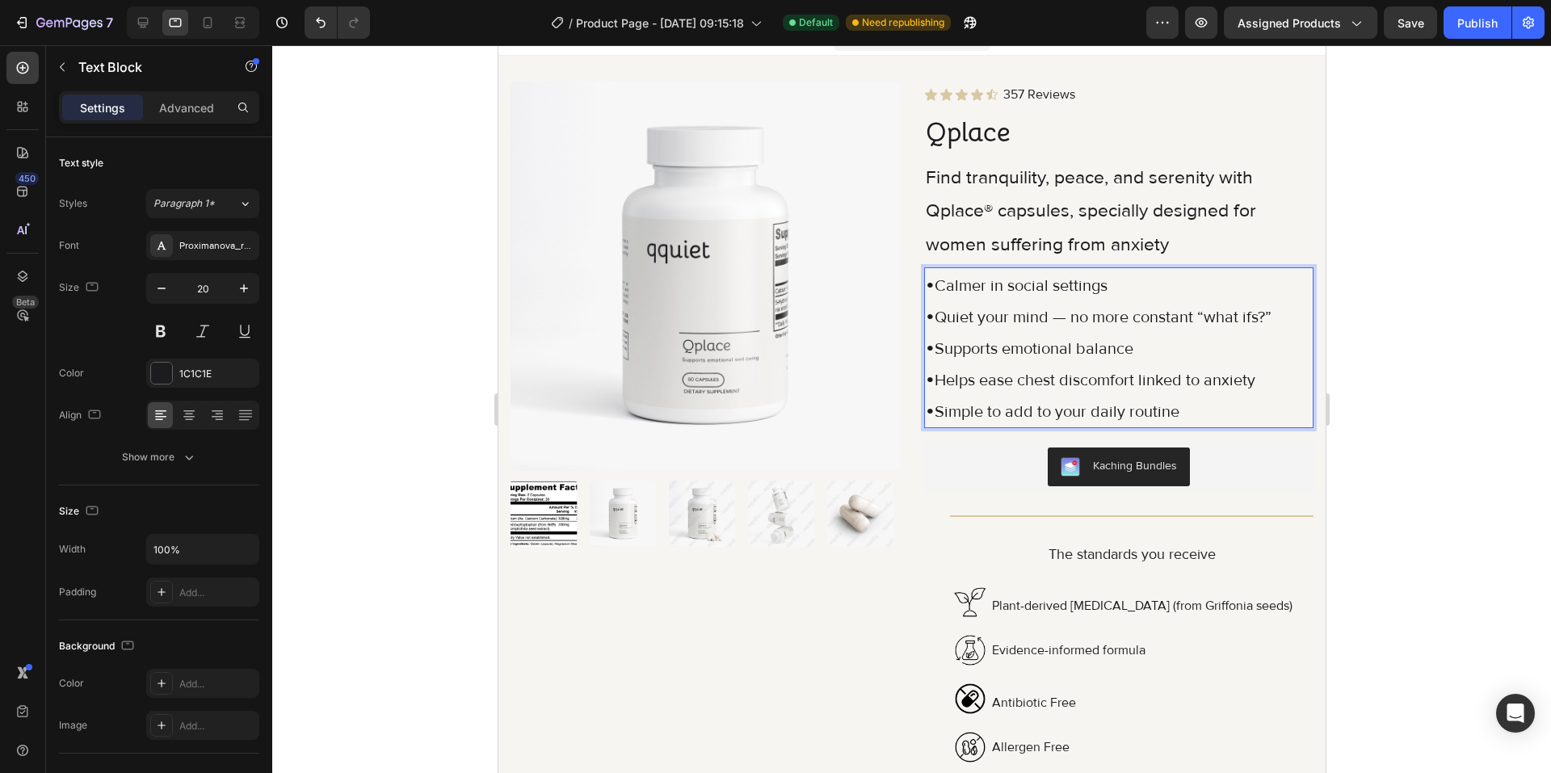
click at [927, 321] on p "• Quiet your mind — no more constant “what ifs?”" at bounding box center [1118, 315] width 386 height 31
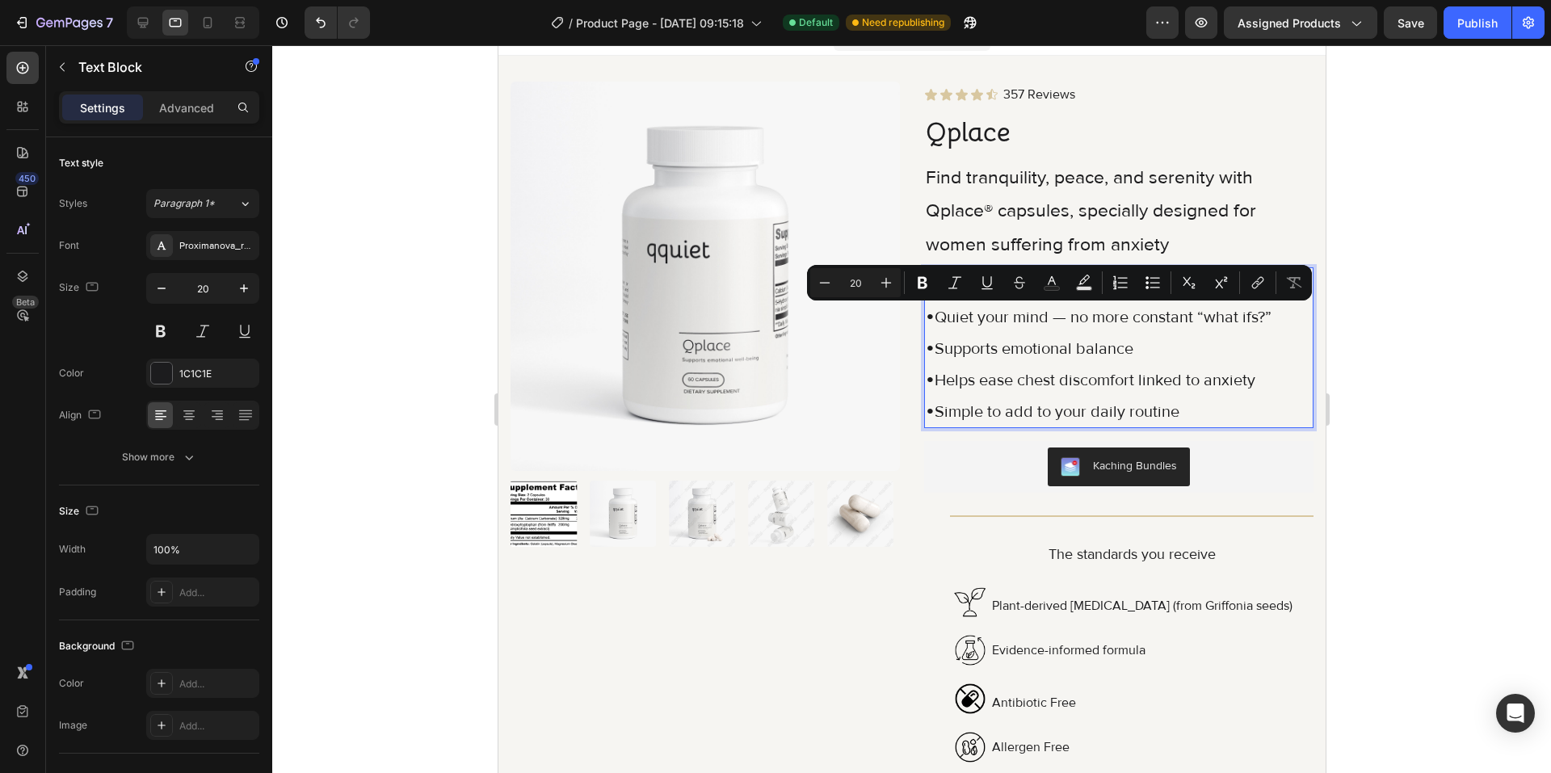
click at [1269, 311] on p "• Quiet your mind — no more constant “what ifs?”" at bounding box center [1118, 315] width 386 height 31
drag, startPoint x: 1272, startPoint y: 317, endPoint x: 934, endPoint y: 316, distance: 338.4
click at [934, 316] on p "• Quiet your mind — no more constant “what ifs?”" at bounding box center [1118, 315] width 386 height 31
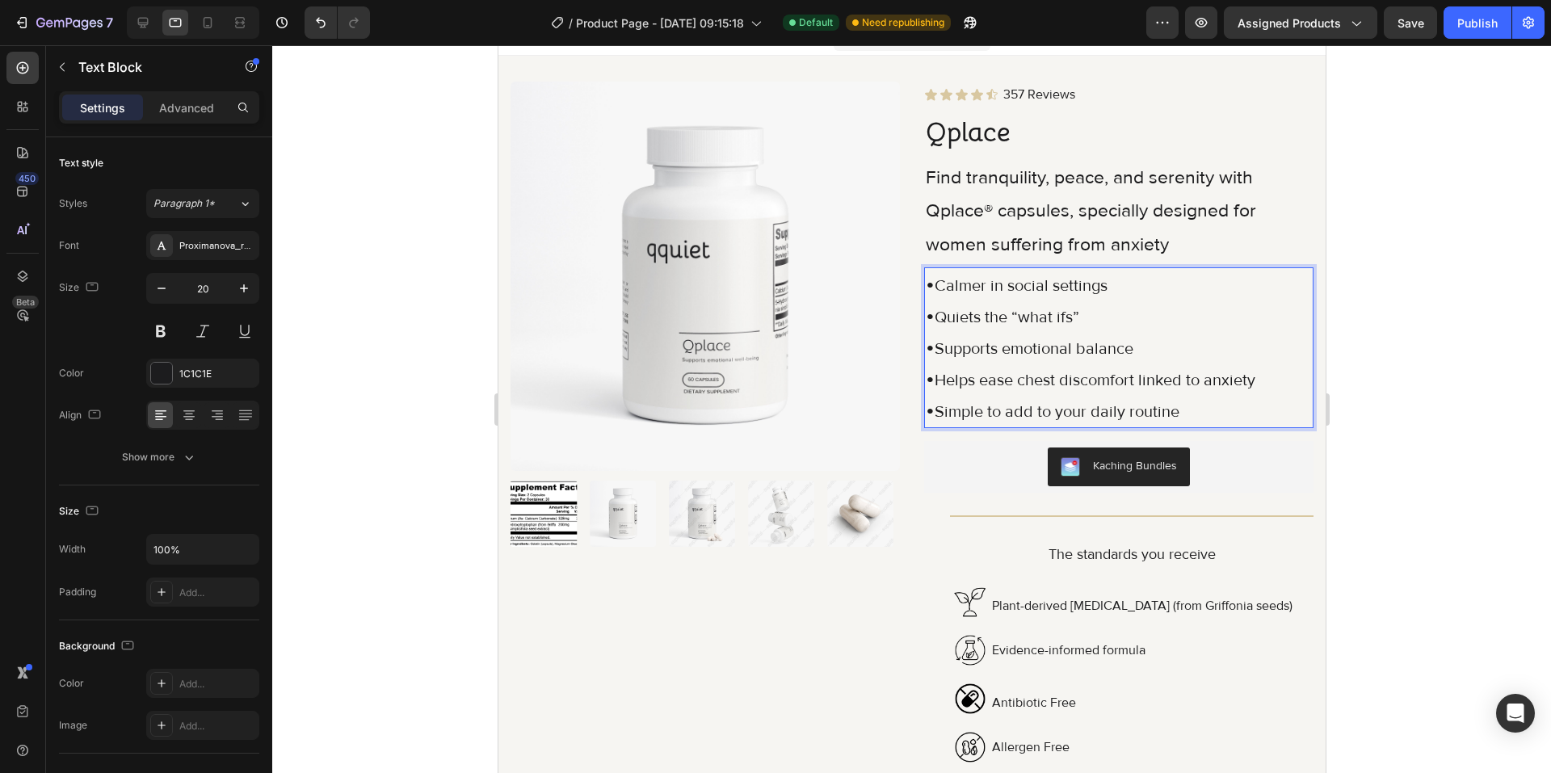
click at [1127, 344] on p "• Supports emotional balance" at bounding box center [1118, 347] width 386 height 31
click at [1189, 377] on p "• Helps ease chest discomfort linked to anxiety" at bounding box center [1118, 378] width 386 height 31
click at [1250, 382] on p "• Helps ease chest discomfort linked to anxiety" at bounding box center [1118, 378] width 386 height 31
drag, startPoint x: 1184, startPoint y: 381, endPoint x: 934, endPoint y: 391, distance: 250.6
click at [934, 391] on p "• Helps ease chest discomfort linked to anxiety" at bounding box center [1118, 378] width 386 height 31
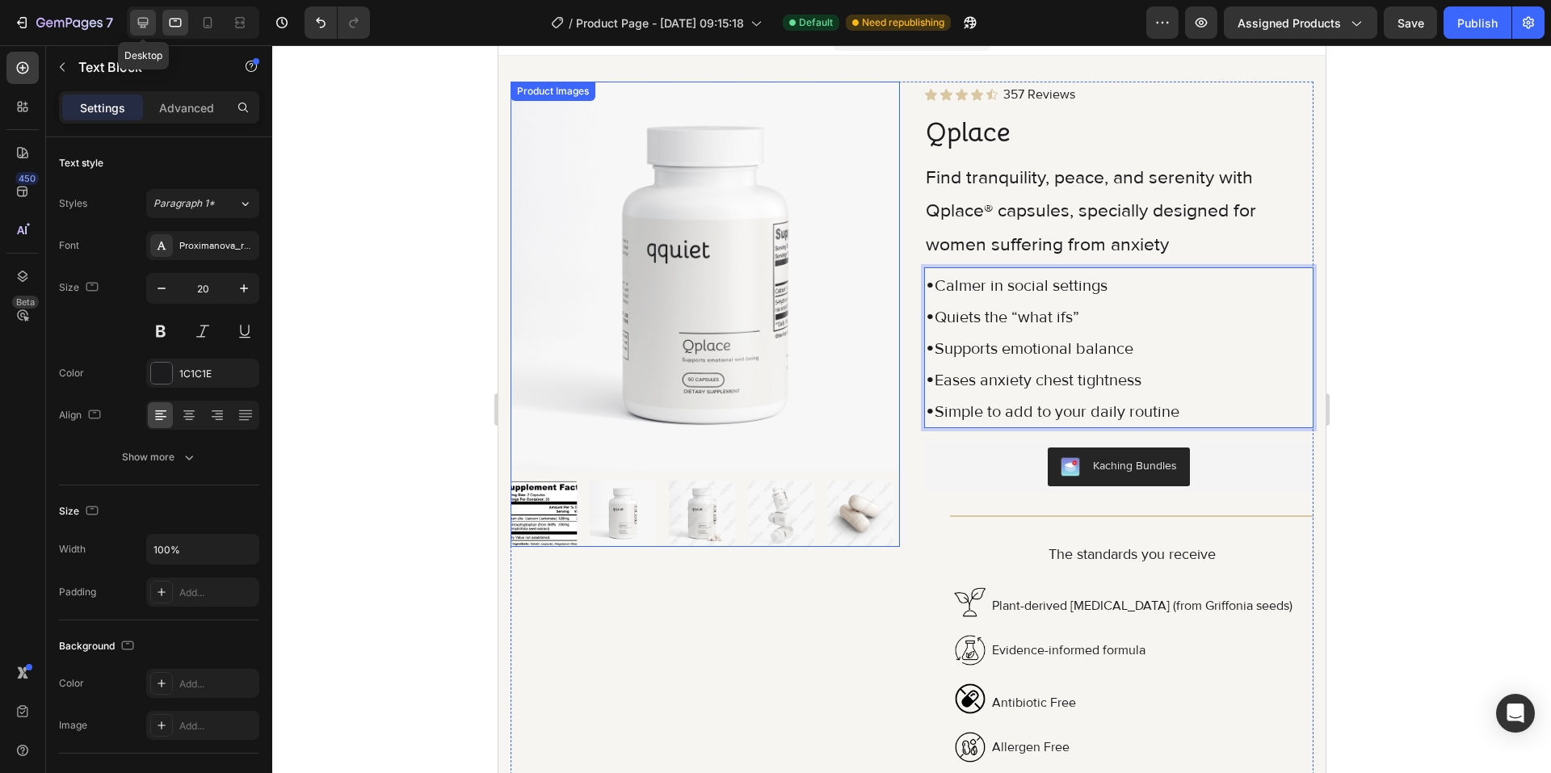
click at [145, 19] on icon at bounding box center [143, 23] width 10 height 10
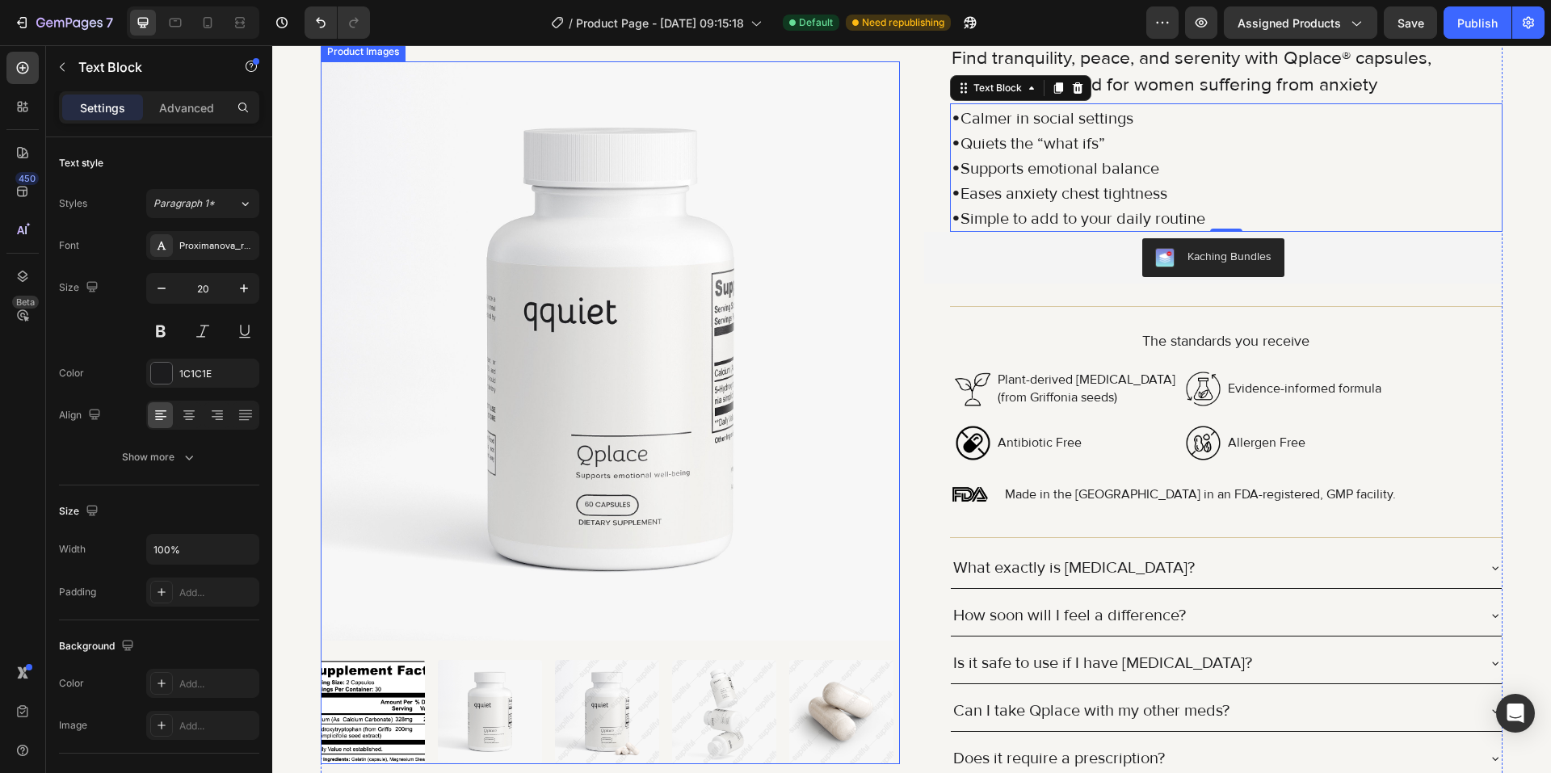
scroll to position [174, 0]
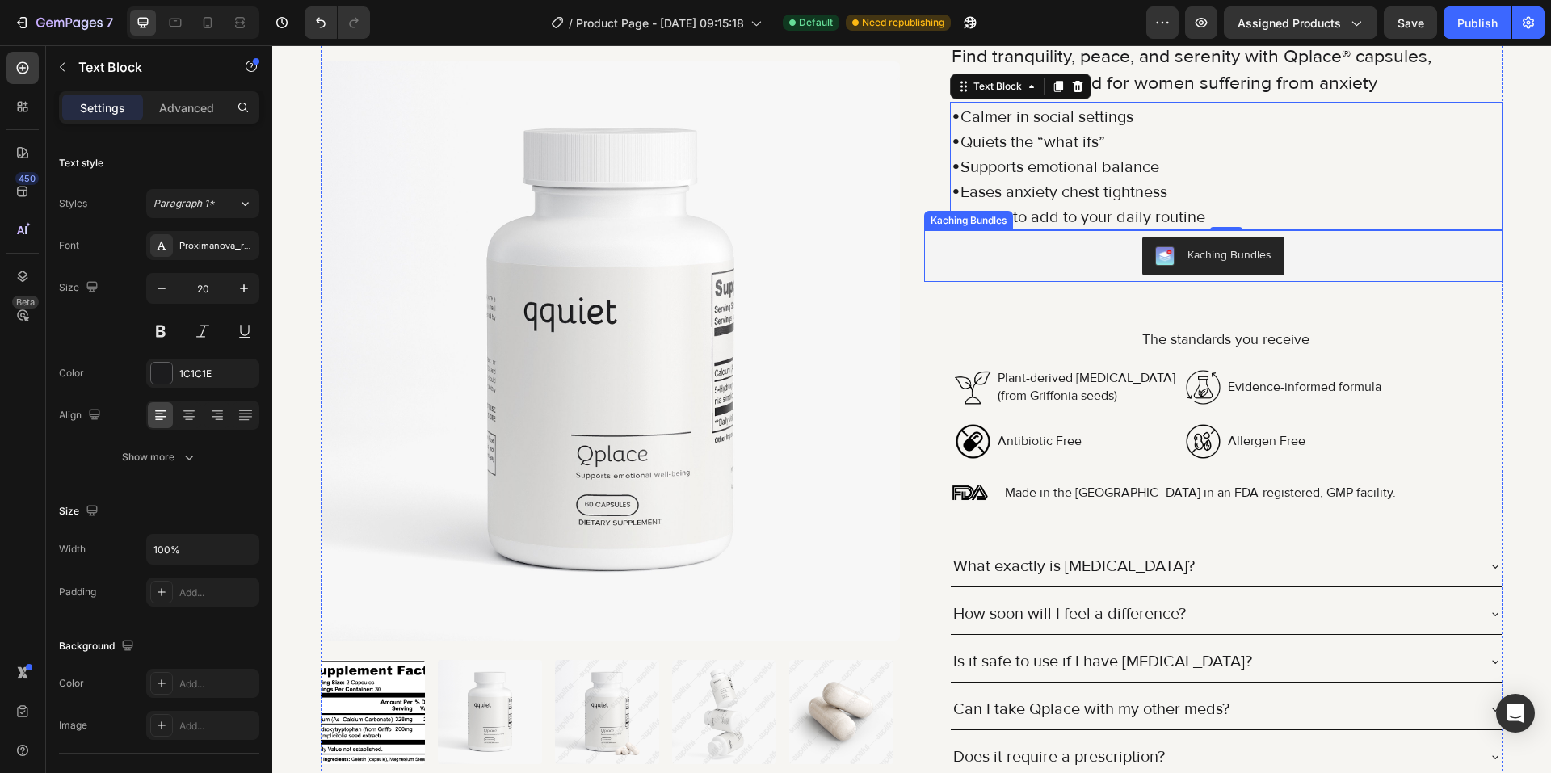
click at [963, 265] on div "Kaching Bundles" at bounding box center [1213, 256] width 566 height 39
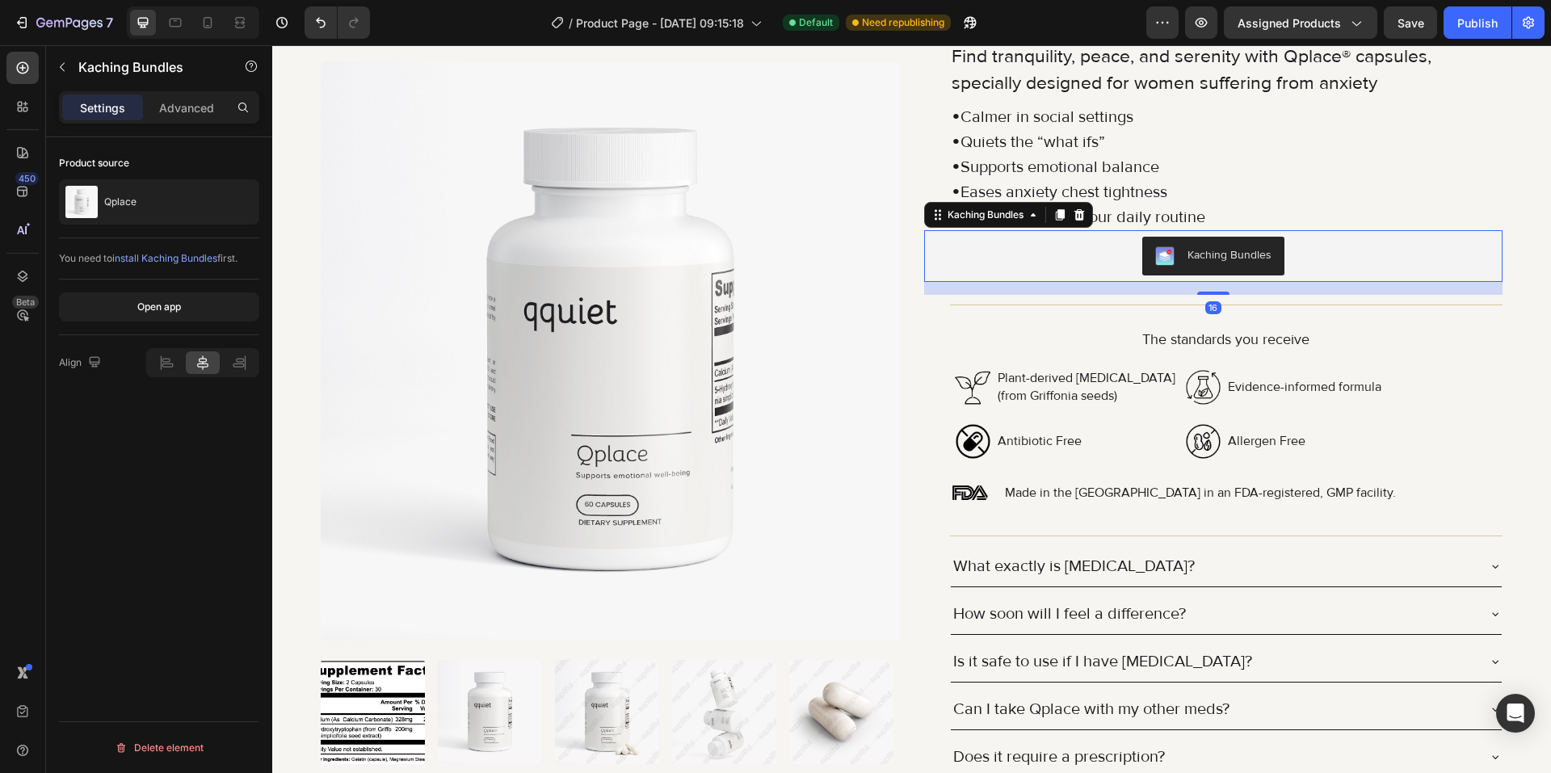
click at [924, 311] on div "Icon Icon Icon Icon Icon Icon List 357 Reviews Text Block Row Qplace Product Ti…" at bounding box center [1213, 444] width 579 height 951
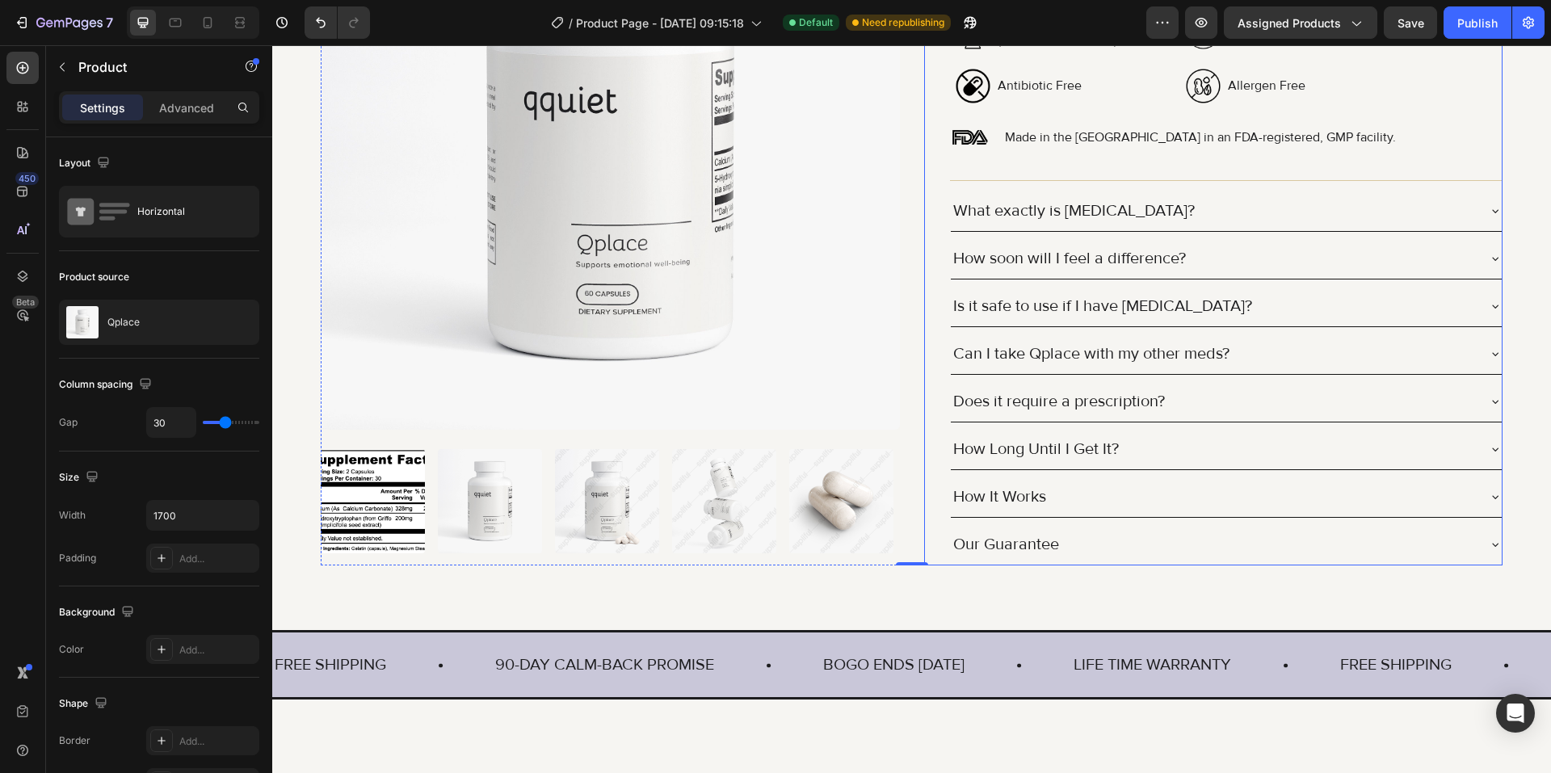
scroll to position [323, 0]
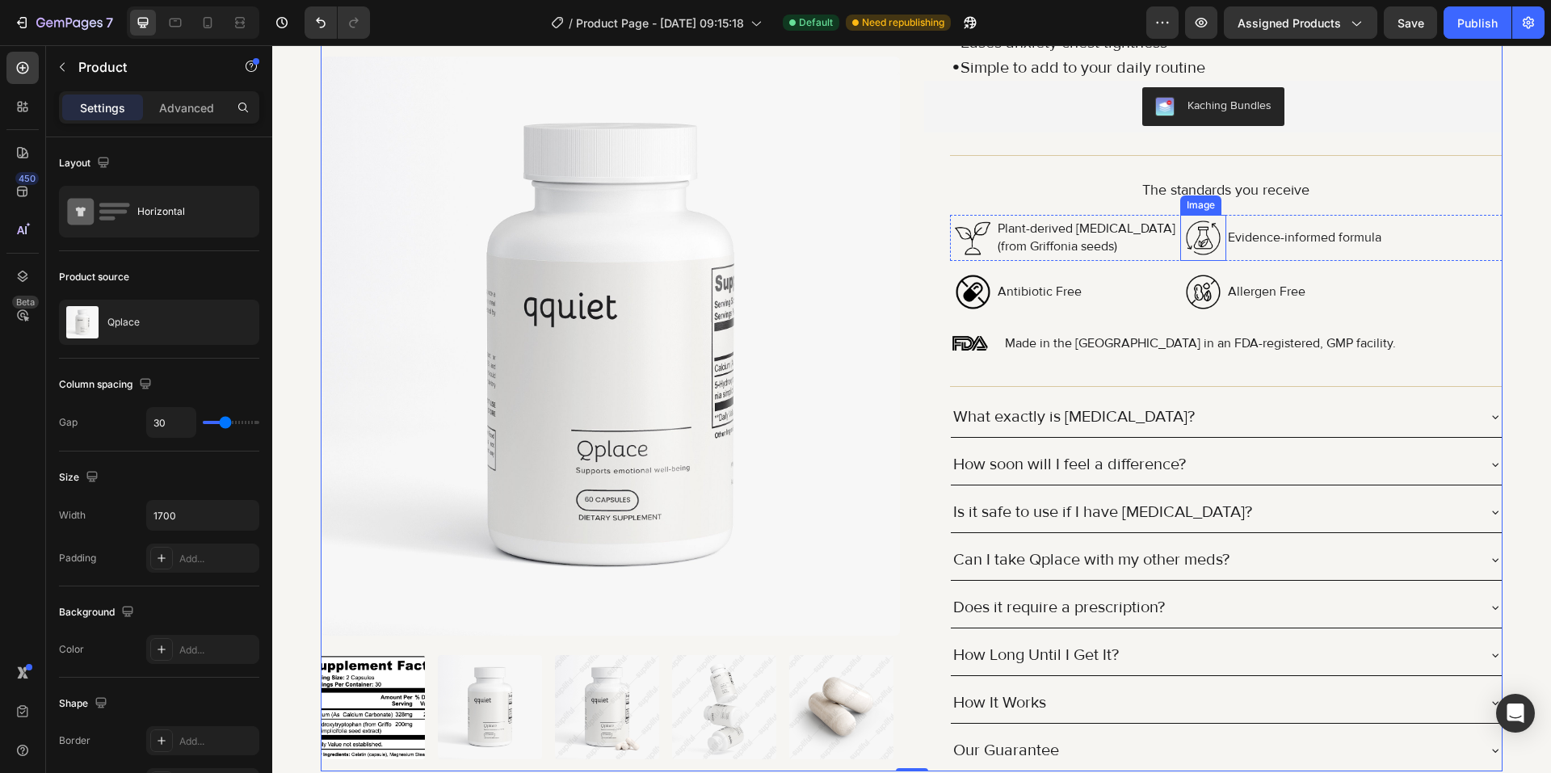
click at [1180, 255] on div at bounding box center [1203, 238] width 46 height 46
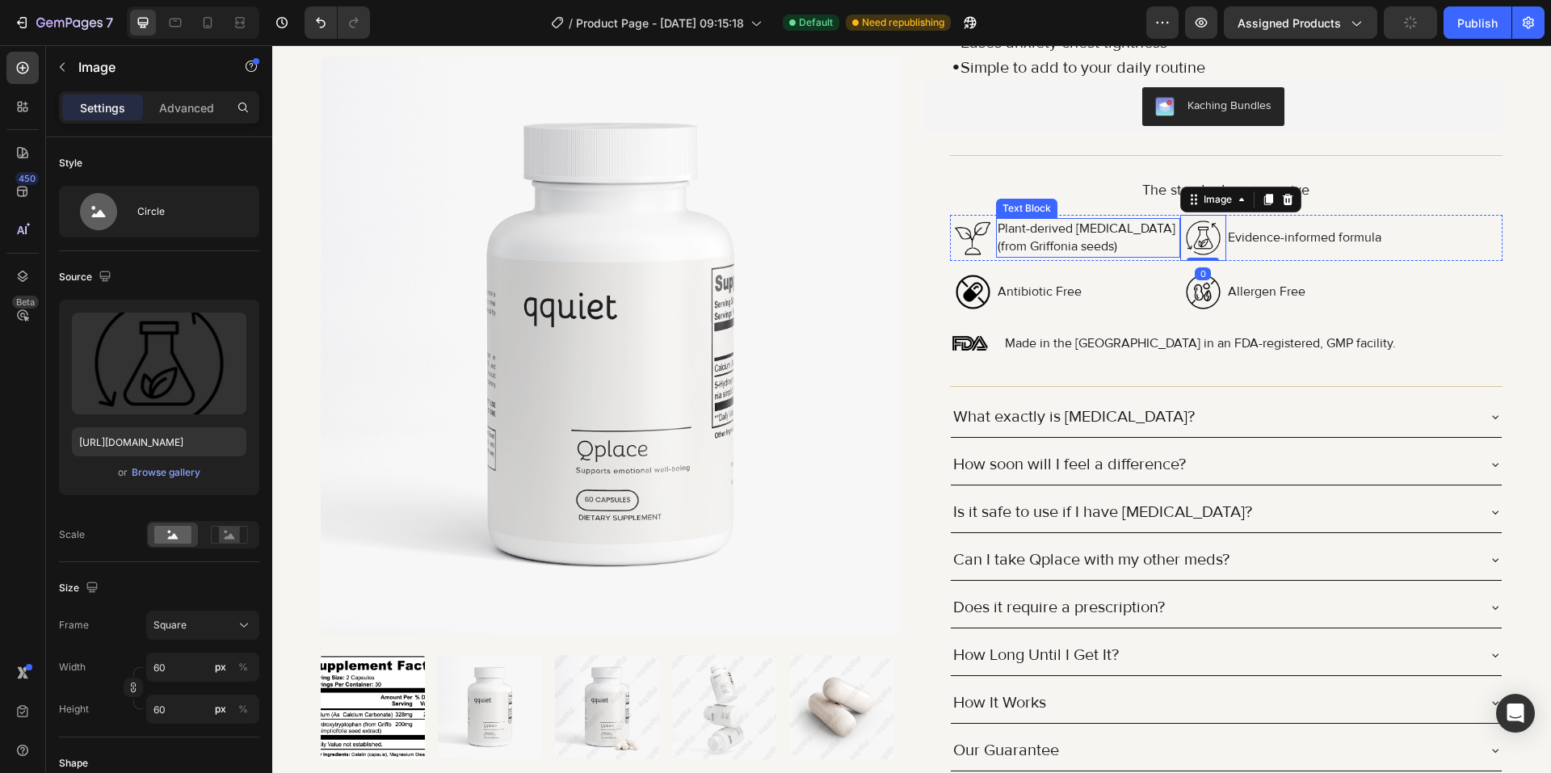
click at [1165, 254] on p "Plant-derived [MEDICAL_DATA] (from Griffonia seeds)" at bounding box center [1087, 238] width 181 height 36
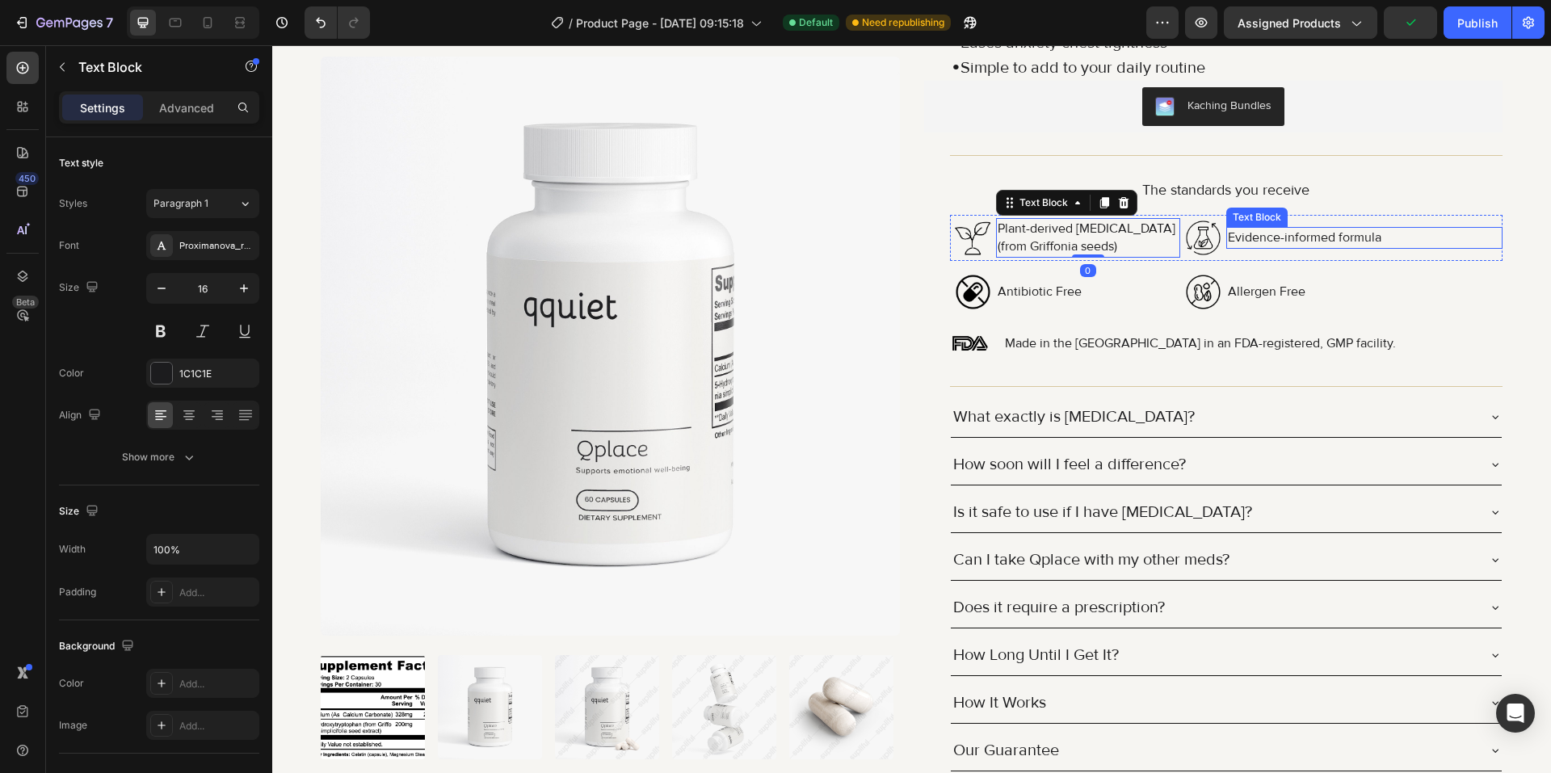
click at [1451, 242] on p "Evidence-informed formula" at bounding box center [1364, 238] width 273 height 18
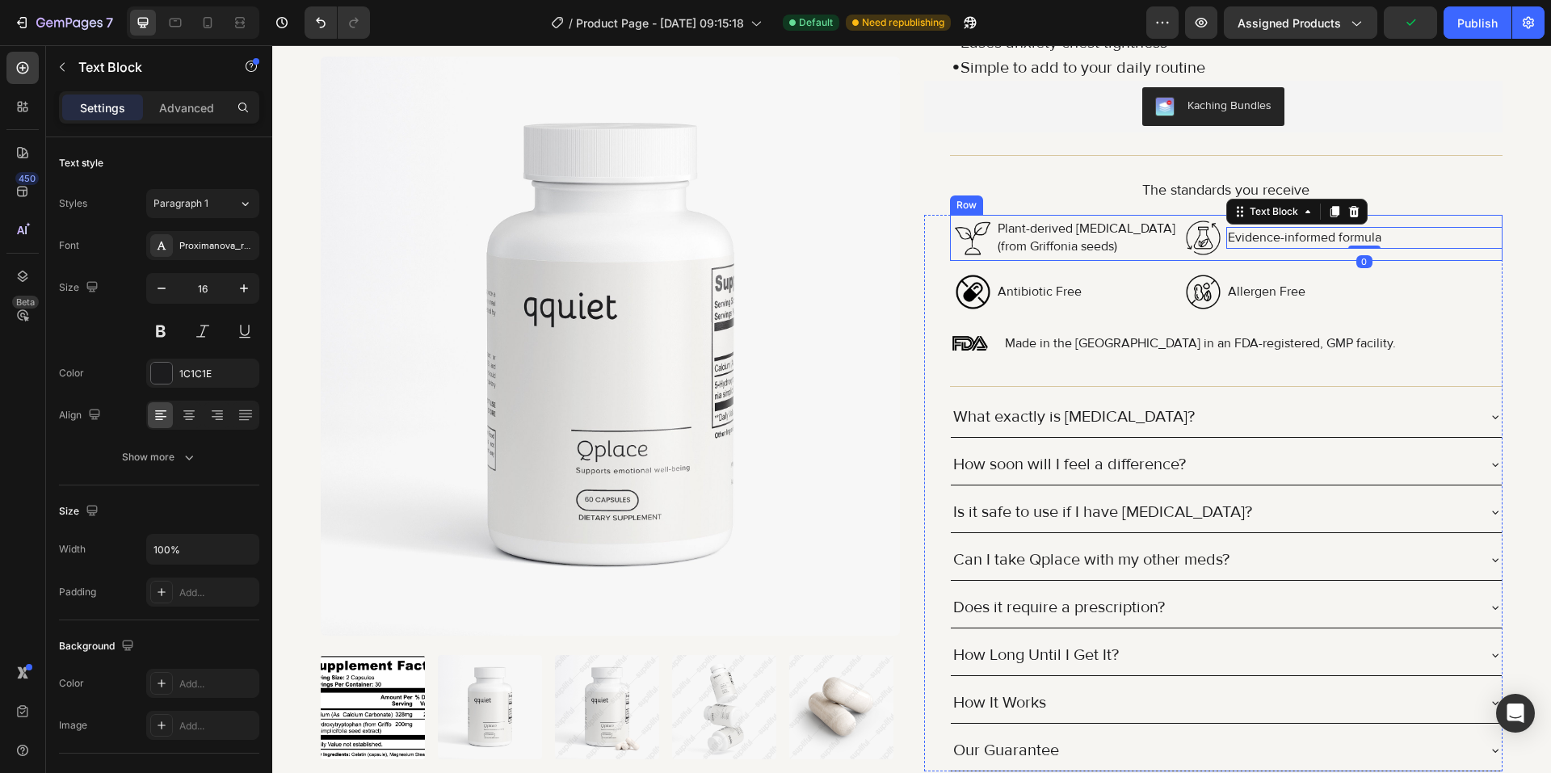
click at [1434, 254] on div "Evidence-informed formula Text Block 0" at bounding box center [1364, 238] width 276 height 46
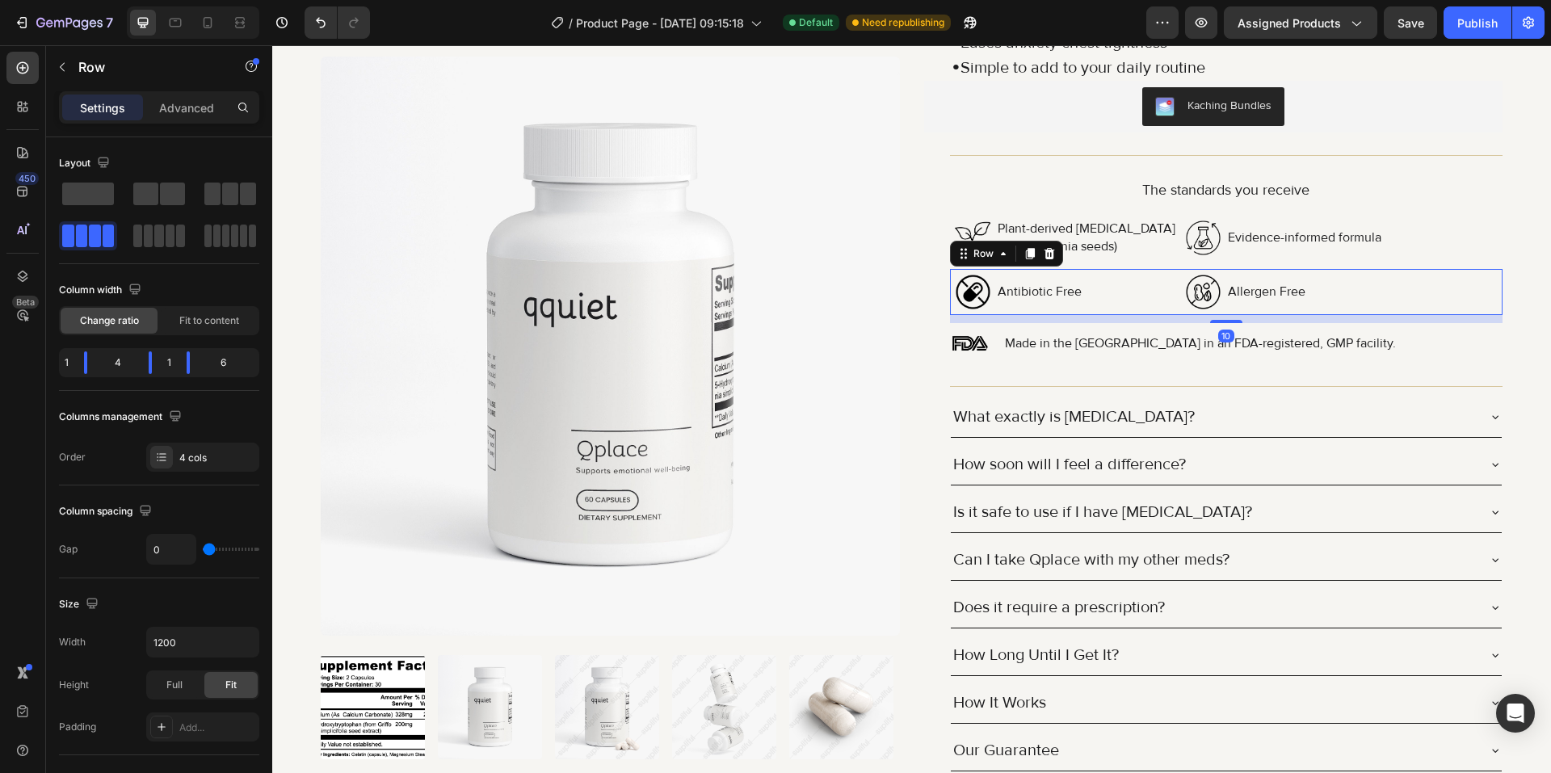
click at [1392, 305] on div "Allergen Free Text Block" at bounding box center [1364, 292] width 276 height 46
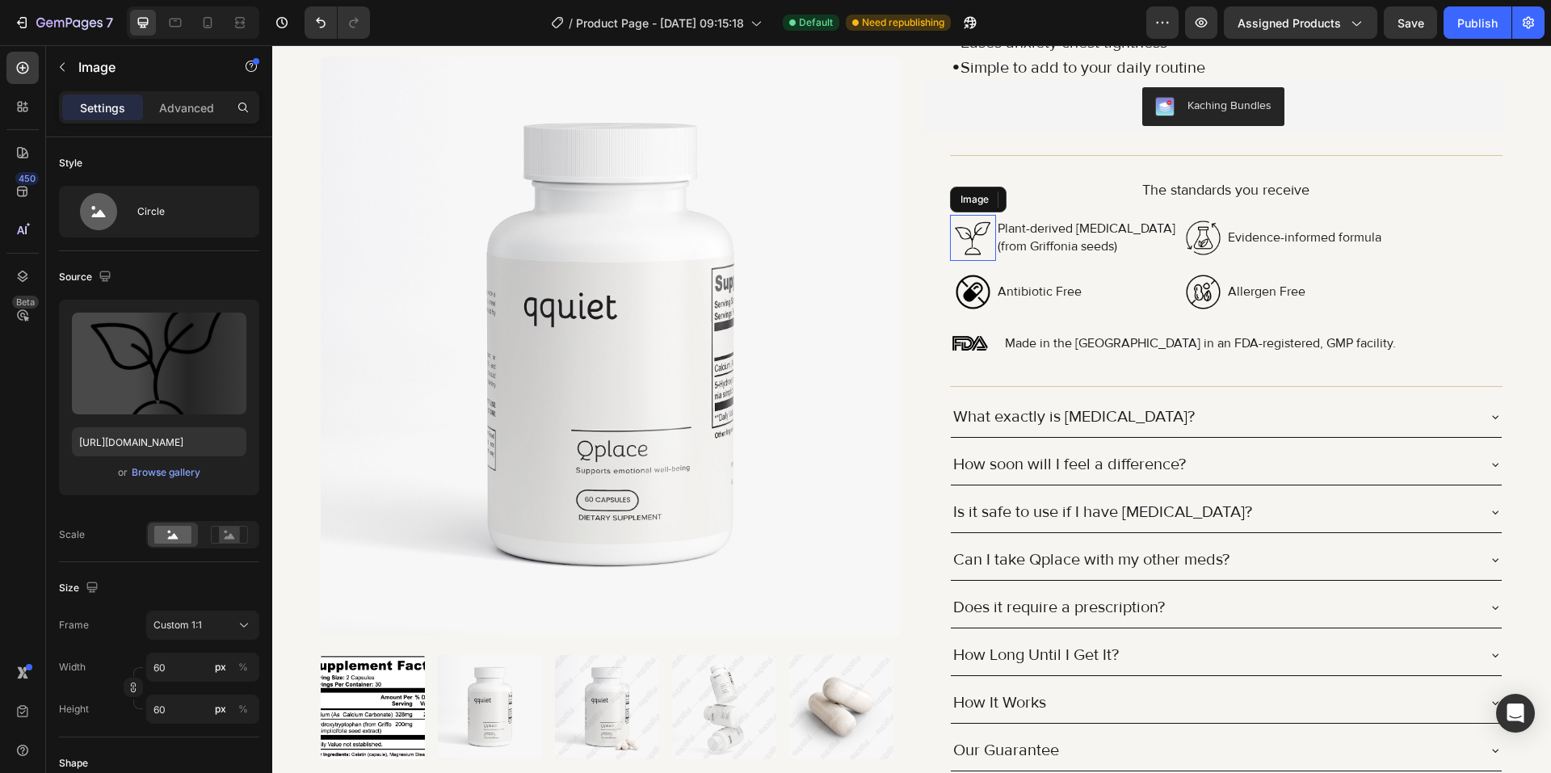
click at [953, 220] on img at bounding box center [973, 238] width 46 height 46
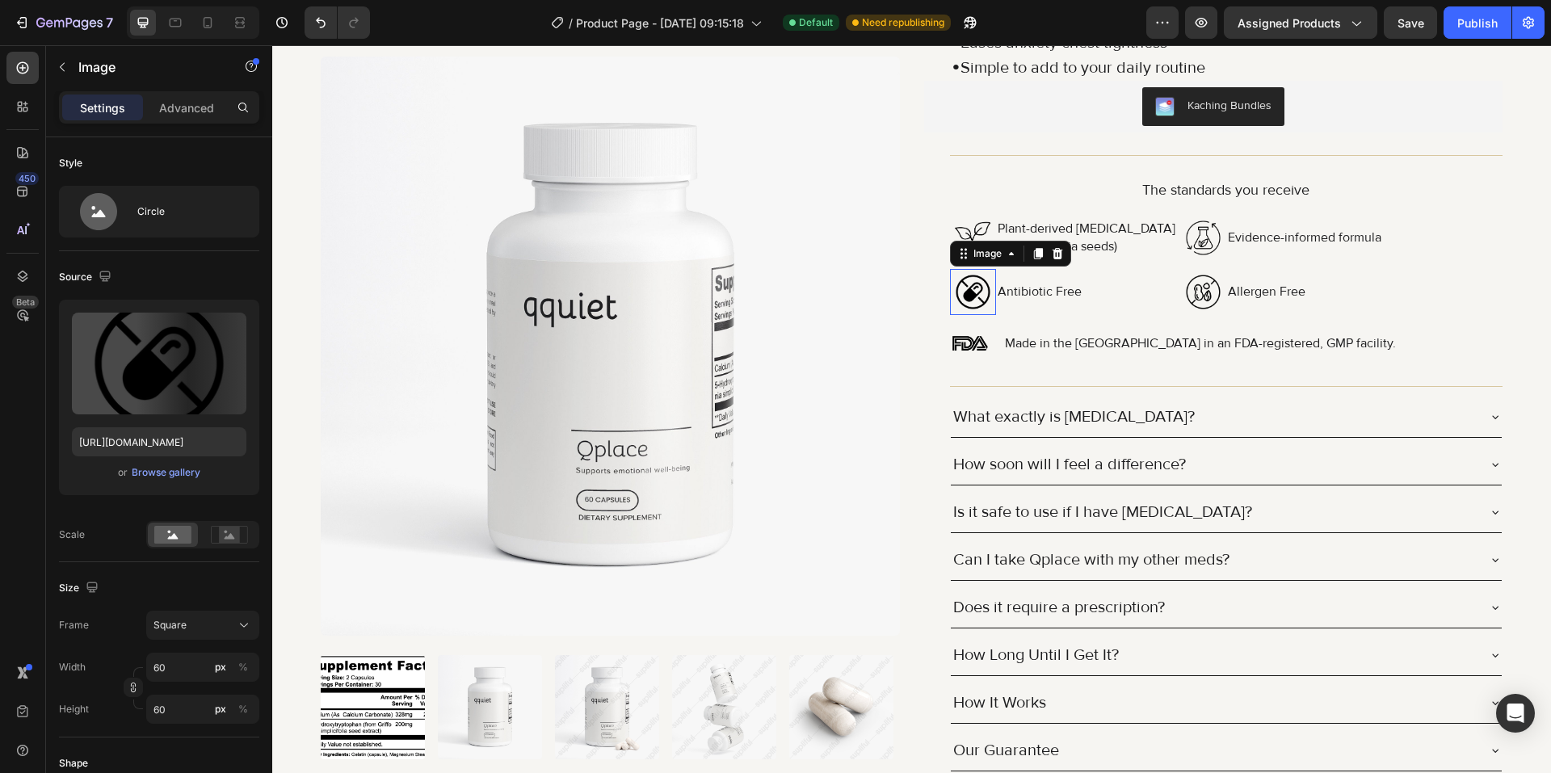
click at [968, 307] on img at bounding box center [973, 292] width 46 height 46
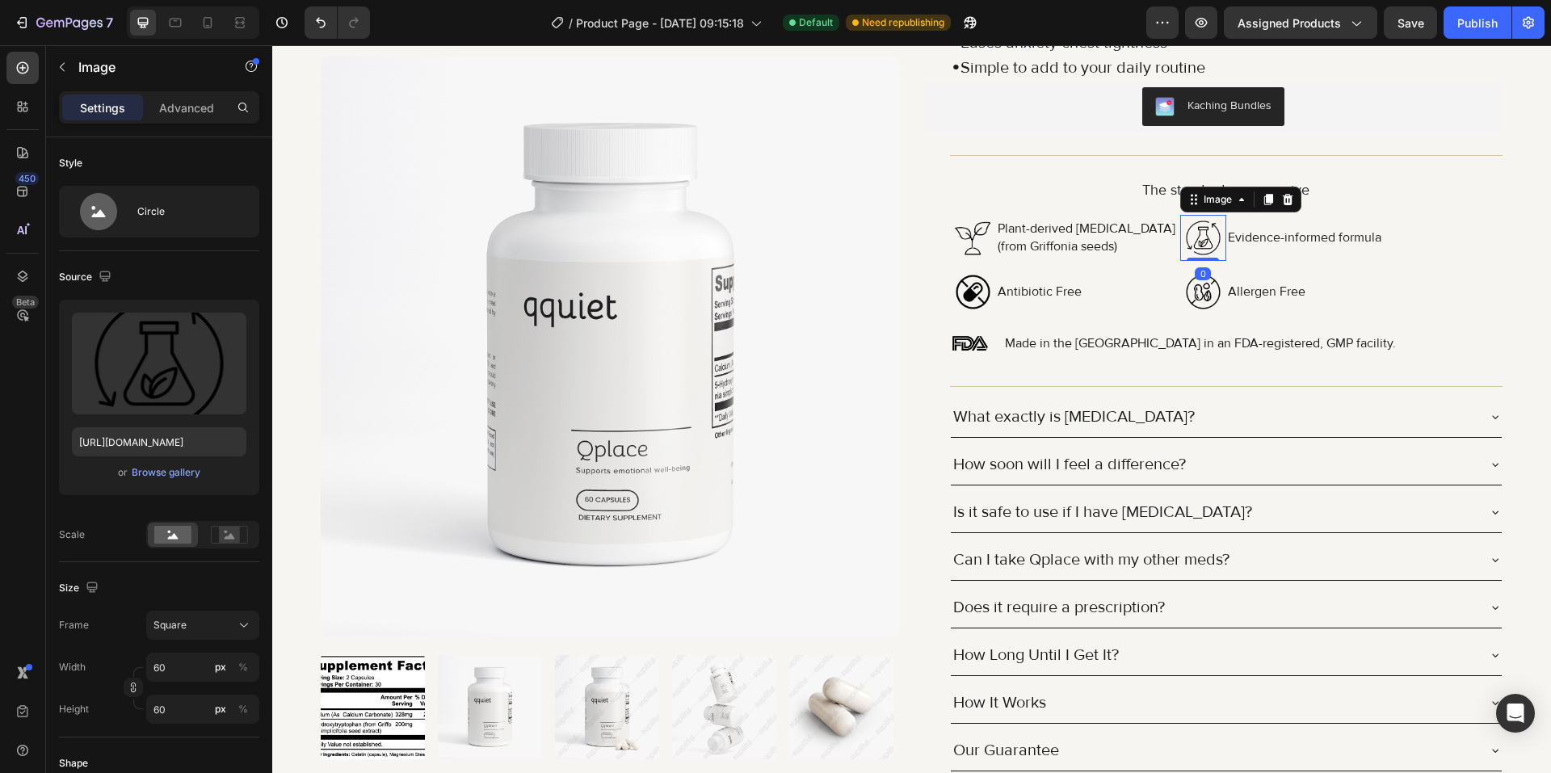
click at [1190, 232] on img at bounding box center [1203, 238] width 46 height 46
click at [972, 249] on img at bounding box center [973, 238] width 46 height 46
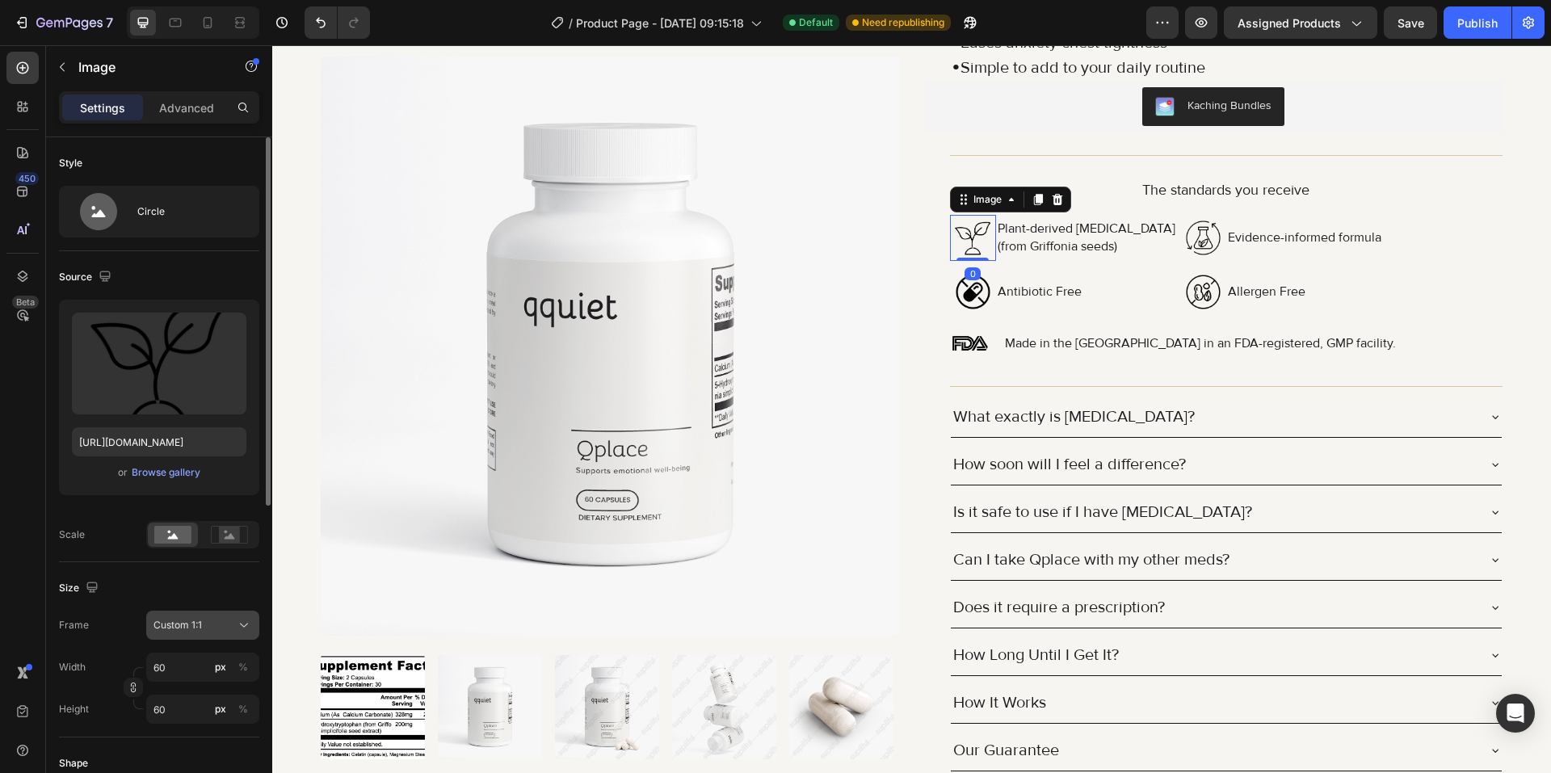
click at [195, 620] on span "Custom 1:1" at bounding box center [177, 625] width 48 height 15
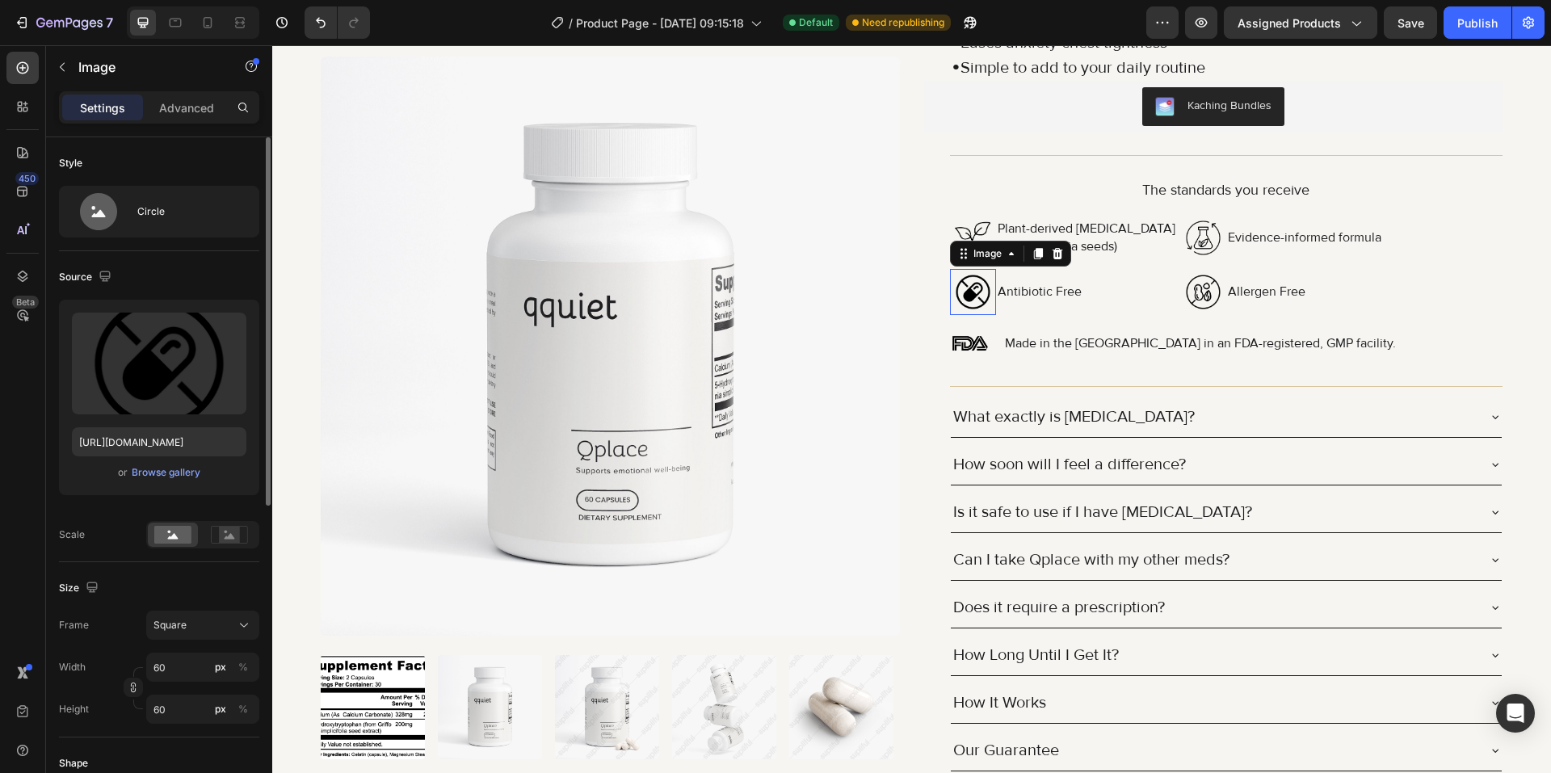
click at [970, 292] on img at bounding box center [973, 292] width 46 height 46
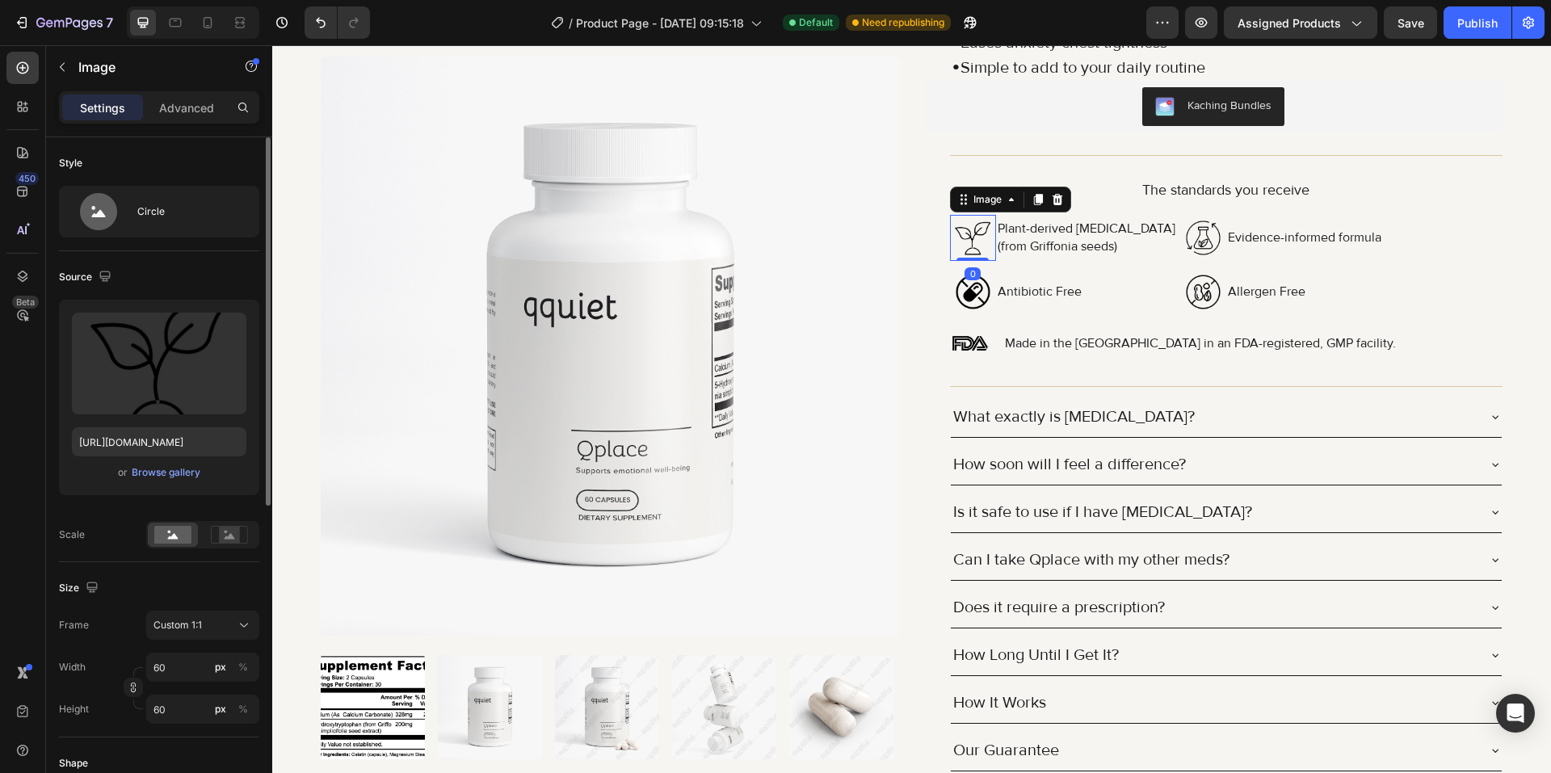
click at [959, 237] on img at bounding box center [973, 238] width 46 height 46
click at [210, 626] on div "Custom 1:1" at bounding box center [192, 625] width 79 height 15
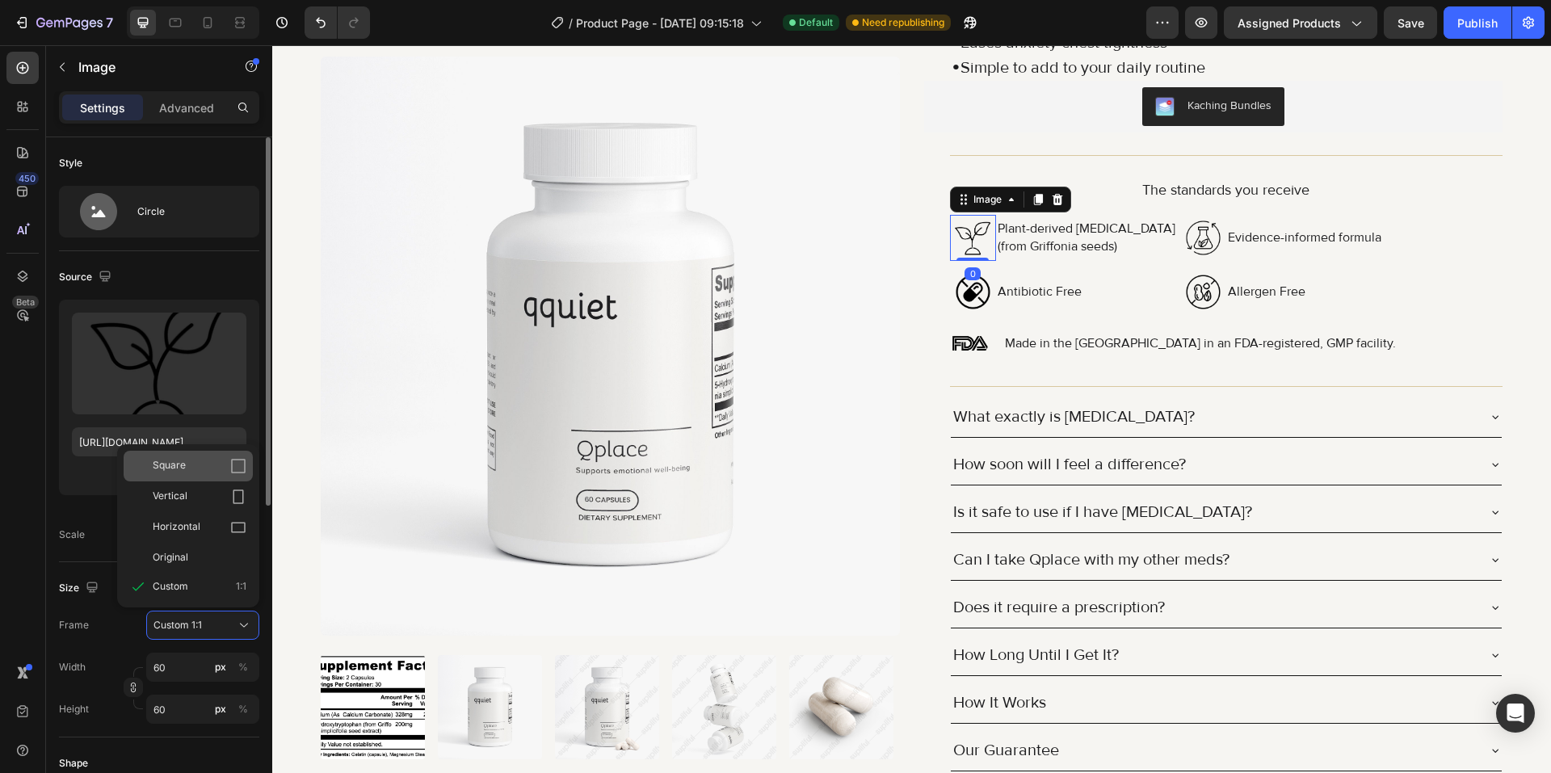
click at [203, 471] on div "Square" at bounding box center [200, 466] width 94 height 16
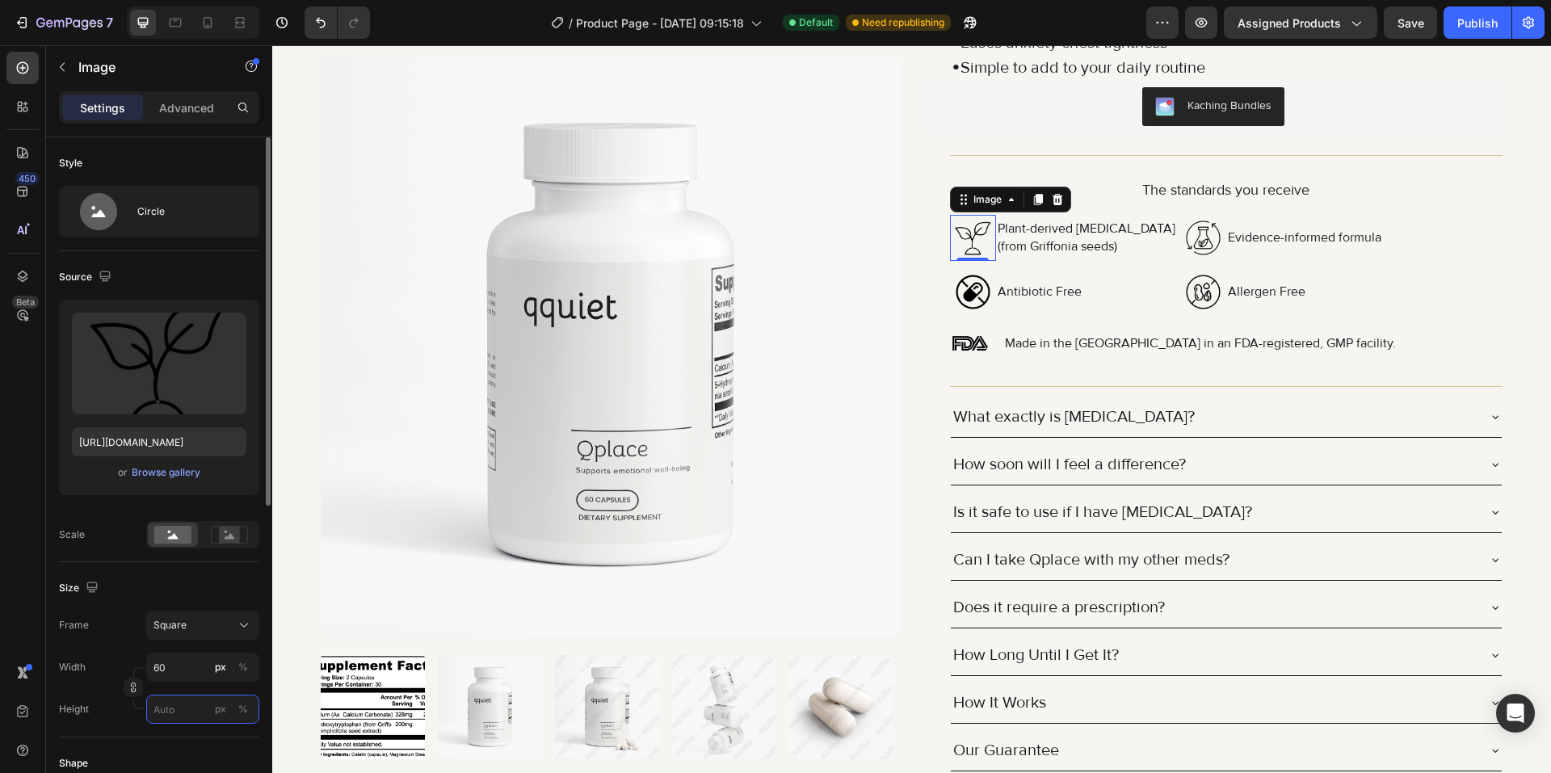
click at [162, 705] on input "px %" at bounding box center [202, 709] width 113 height 29
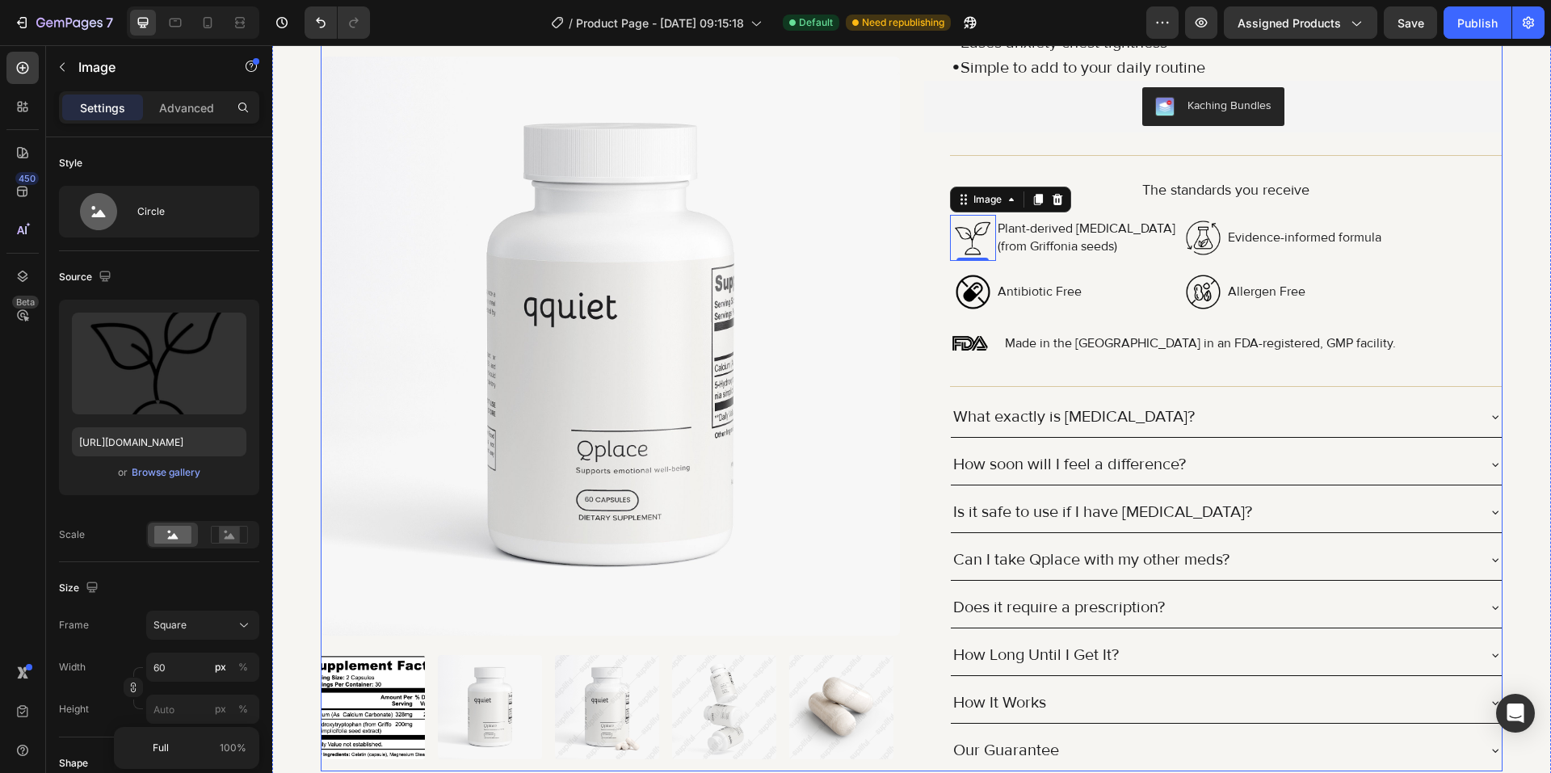
click at [1107, 311] on div "Antibiotic Free Text Block" at bounding box center [1088, 292] width 184 height 46
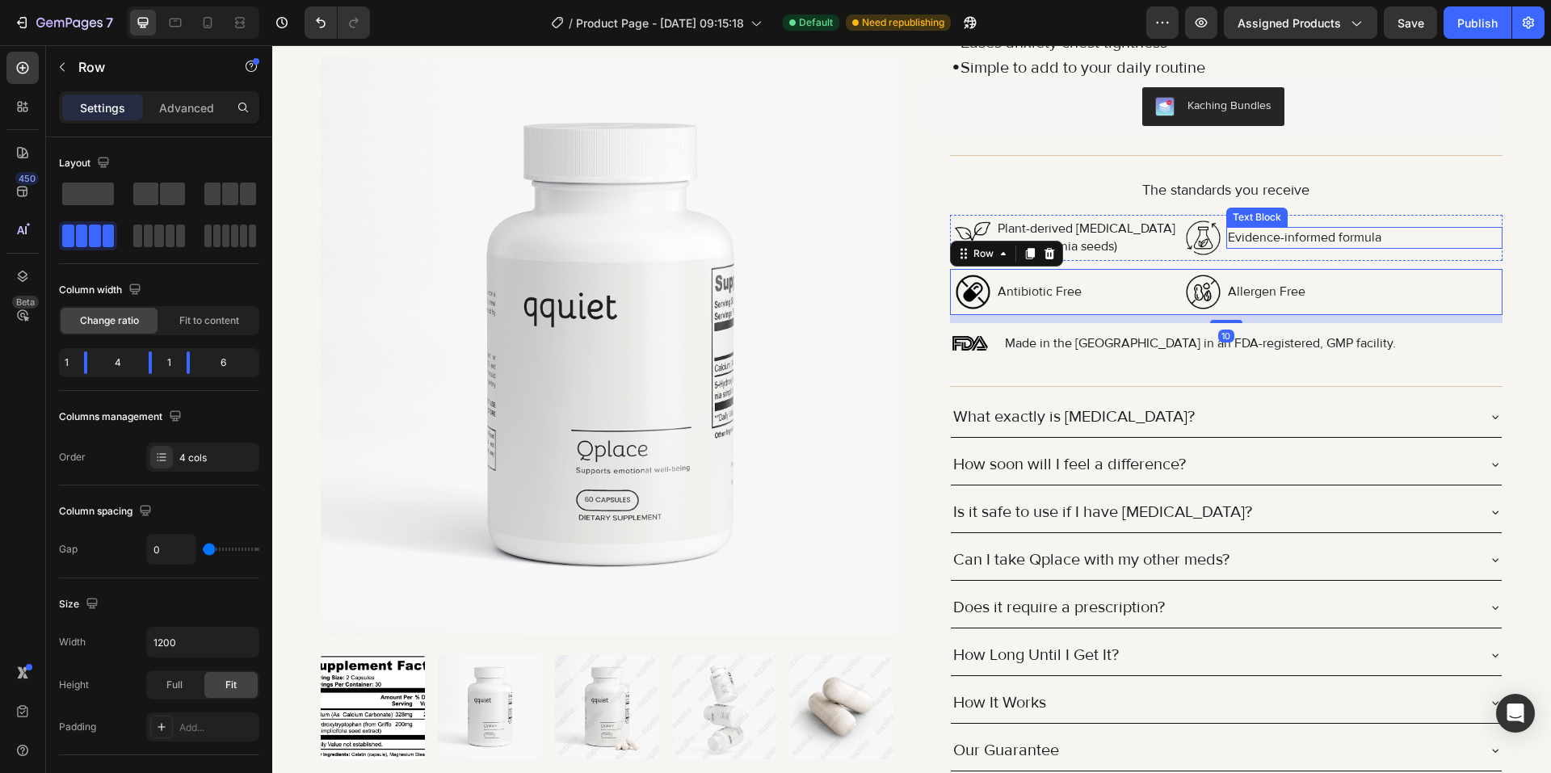
click at [1422, 246] on p "Evidence-informed formula" at bounding box center [1364, 238] width 273 height 18
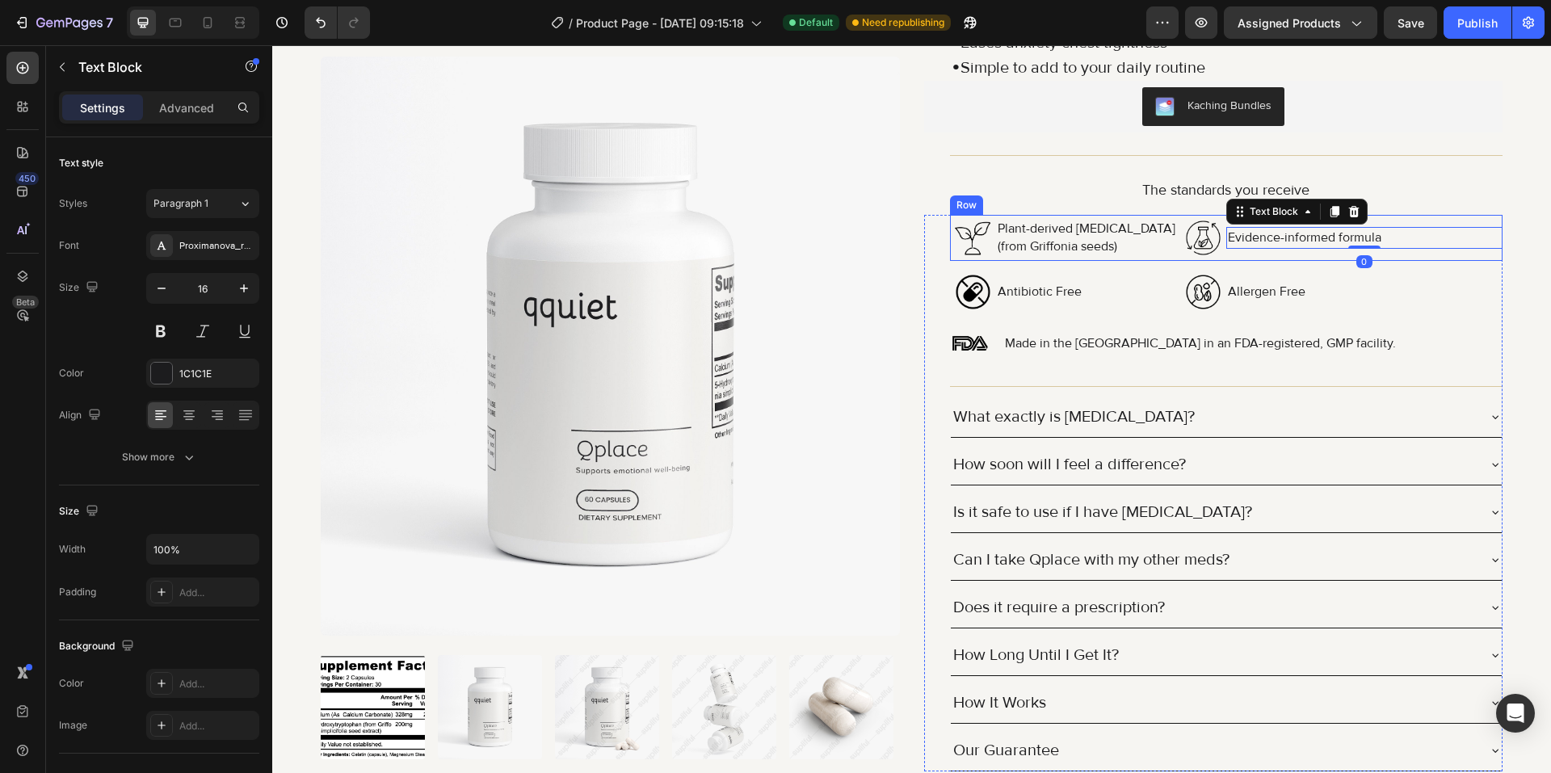
click at [1424, 255] on div "Evidence-informed formula Text Block 0" at bounding box center [1364, 238] width 276 height 46
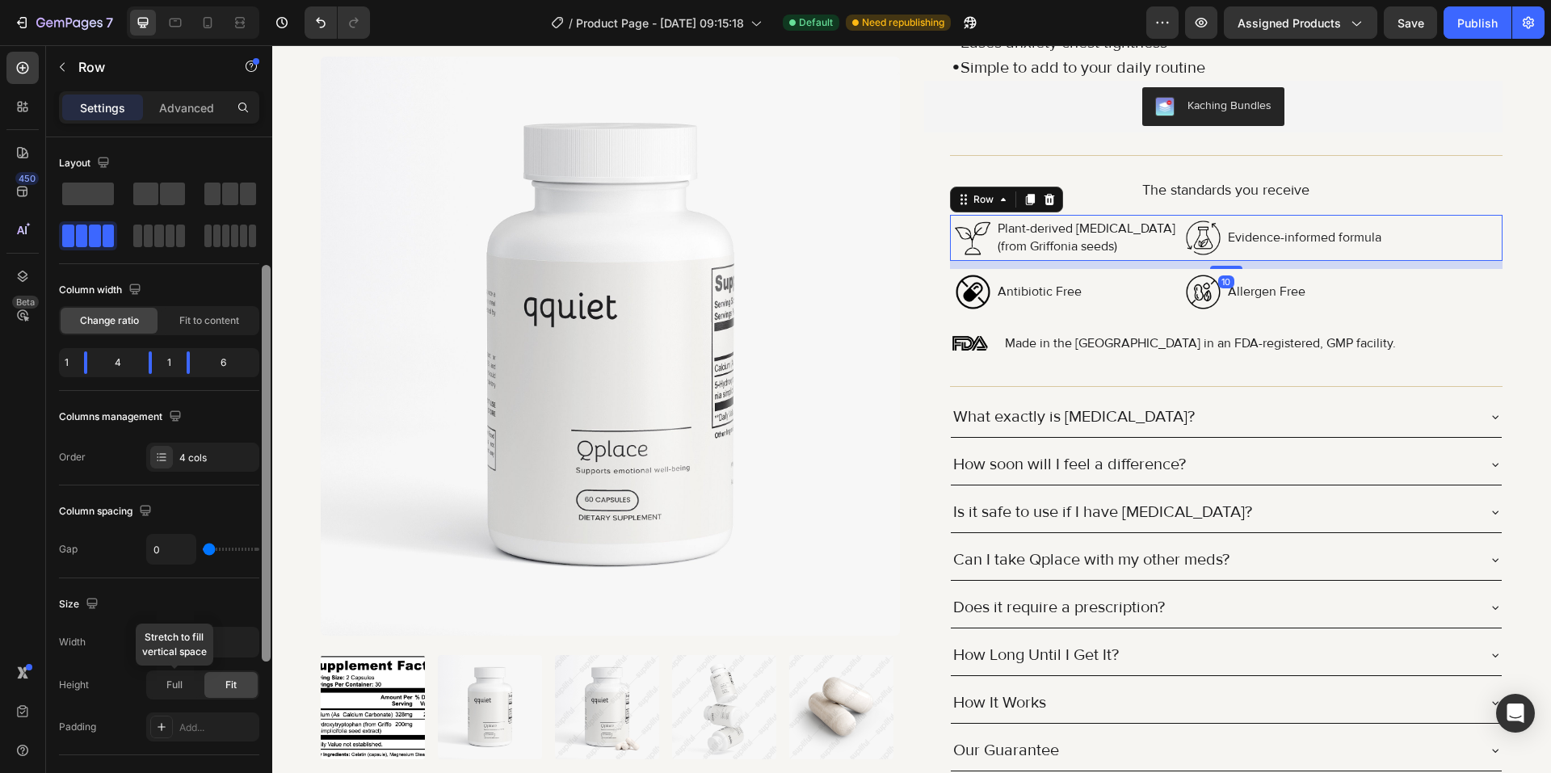
scroll to position [81, 0]
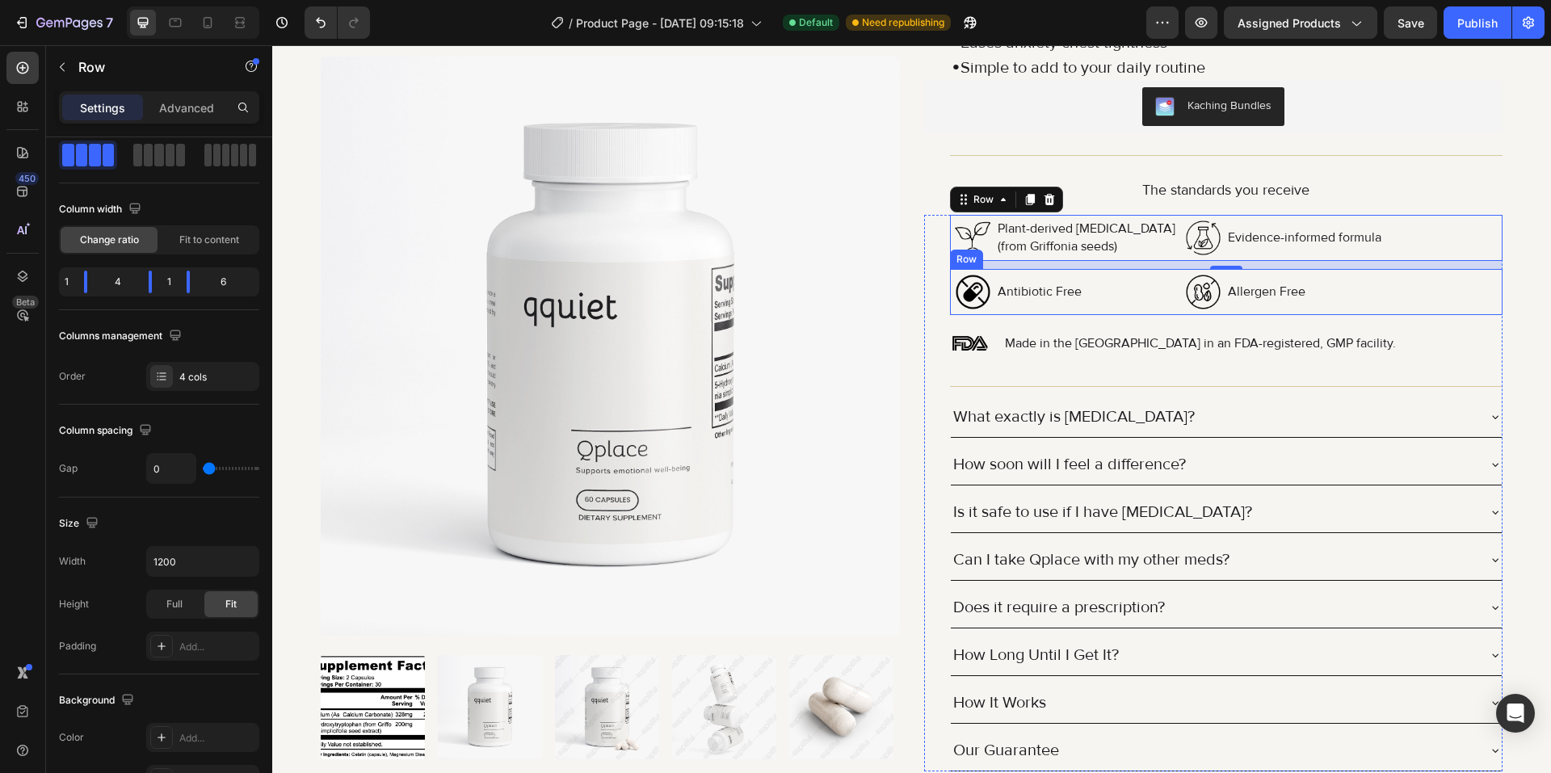
click at [1418, 304] on div "Allergen Free Text Block" at bounding box center [1364, 292] width 276 height 46
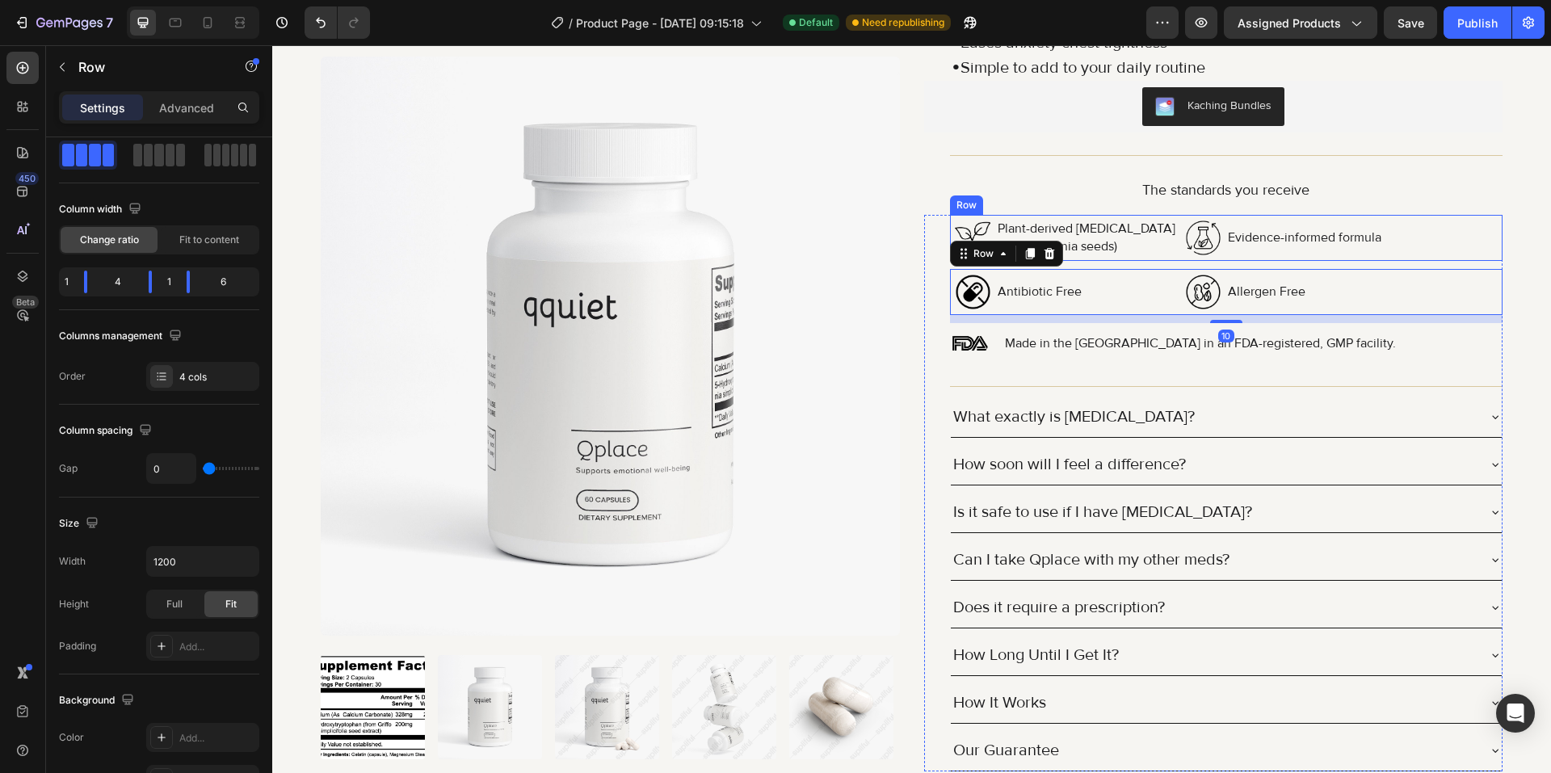
click at [1427, 252] on div "Evidence-informed formula Text Block" at bounding box center [1364, 238] width 276 height 46
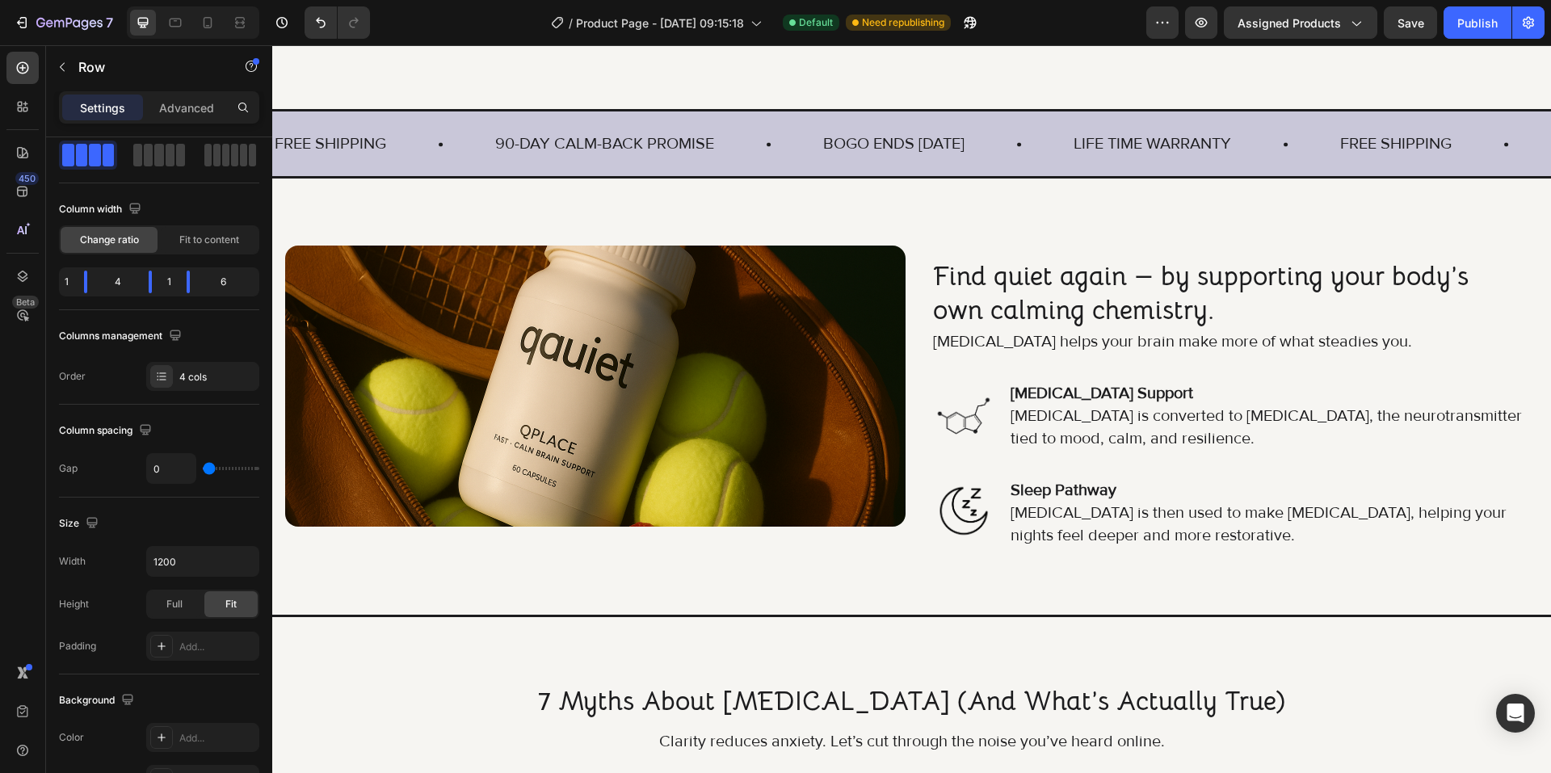
scroll to position [646, 0]
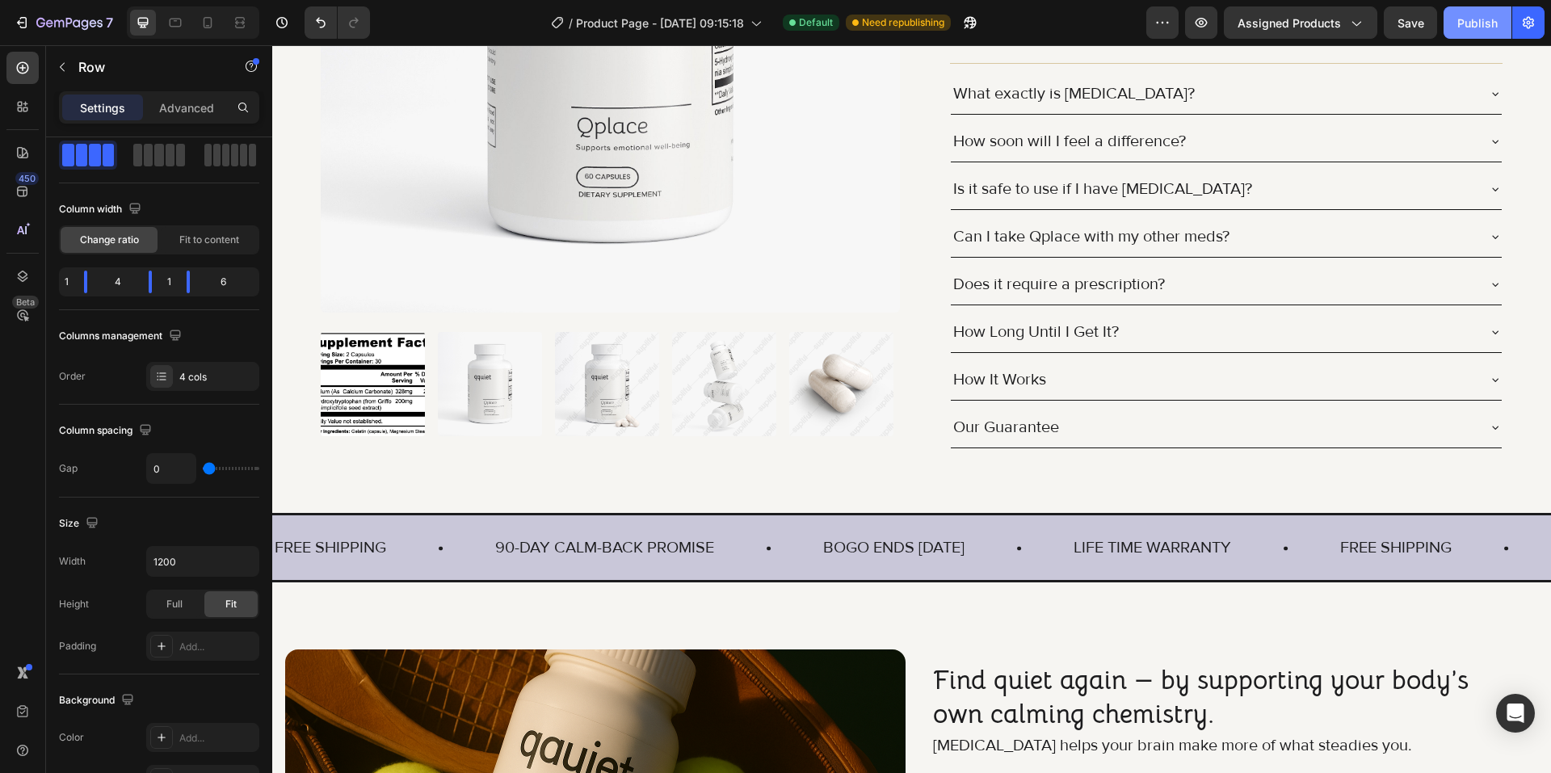
click at [1488, 25] on div "Publish" at bounding box center [1477, 23] width 40 height 17
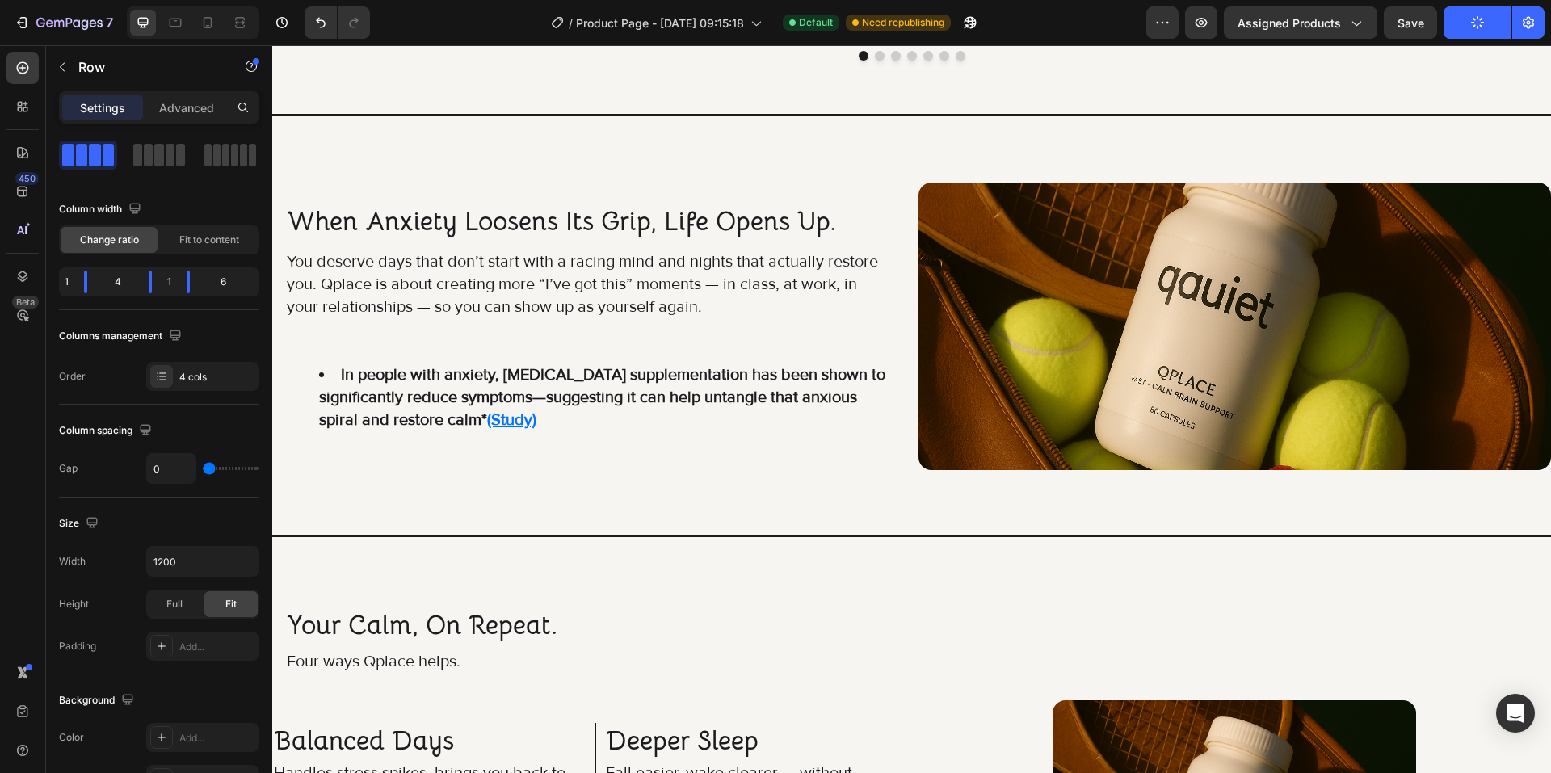
scroll to position [2345, 0]
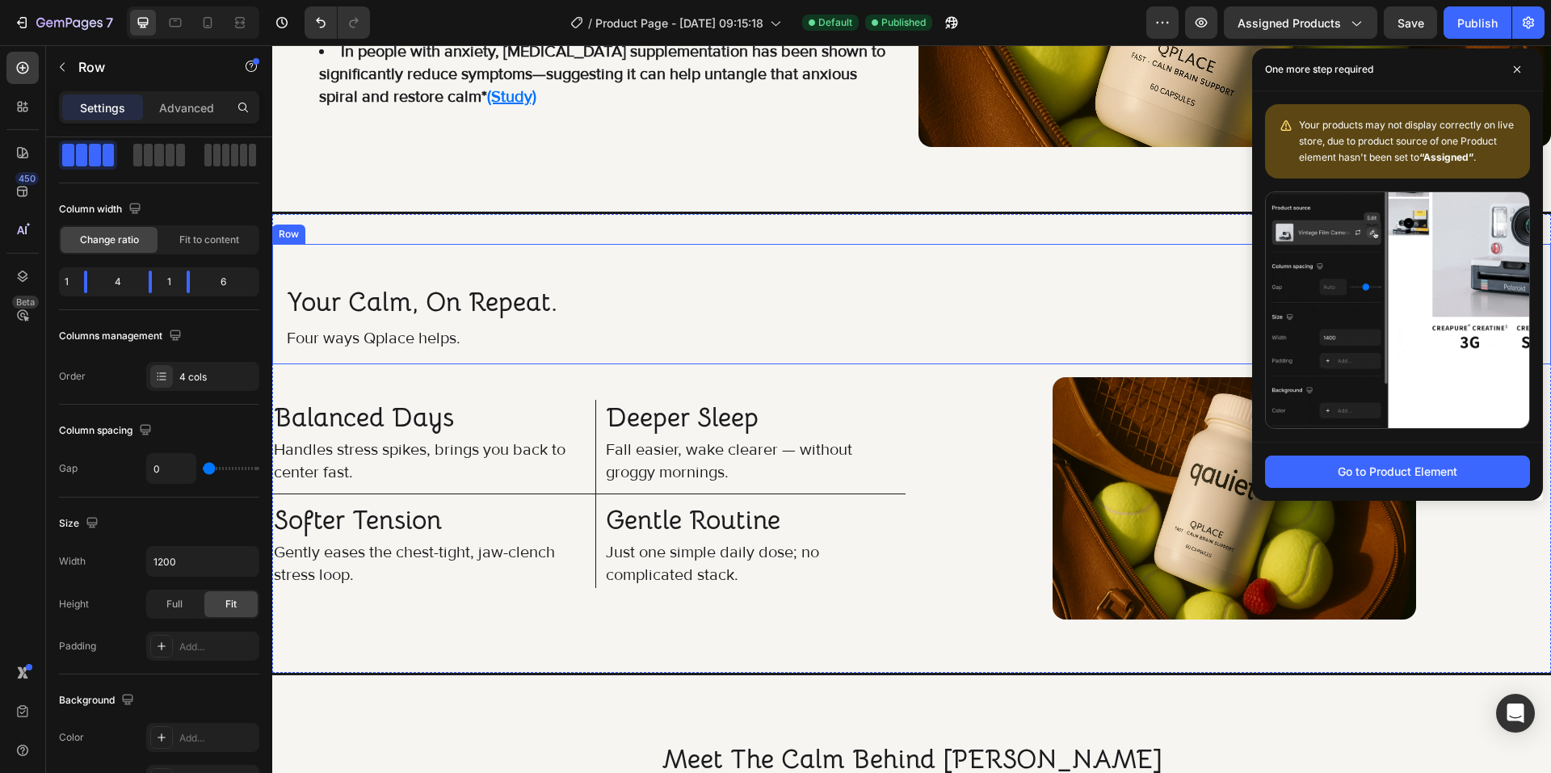
click at [1115, 273] on div "your calm, on repeat. Heading Four ways Qplace helps. Text Block Row" at bounding box center [911, 304] width 1279 height 120
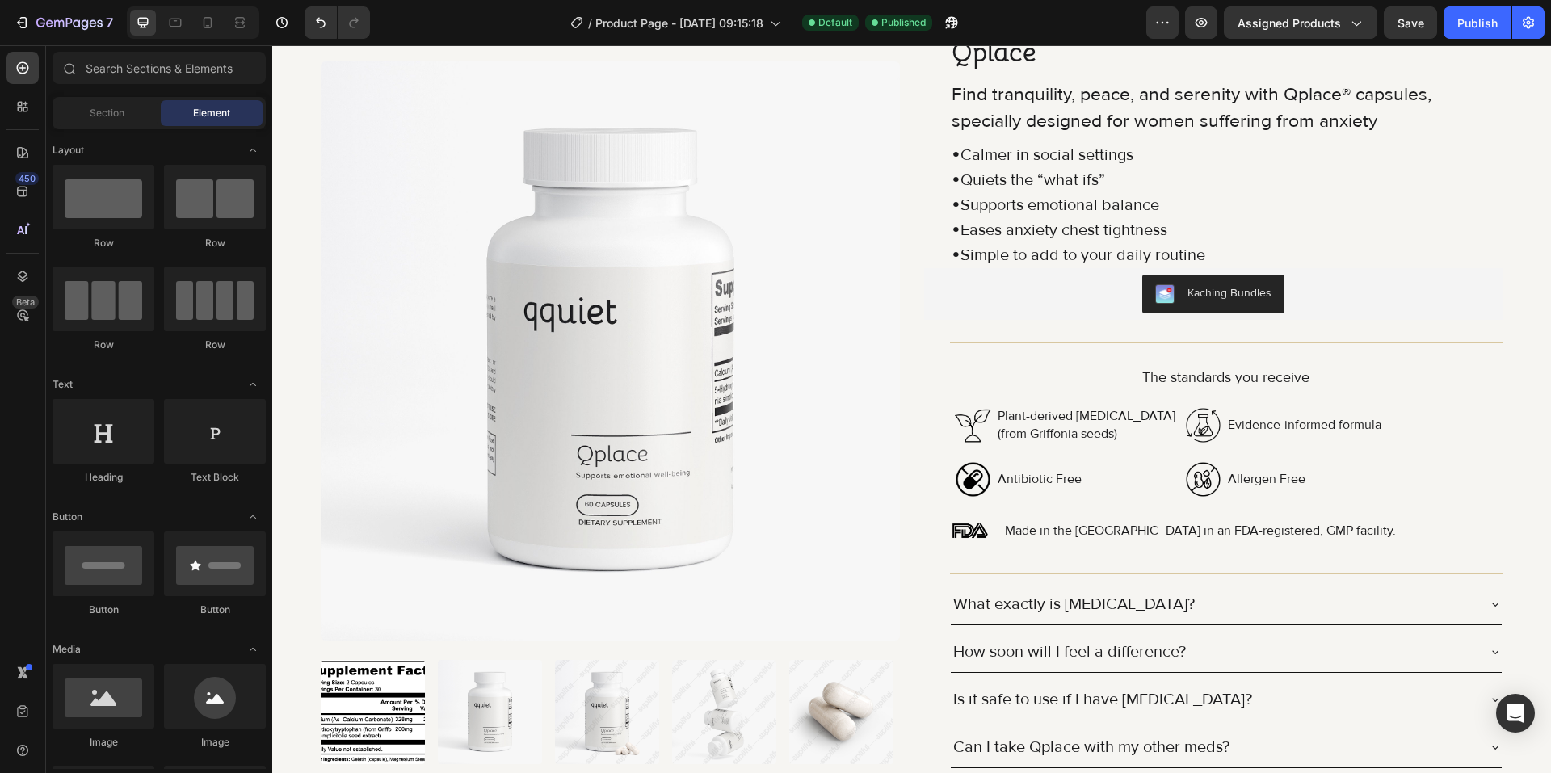
scroll to position [76, 0]
